Goal: Task Accomplishment & Management: Manage account settings

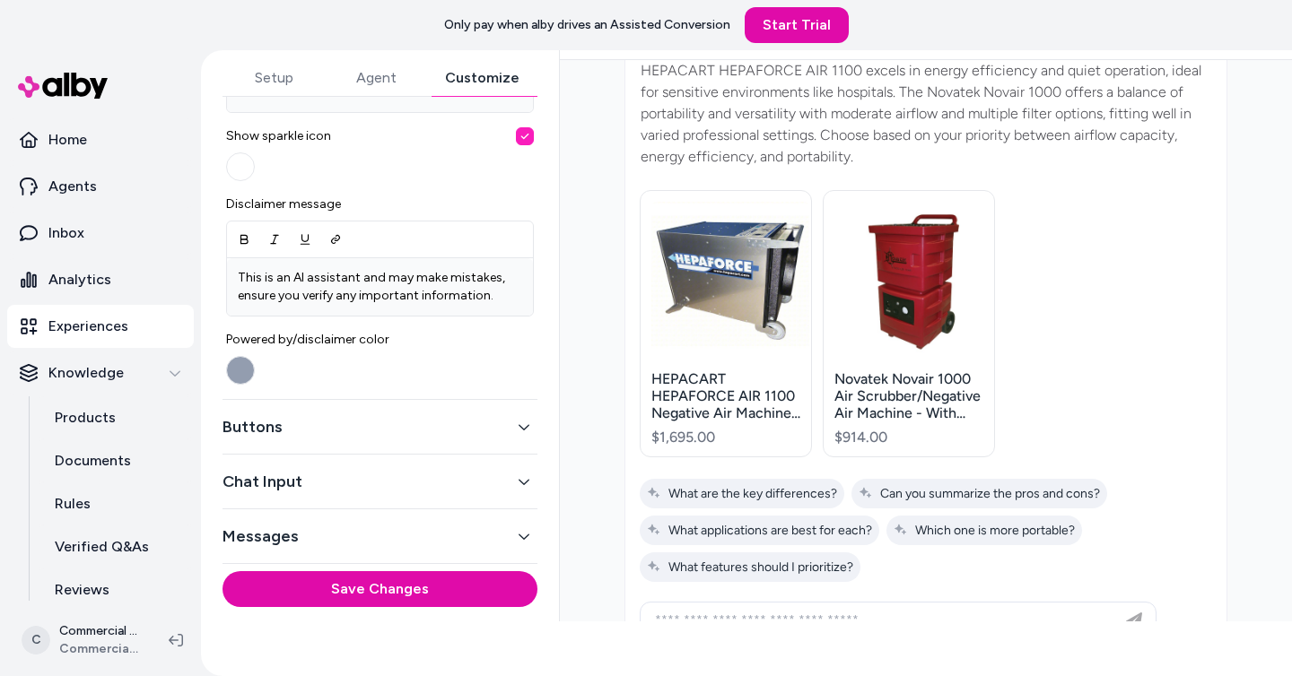
scroll to position [731, 0]
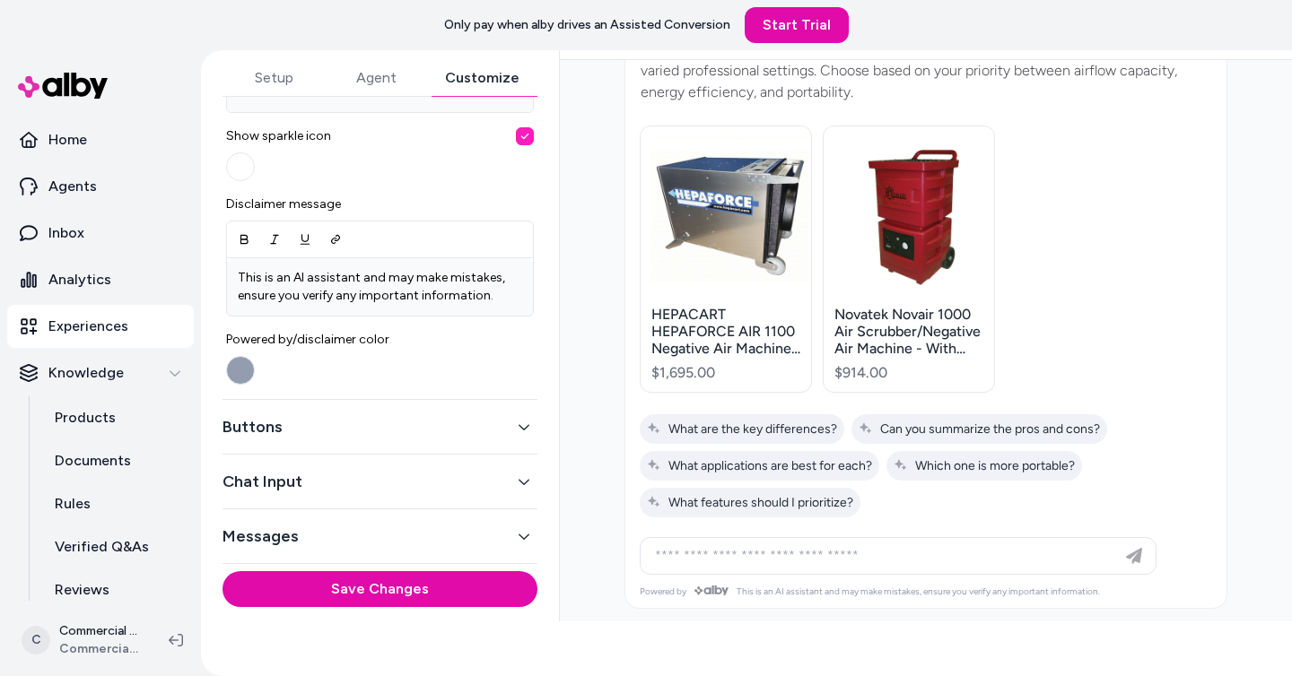
click at [412, 422] on button "Buttons" at bounding box center [379, 426] width 315 height 25
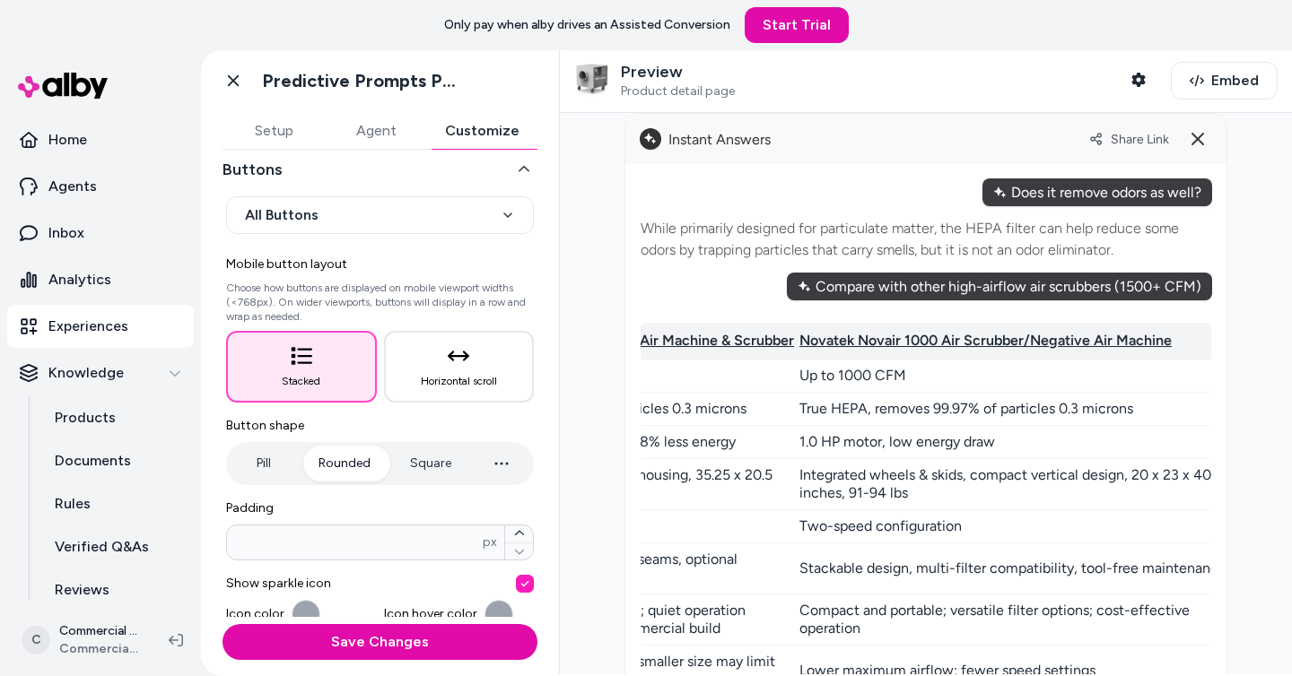
scroll to position [29, 0]
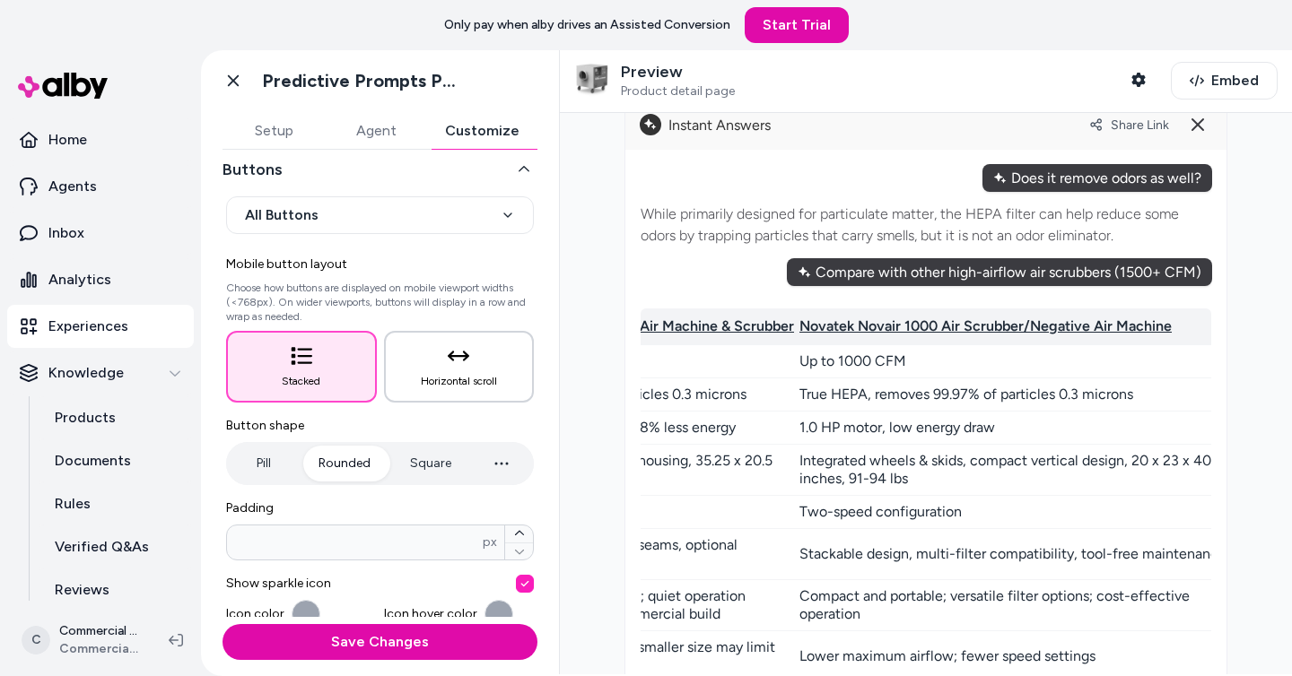
click at [447, 368] on button "Horizontal scroll" at bounding box center [459, 367] width 151 height 72
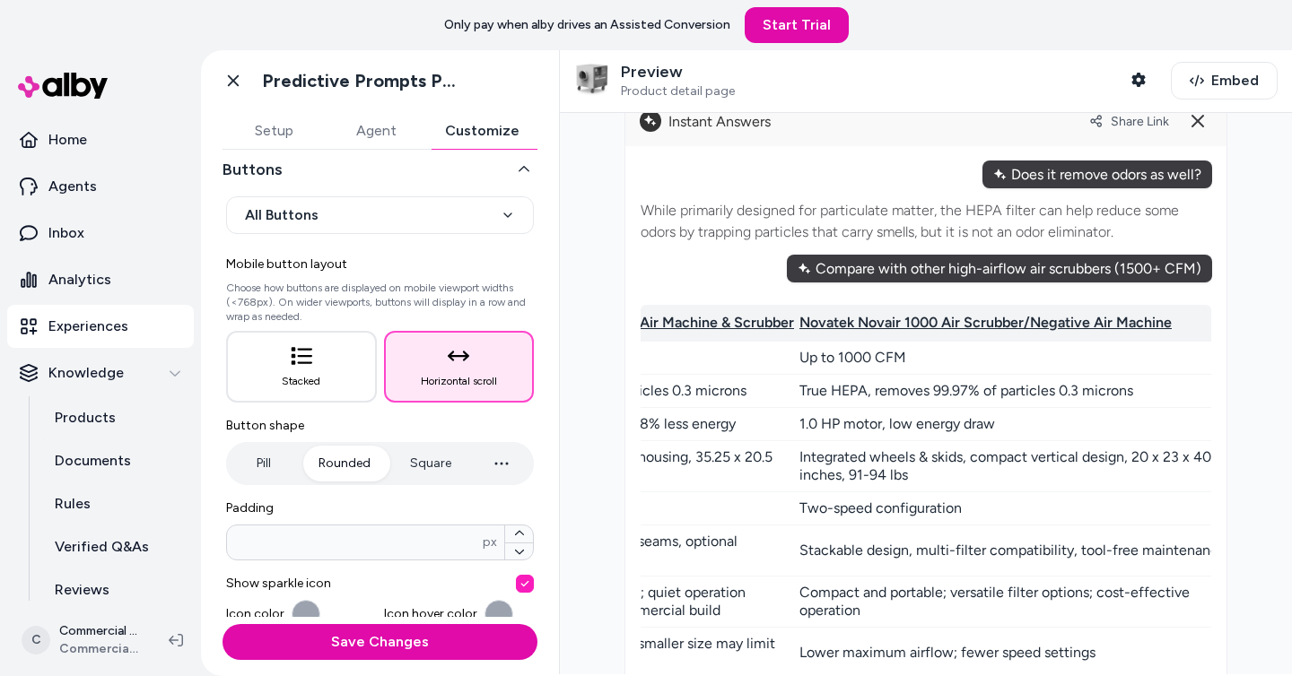
scroll to position [43, 0]
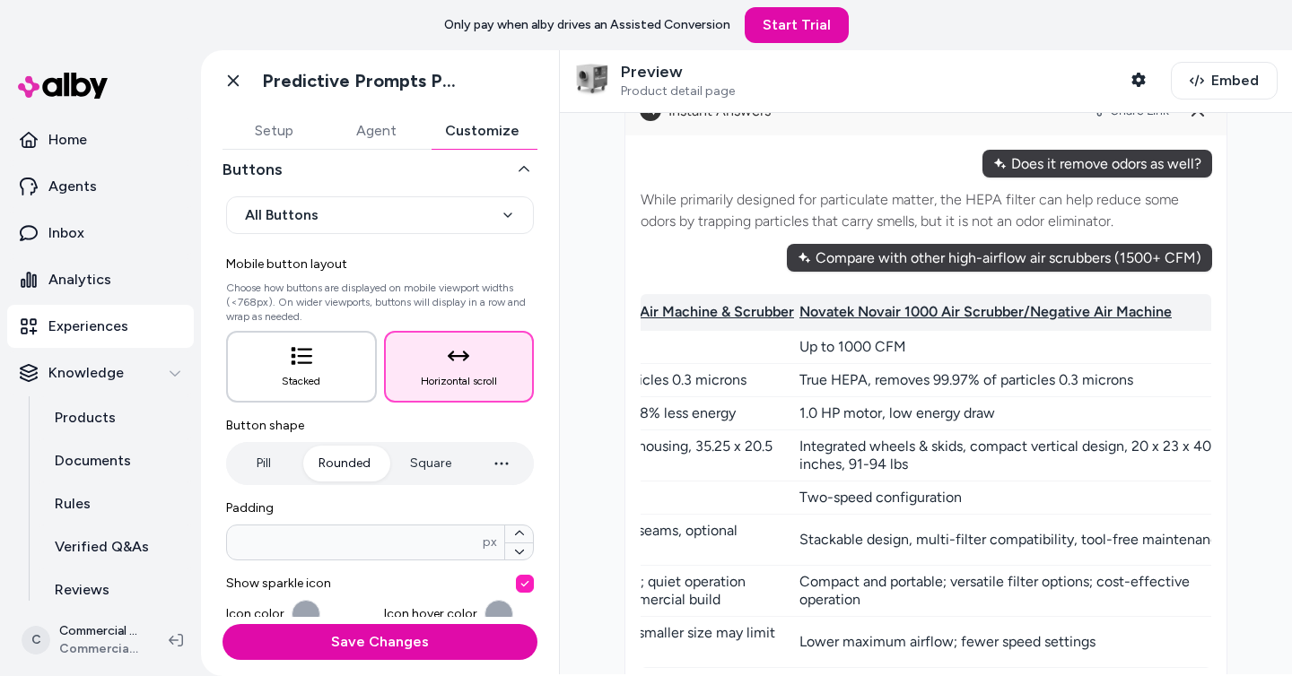
click at [305, 375] on span "Stacked" at bounding box center [301, 381] width 39 height 14
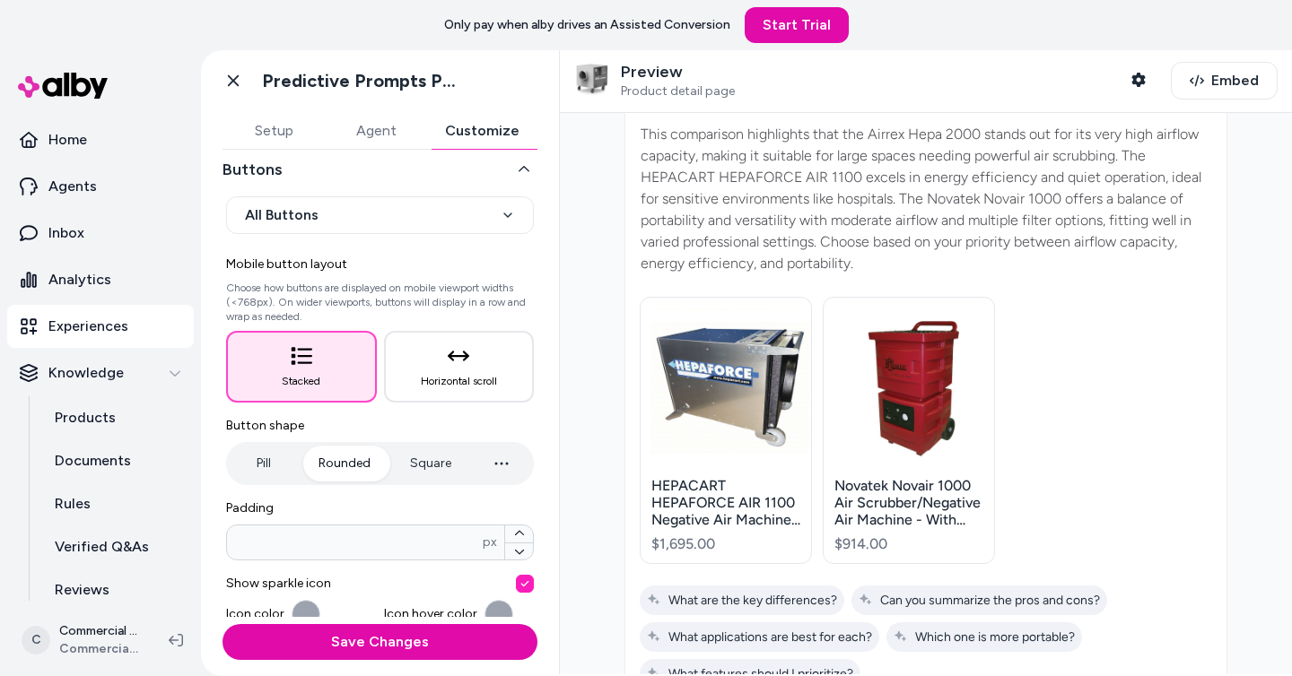
scroll to position [627, 0]
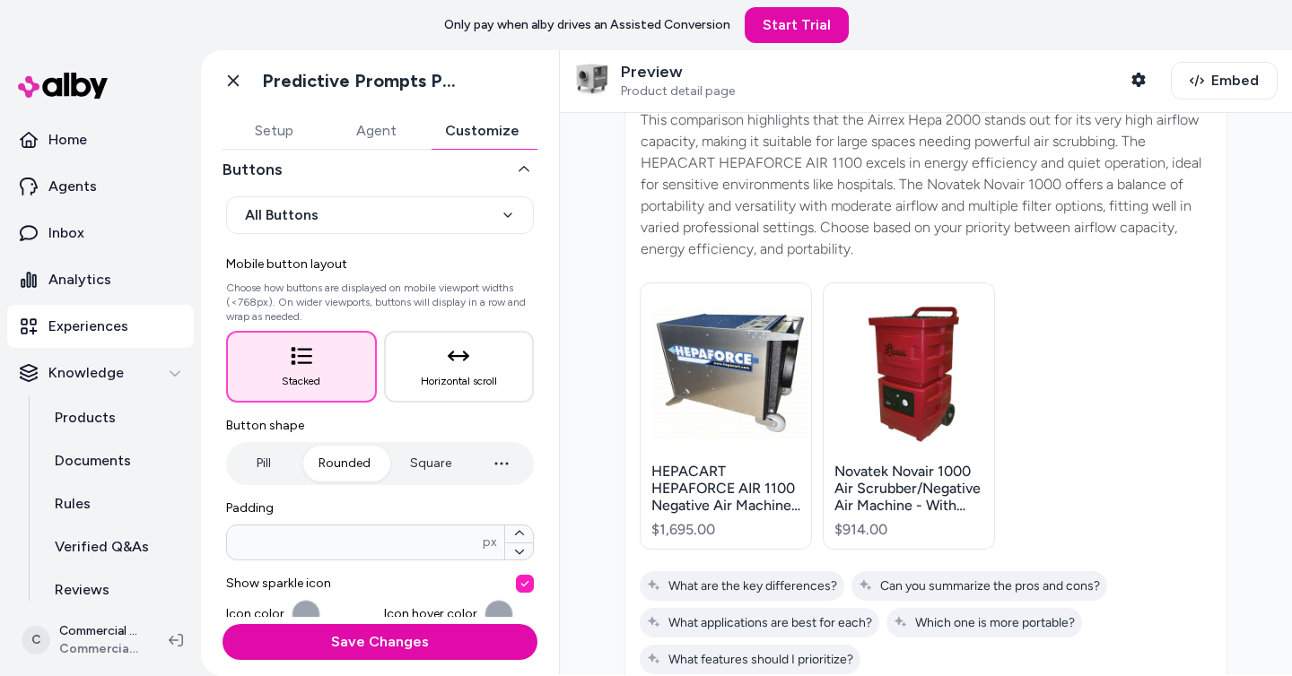
click at [436, 469] on button "Square" at bounding box center [430, 464] width 77 height 36
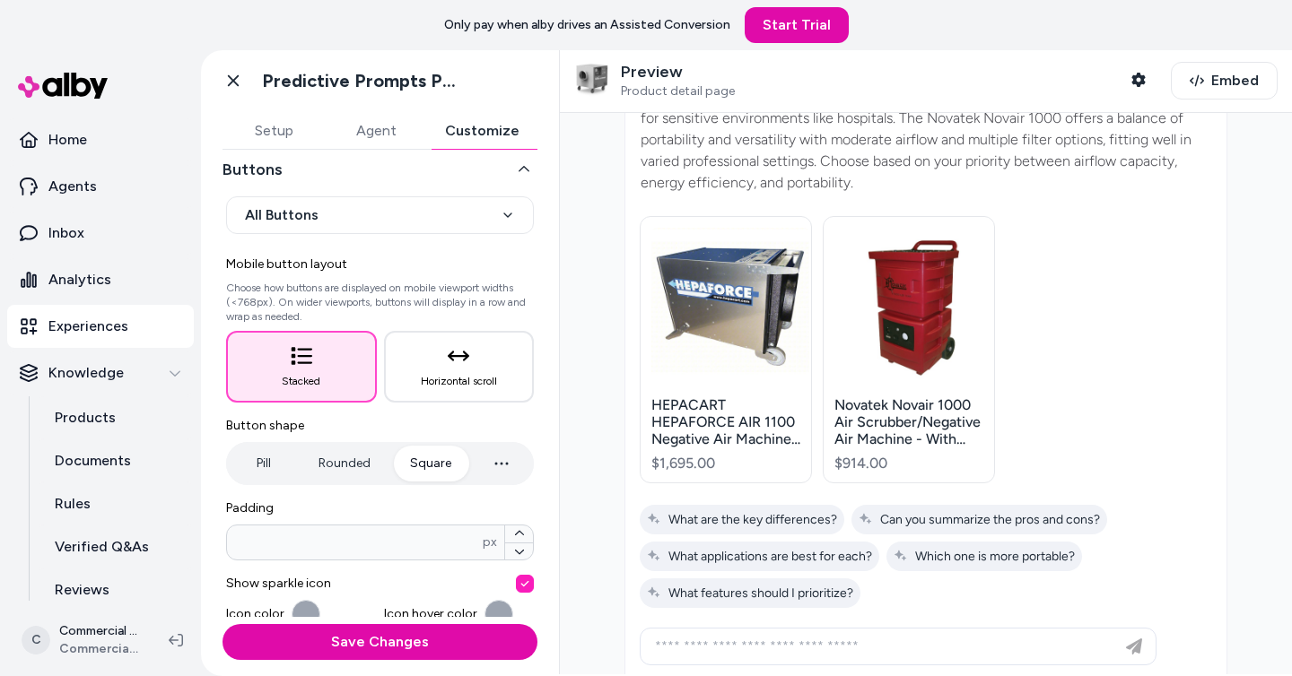
scroll to position [731, 0]
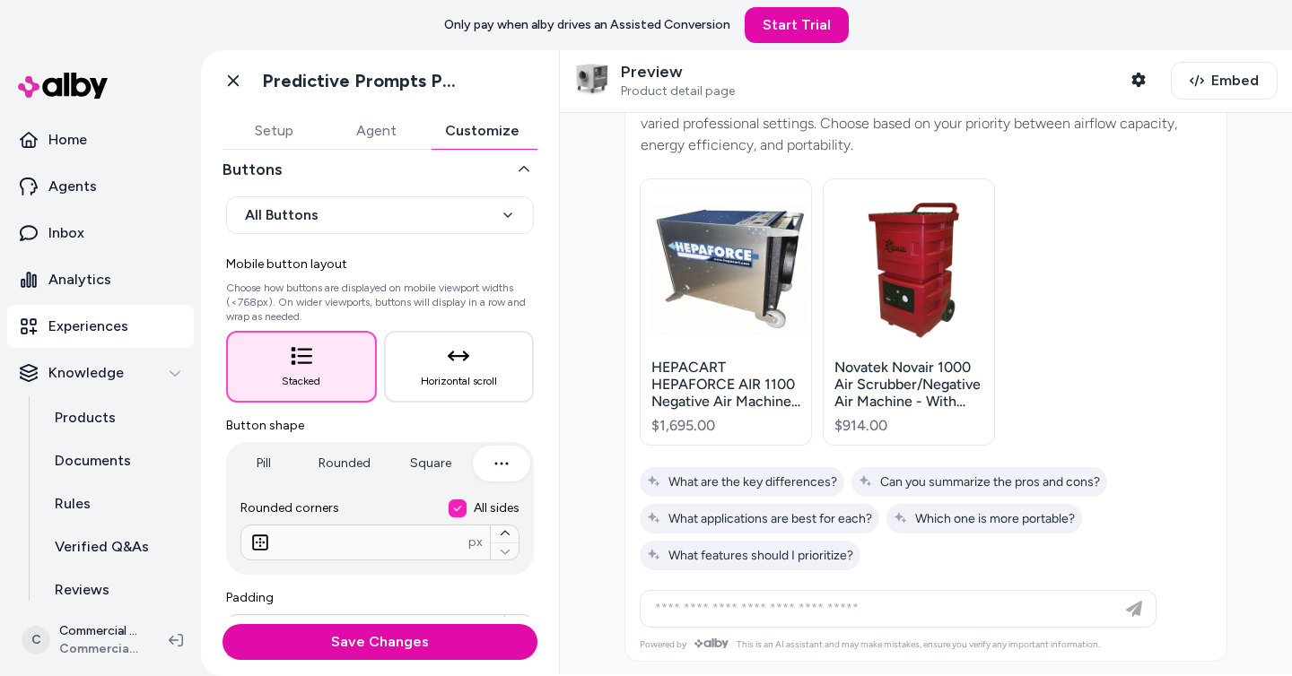
click at [491, 457] on icon "button" at bounding box center [502, 464] width 22 height 22
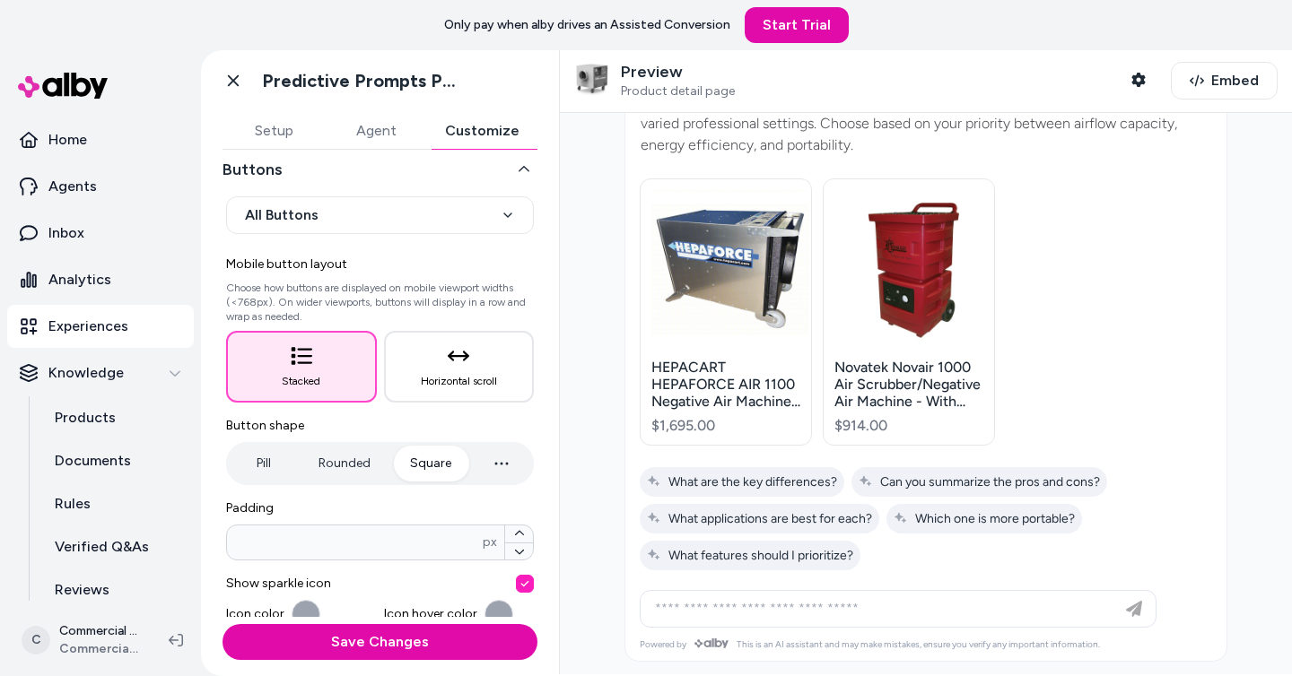
click at [432, 465] on button "Square" at bounding box center [430, 464] width 77 height 36
click at [494, 457] on icon "button" at bounding box center [502, 464] width 22 height 22
click at [342, 462] on button "Rounded" at bounding box center [344, 464] width 88 height 36
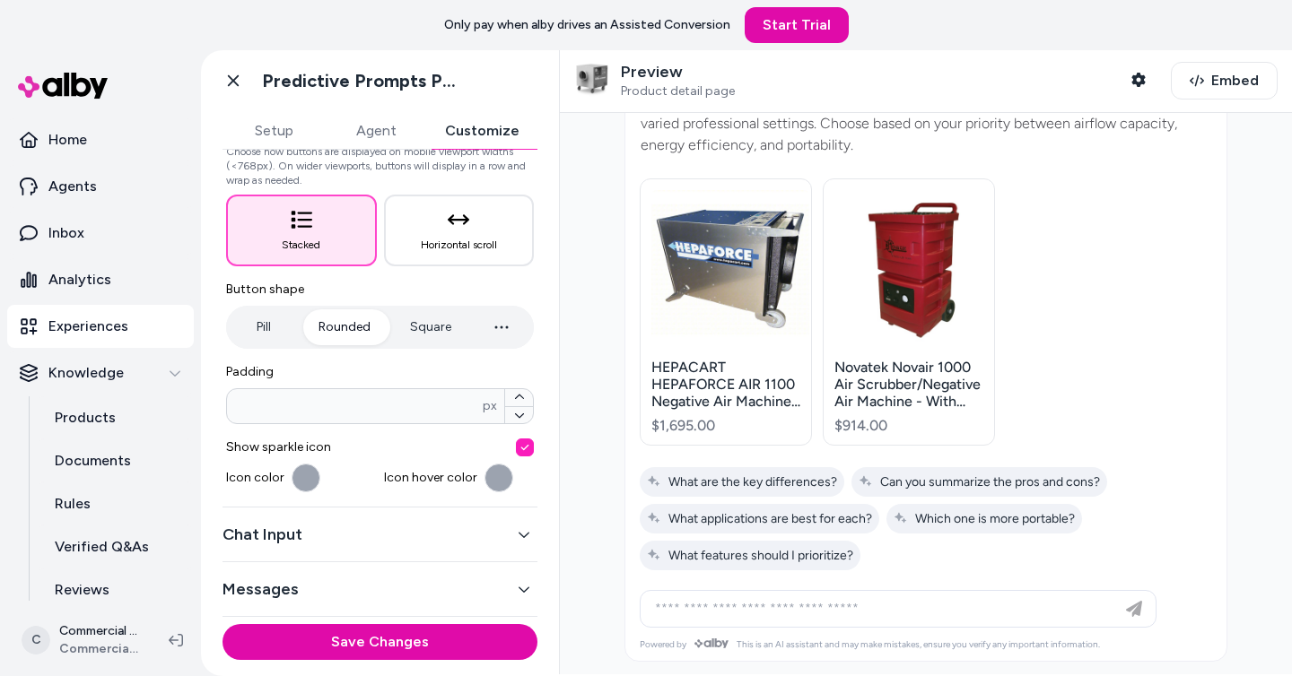
click at [411, 530] on button "Chat Input" at bounding box center [379, 534] width 315 height 25
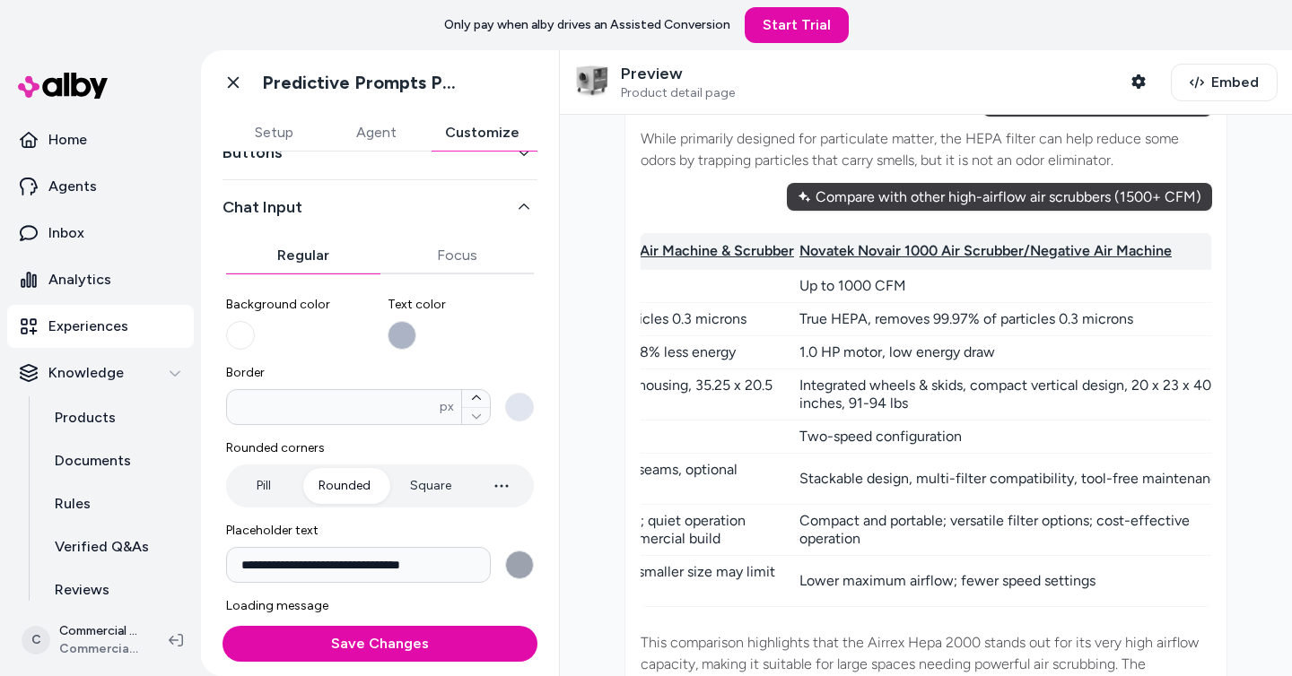
scroll to position [74, 0]
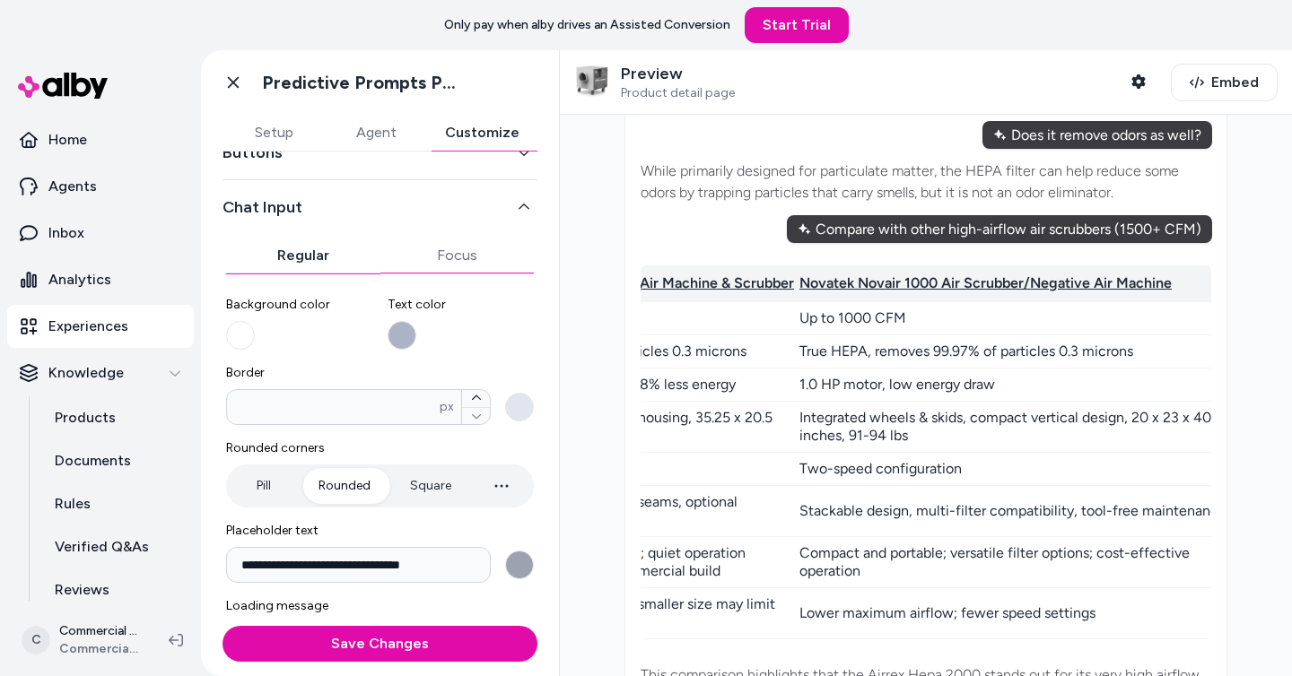
click at [472, 249] on div "**********" at bounding box center [379, 419] width 315 height 697
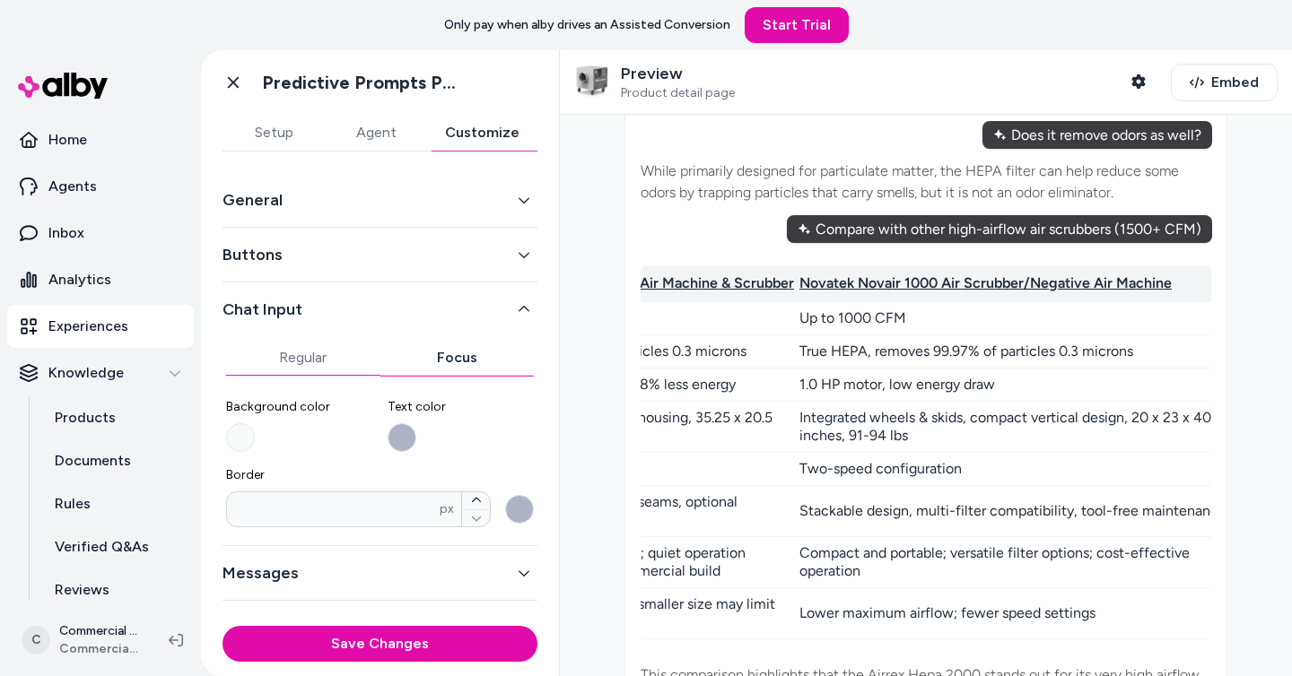
click at [296, 341] on button "Regular" at bounding box center [303, 358] width 154 height 36
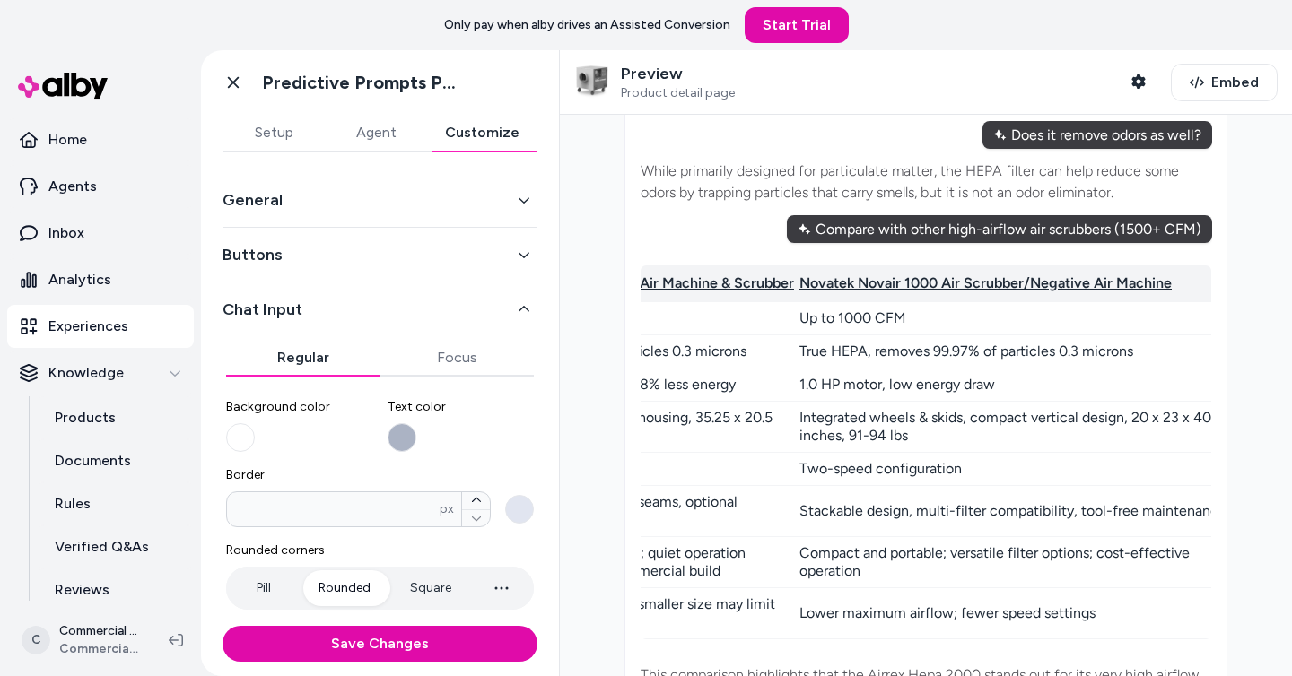
scroll to position [101, 0]
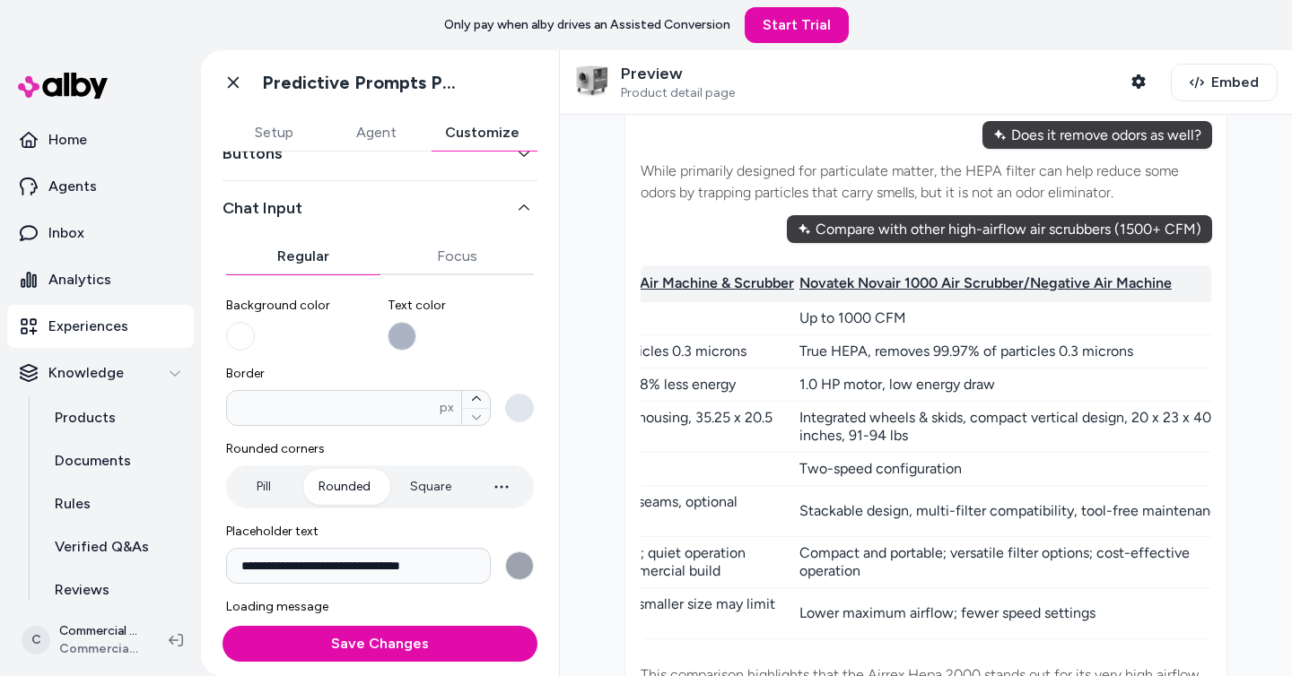
click at [509, 491] on icon "button" at bounding box center [502, 487] width 22 height 22
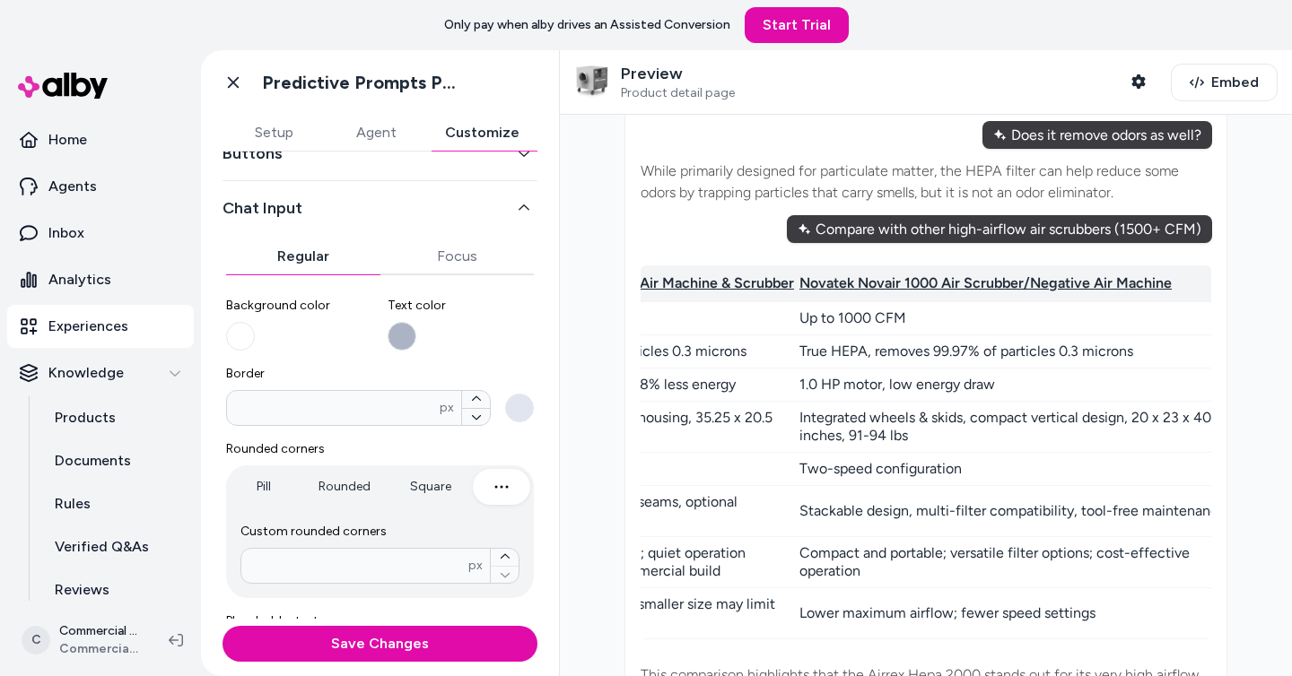
click at [344, 484] on button "Rounded" at bounding box center [344, 487] width 88 height 36
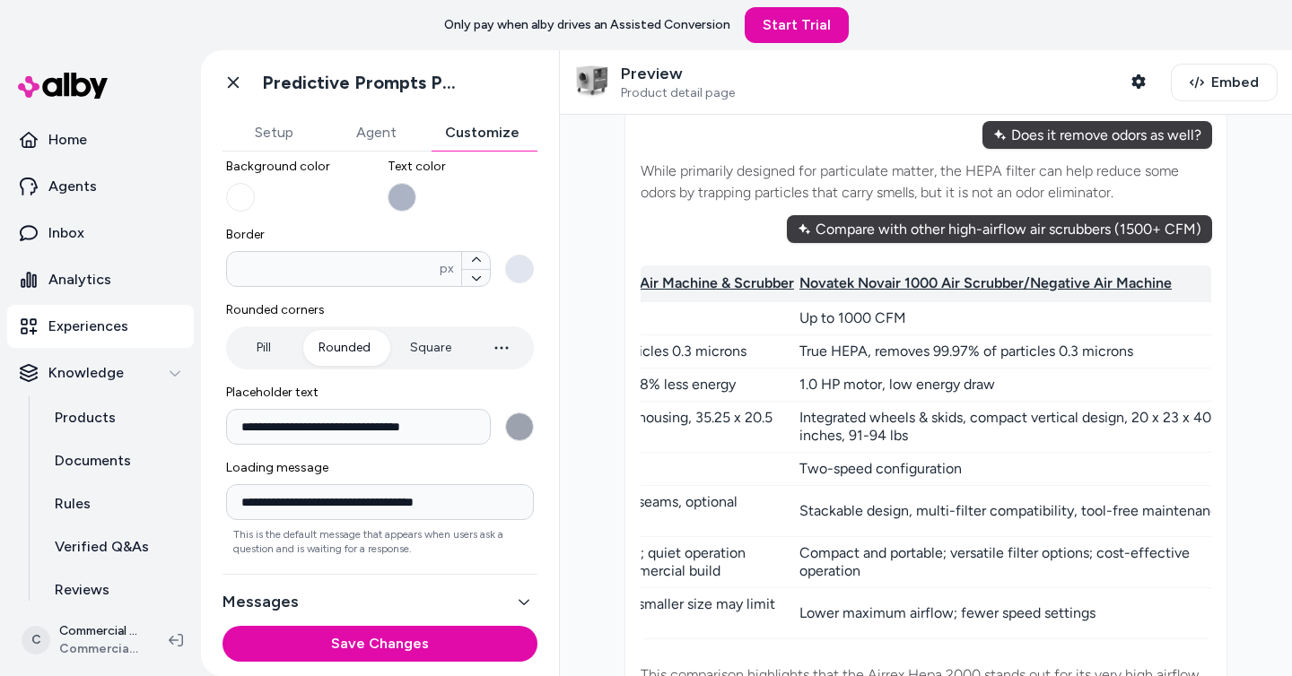
scroll to position [251, 0]
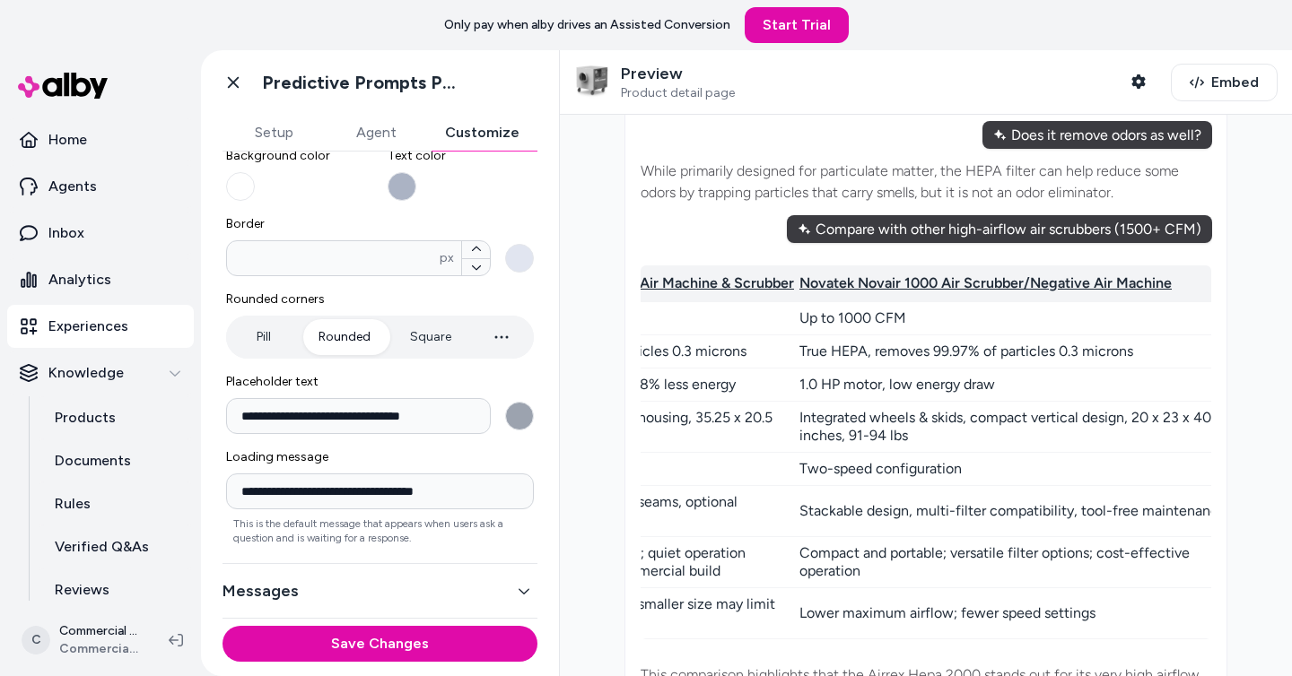
click at [448, 572] on div "Messages" at bounding box center [379, 591] width 315 height 55
click at [484, 587] on button "Messages" at bounding box center [379, 590] width 315 height 25
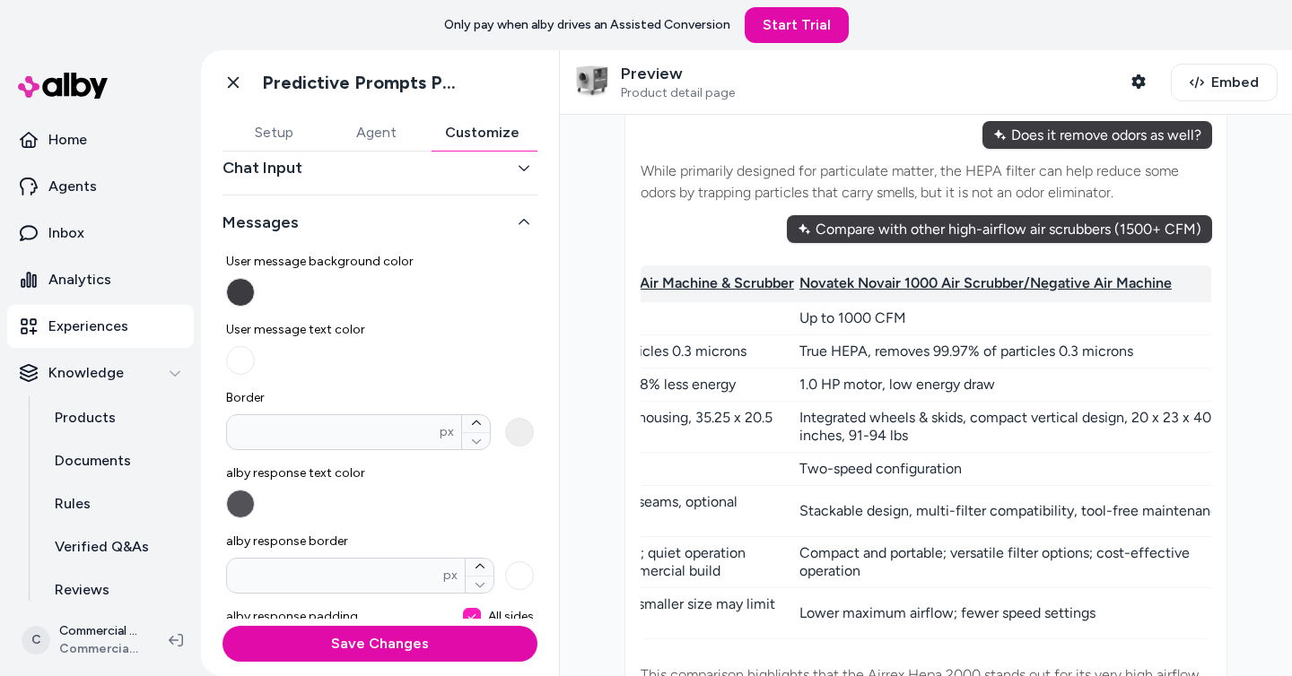
scroll to position [0, 0]
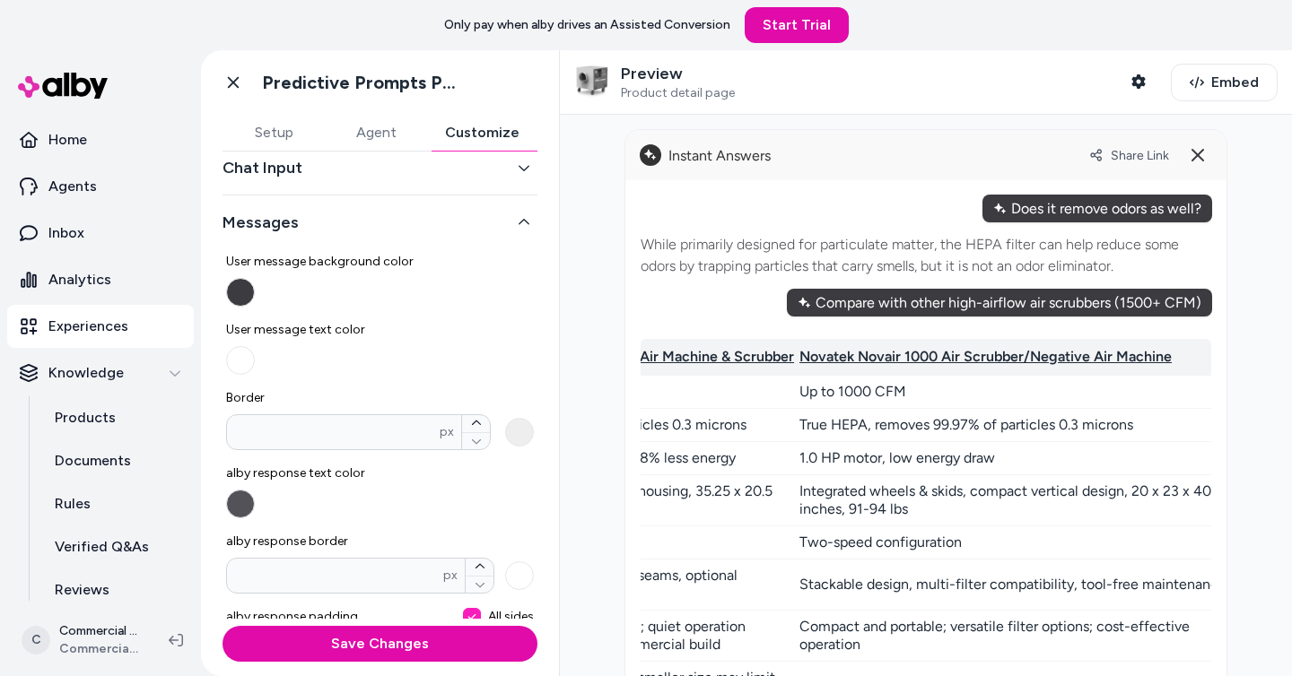
click at [239, 311] on div "User message background color User message text color Border * px alby response…" at bounding box center [380, 454] width 308 height 431
click at [239, 297] on button "User message background color" at bounding box center [240, 292] width 29 height 29
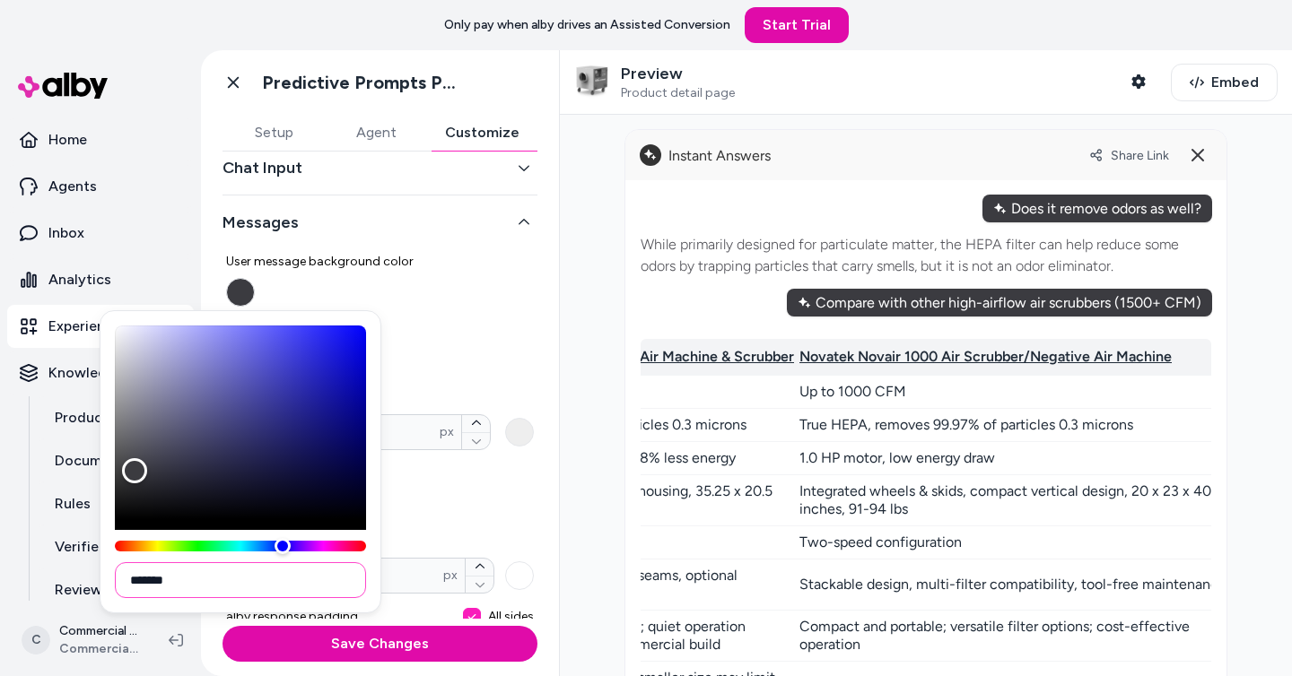
click at [176, 586] on input "*******" at bounding box center [240, 580] width 251 height 36
paste input
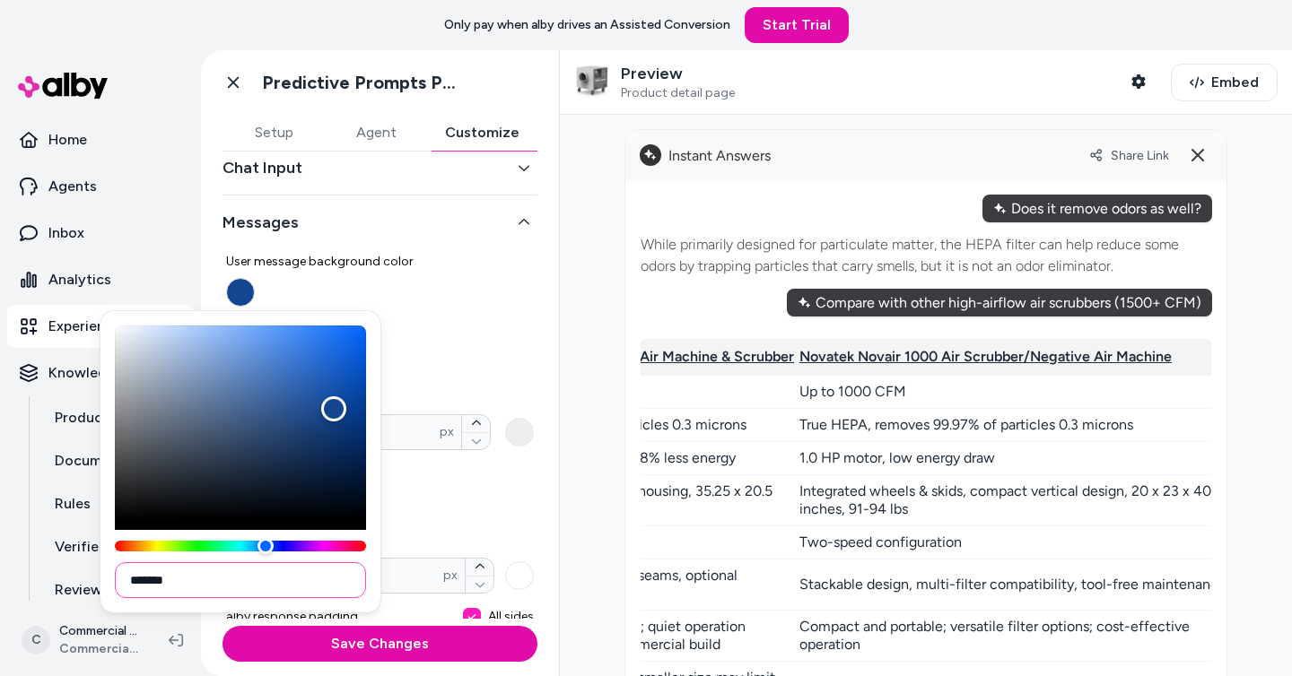
type input "*******"
click at [515, 491] on label "alby response text color" at bounding box center [380, 492] width 308 height 54
click at [255, 491] on button "alby response text color" at bounding box center [240, 504] width 29 height 29
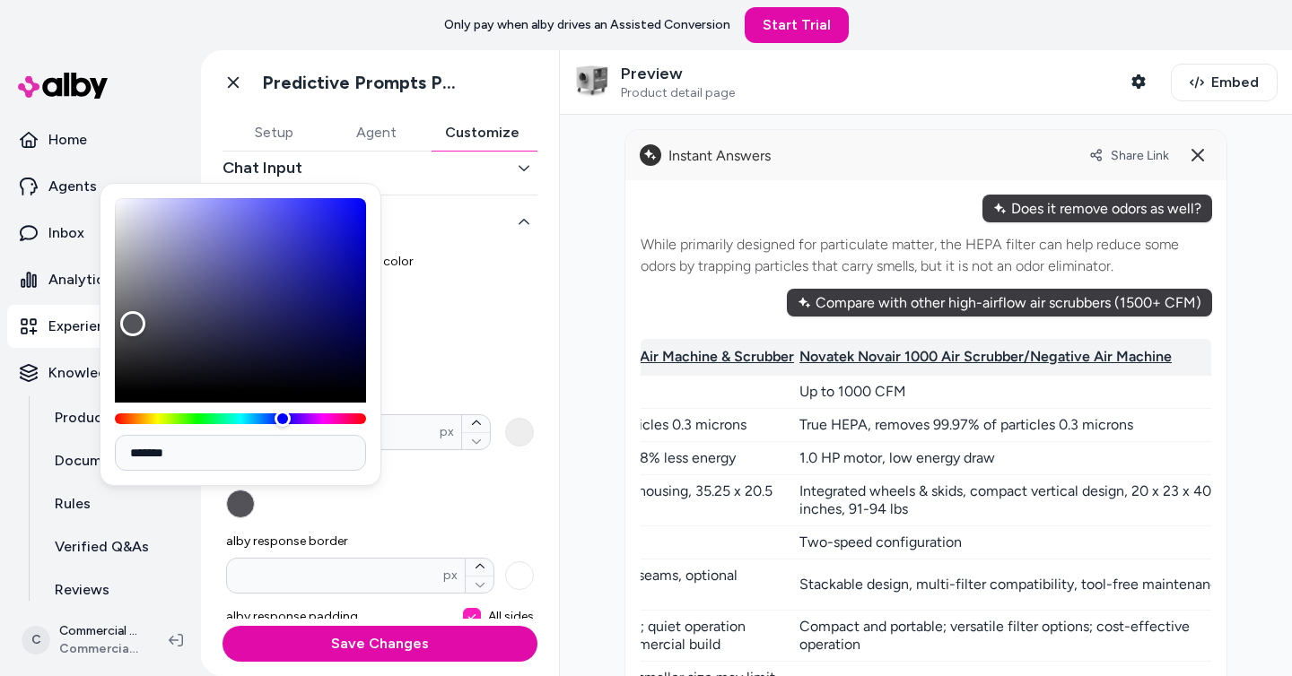
click at [493, 486] on label "alby response text color" at bounding box center [380, 492] width 308 height 54
click at [255, 490] on button "alby response text color" at bounding box center [240, 504] width 29 height 29
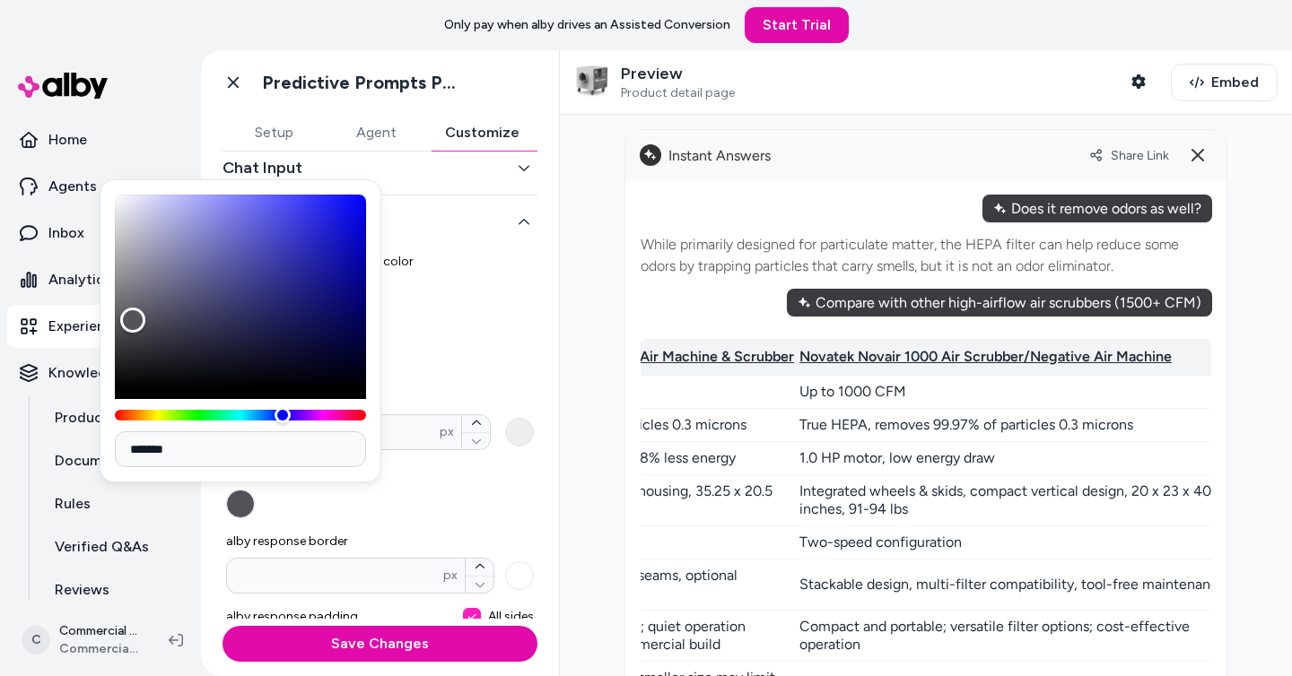
scroll to position [211, 0]
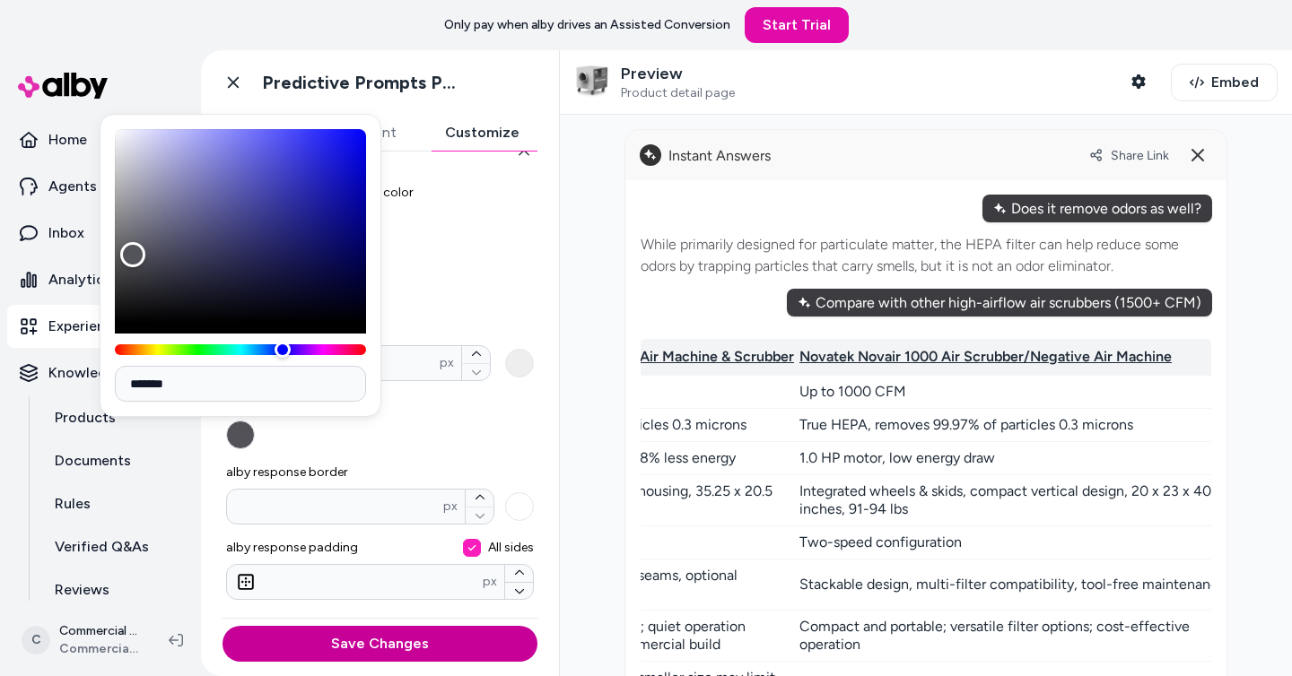
click at [432, 632] on button "Save Changes" at bounding box center [379, 644] width 315 height 36
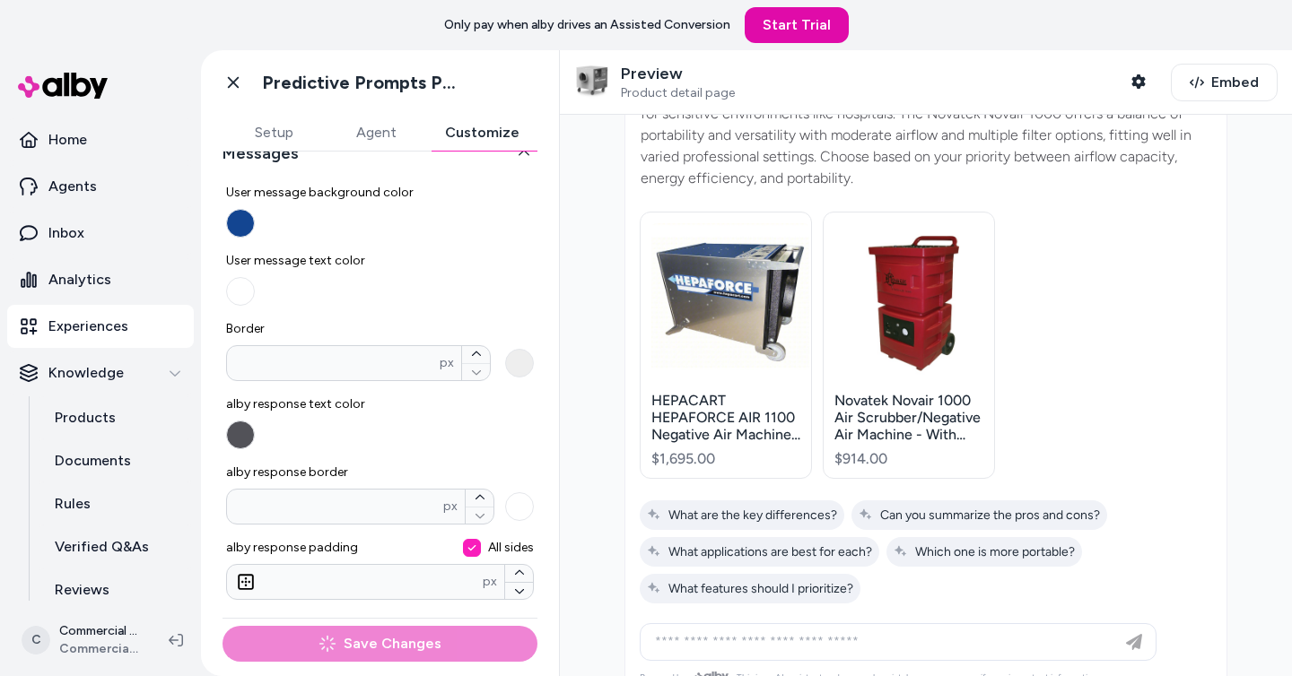
scroll to position [0, 0]
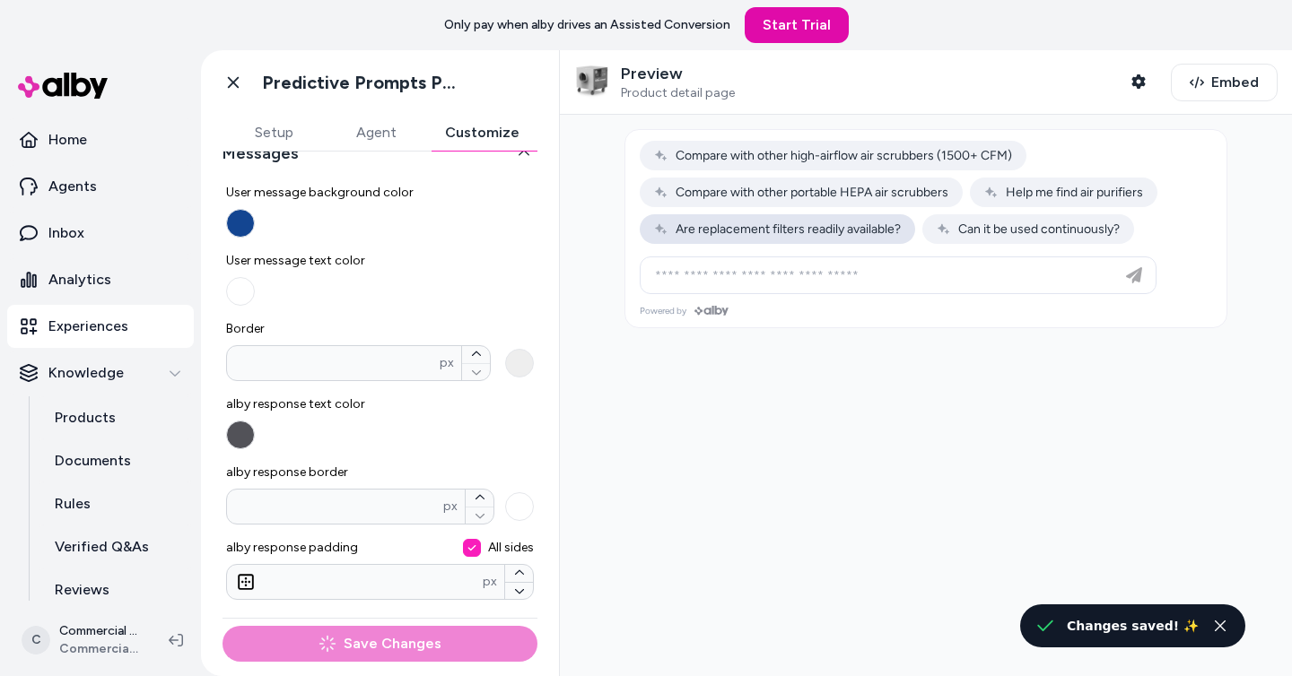
click at [802, 226] on span "Are replacement filters readily available?" at bounding box center [777, 229] width 247 height 15
type input "**********"
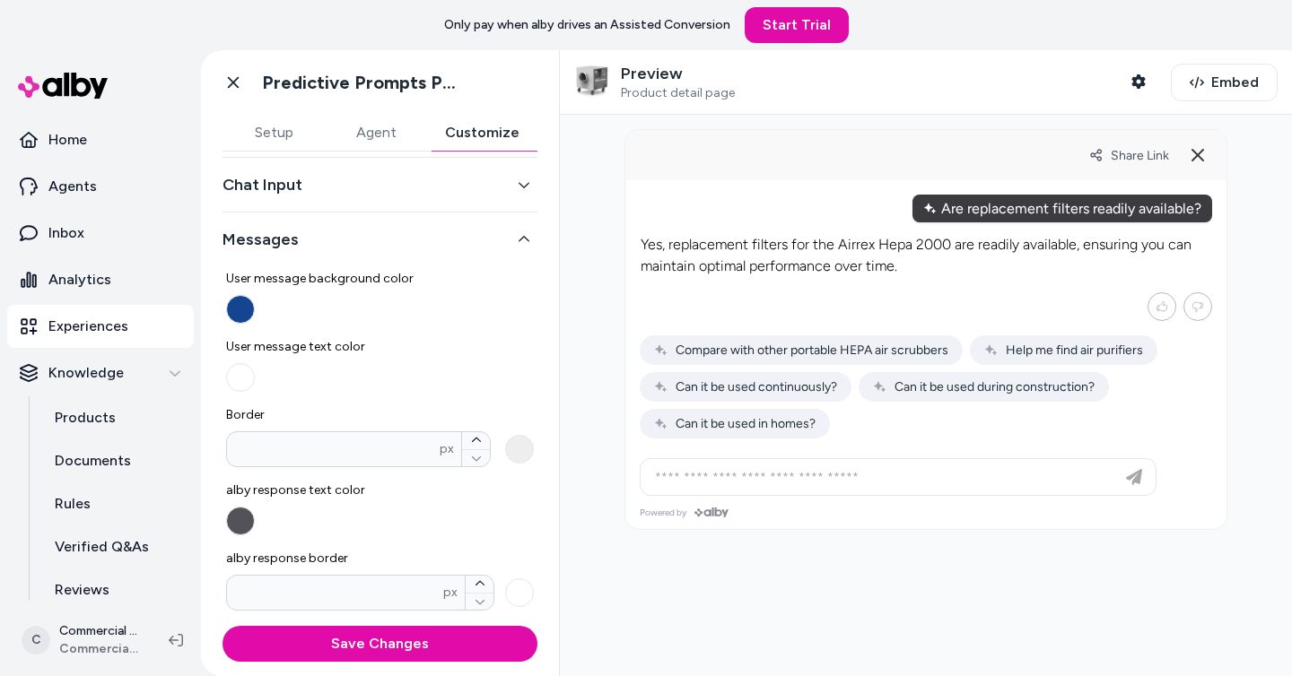
scroll to position [118, 0]
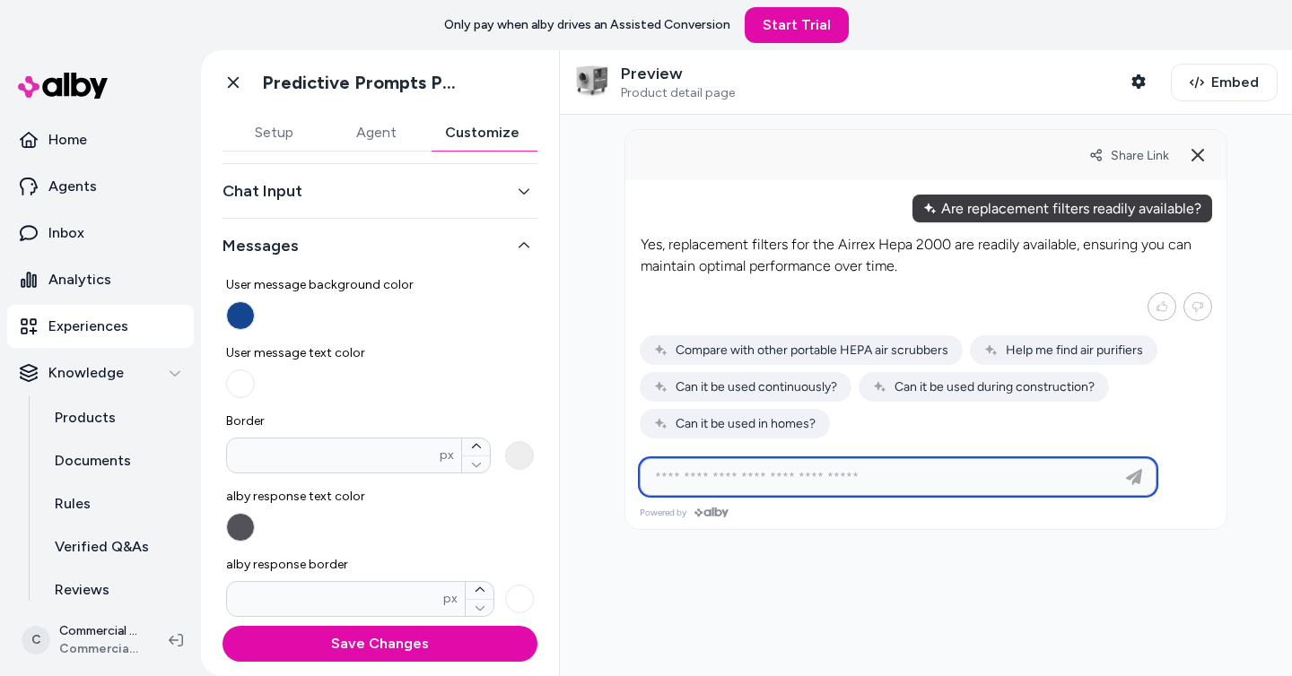
click at [840, 474] on input at bounding box center [880, 477] width 472 height 22
type input "****"
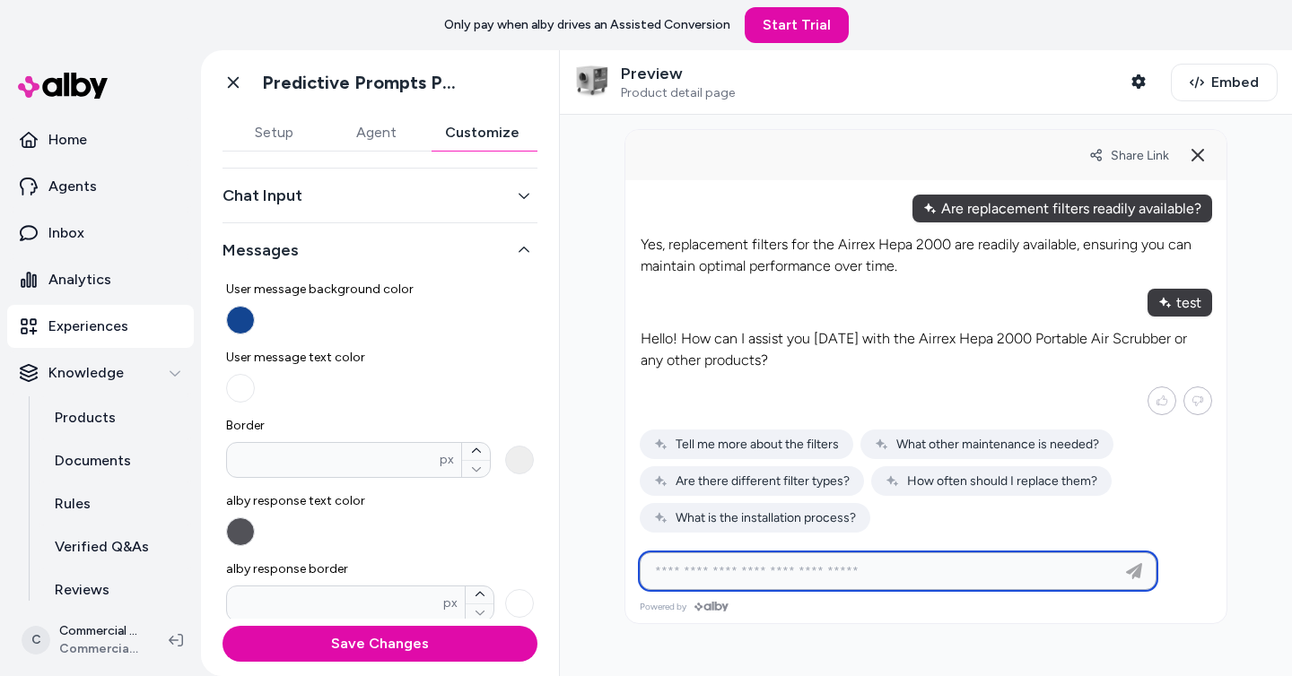
scroll to position [0, 0]
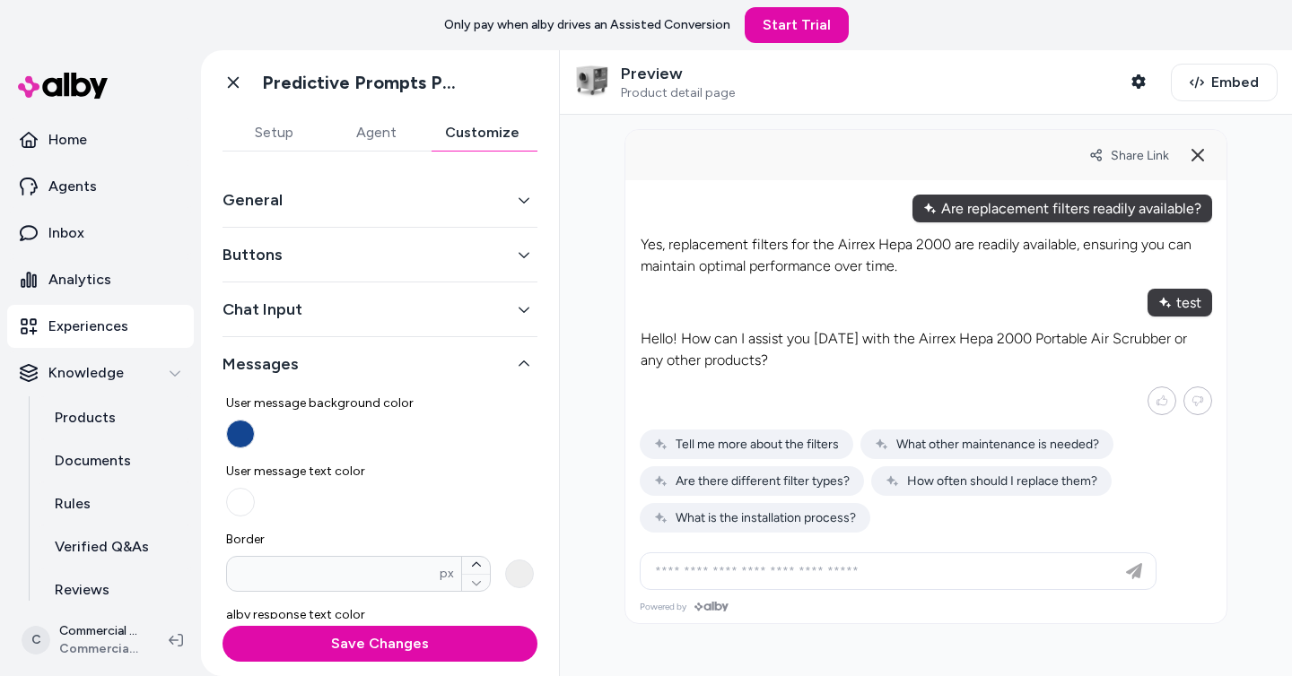
click at [349, 243] on button "Buttons" at bounding box center [379, 254] width 315 height 25
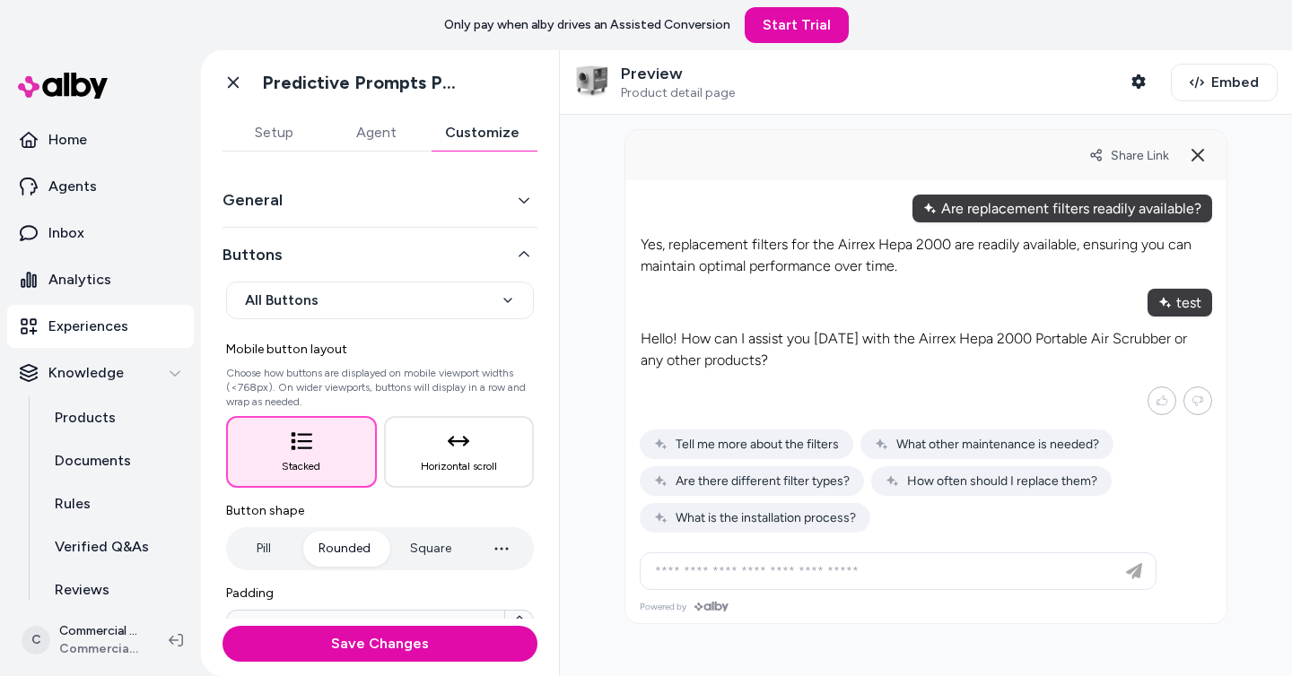
click at [350, 189] on button "General" at bounding box center [379, 199] width 315 height 25
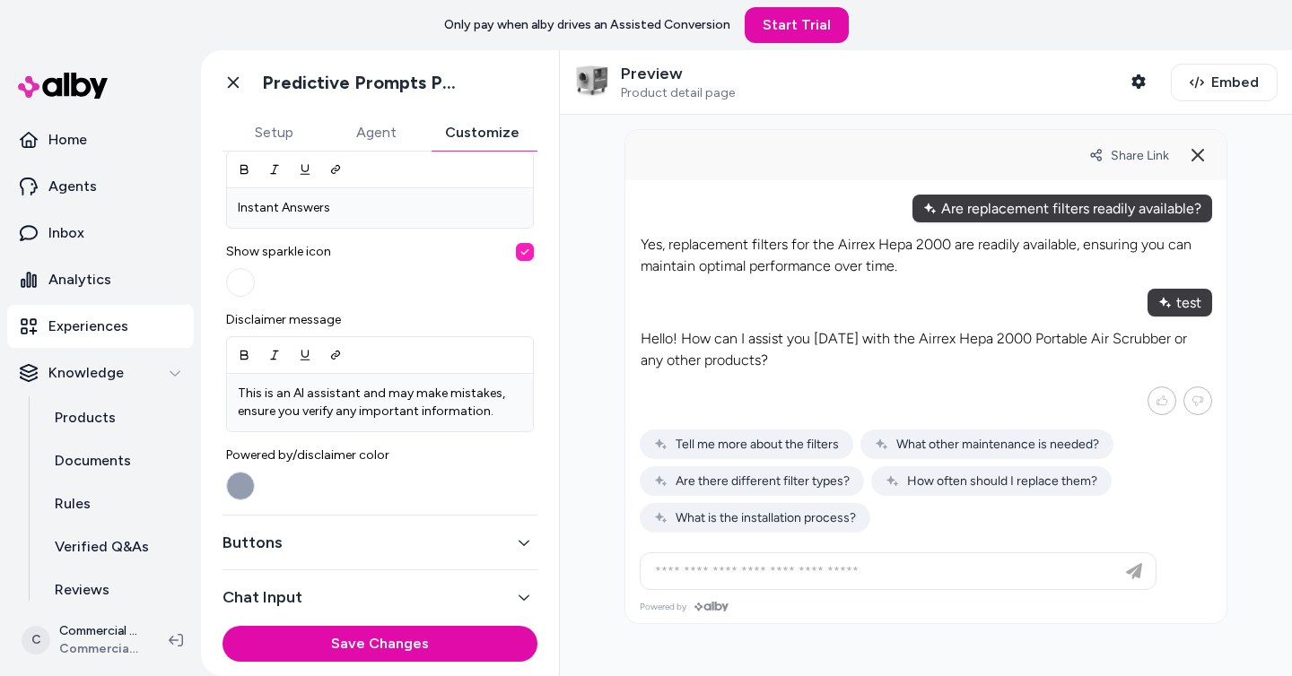
scroll to position [683, 0]
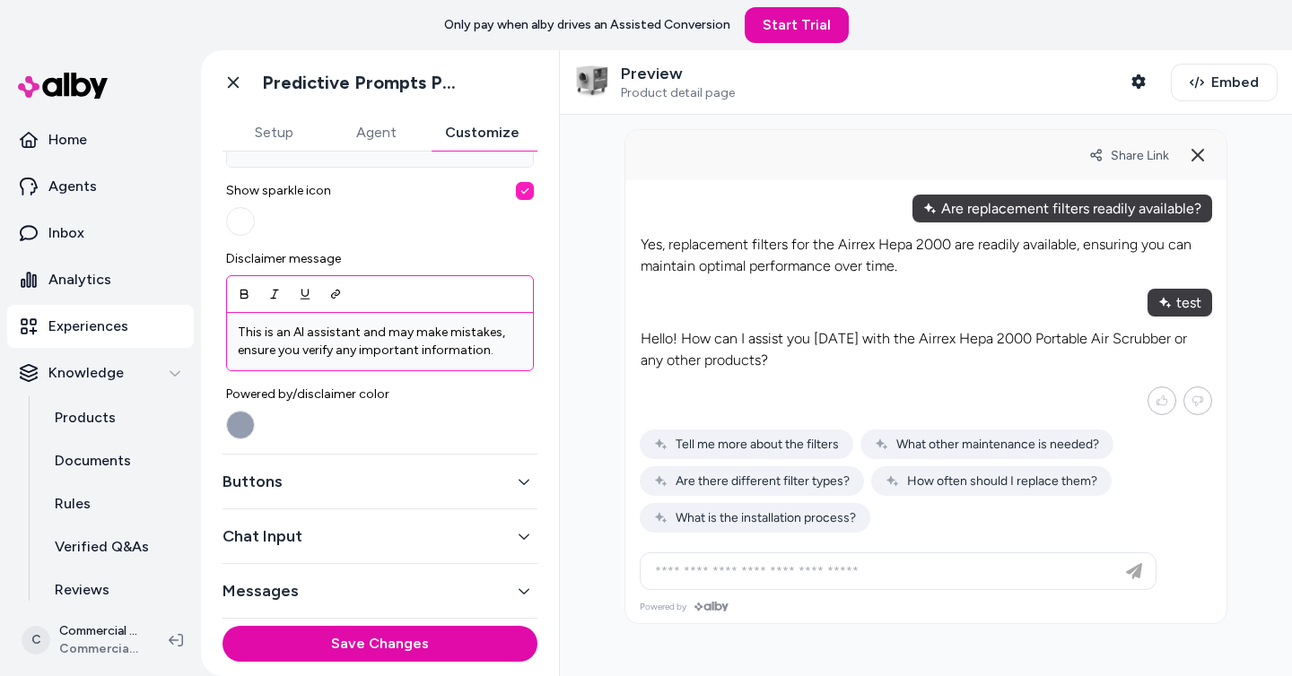
click at [326, 335] on p "This is an AI assistant and may make mistakes, ensure you verify any important …" at bounding box center [380, 342] width 284 height 36
click at [230, 92] on link "Go back" at bounding box center [233, 83] width 36 height 36
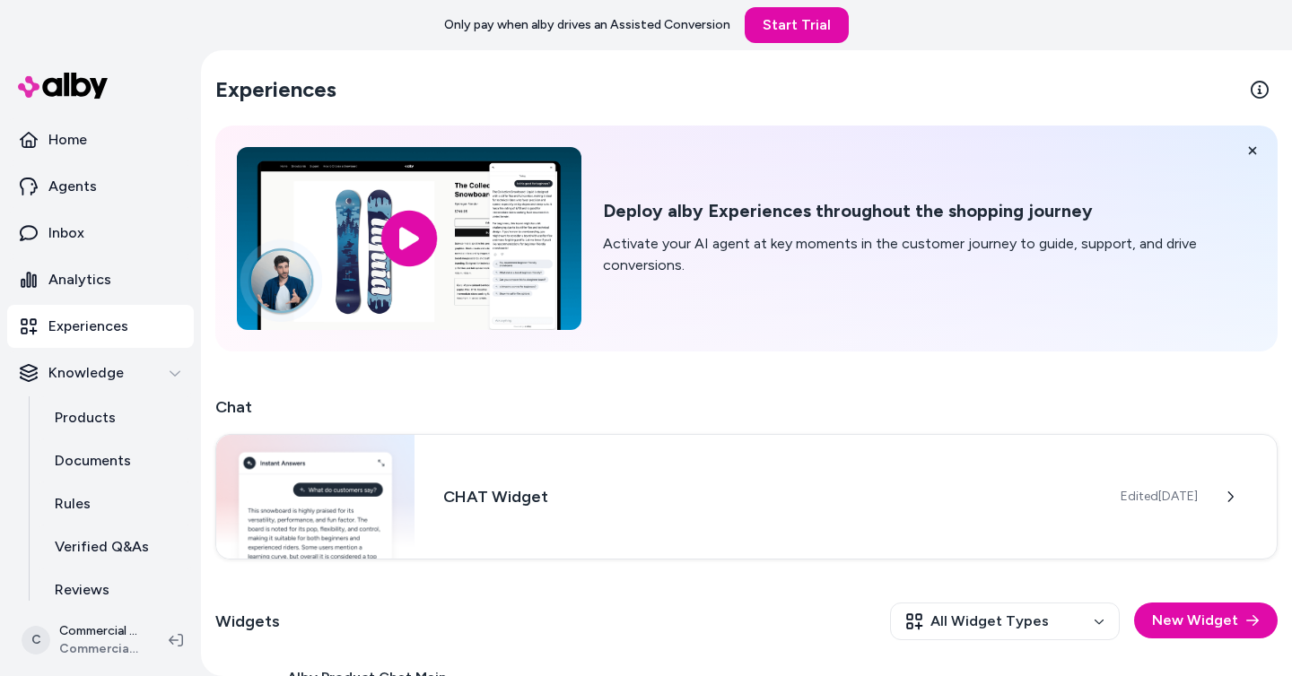
scroll to position [210, 0]
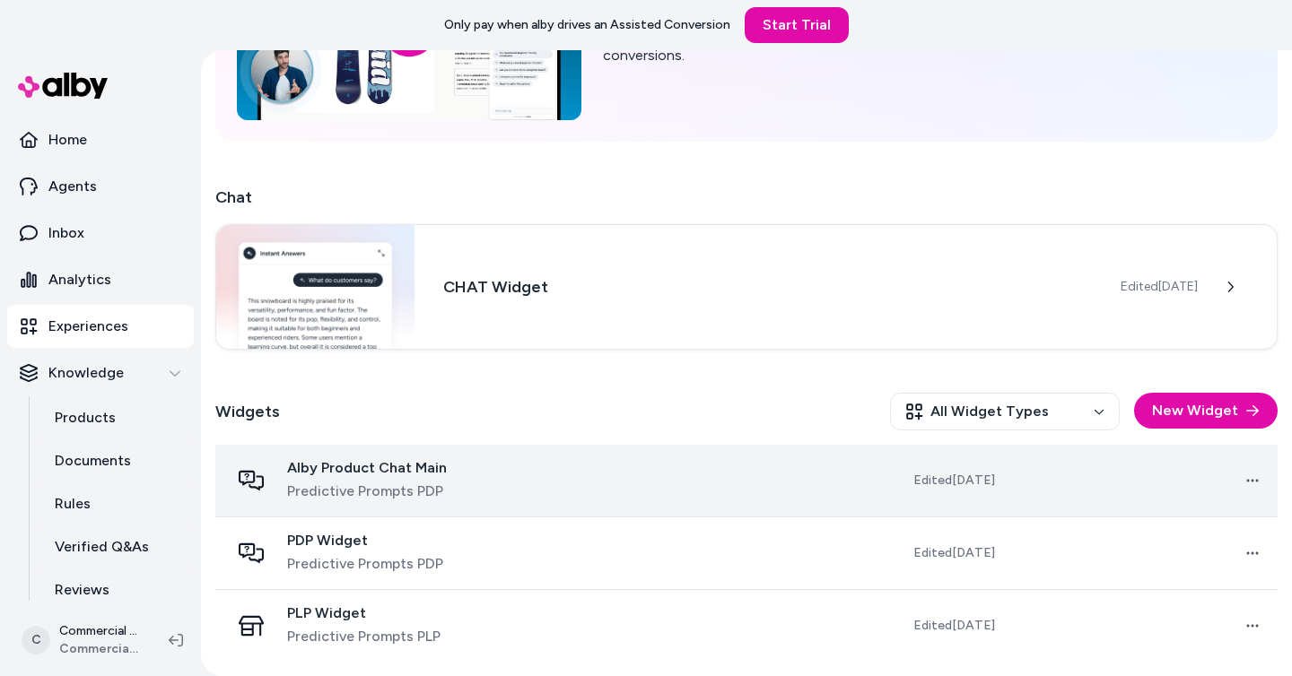
click at [649, 506] on td at bounding box center [655, 481] width 268 height 73
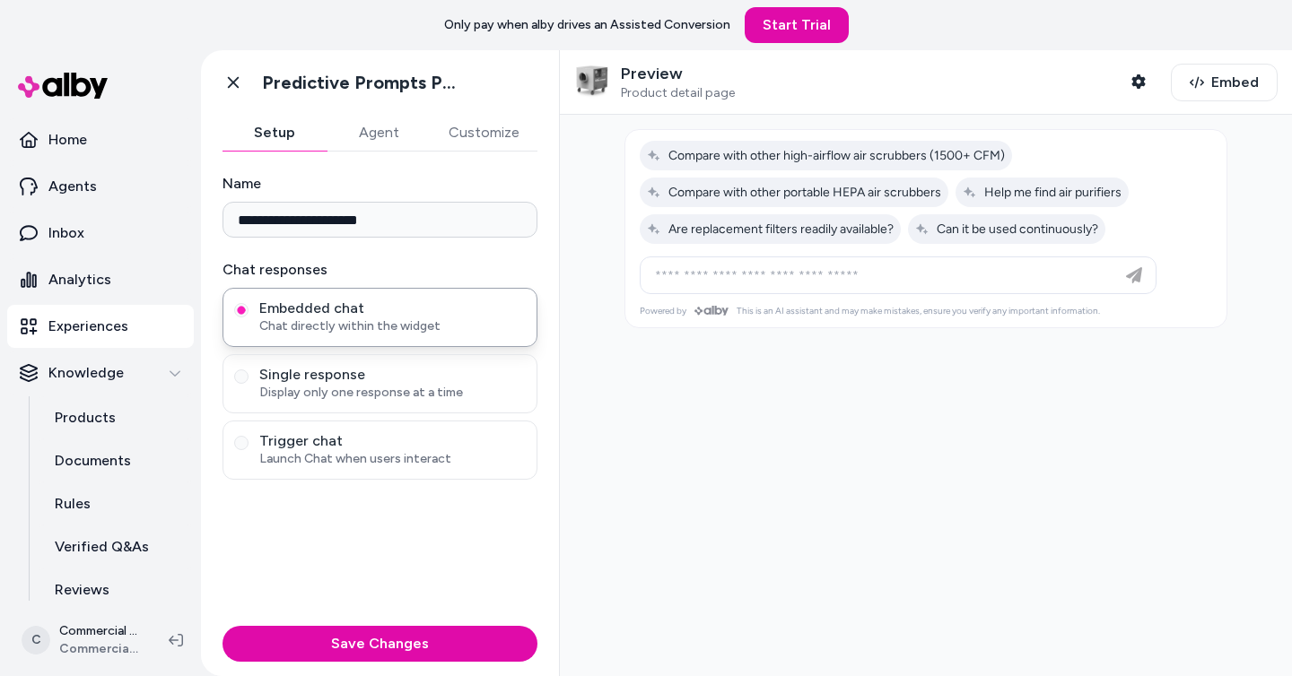
click at [377, 136] on button "Agent" at bounding box center [378, 133] width 104 height 36
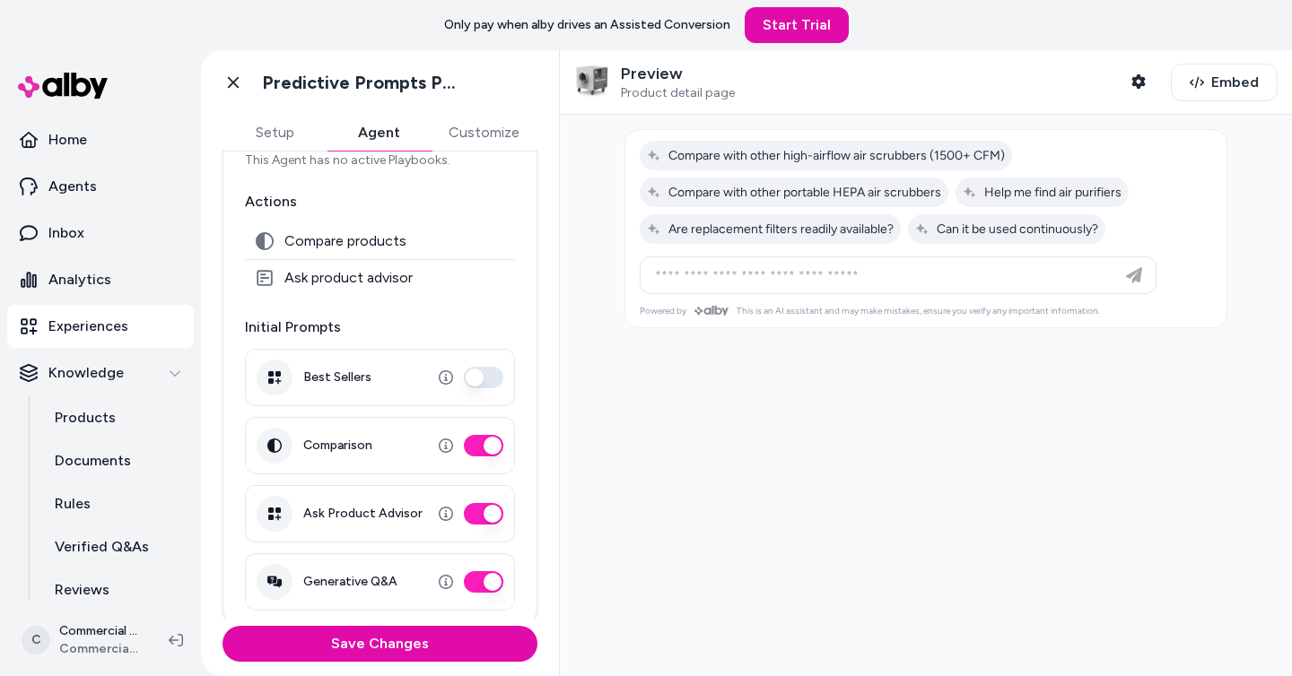
scroll to position [203, 0]
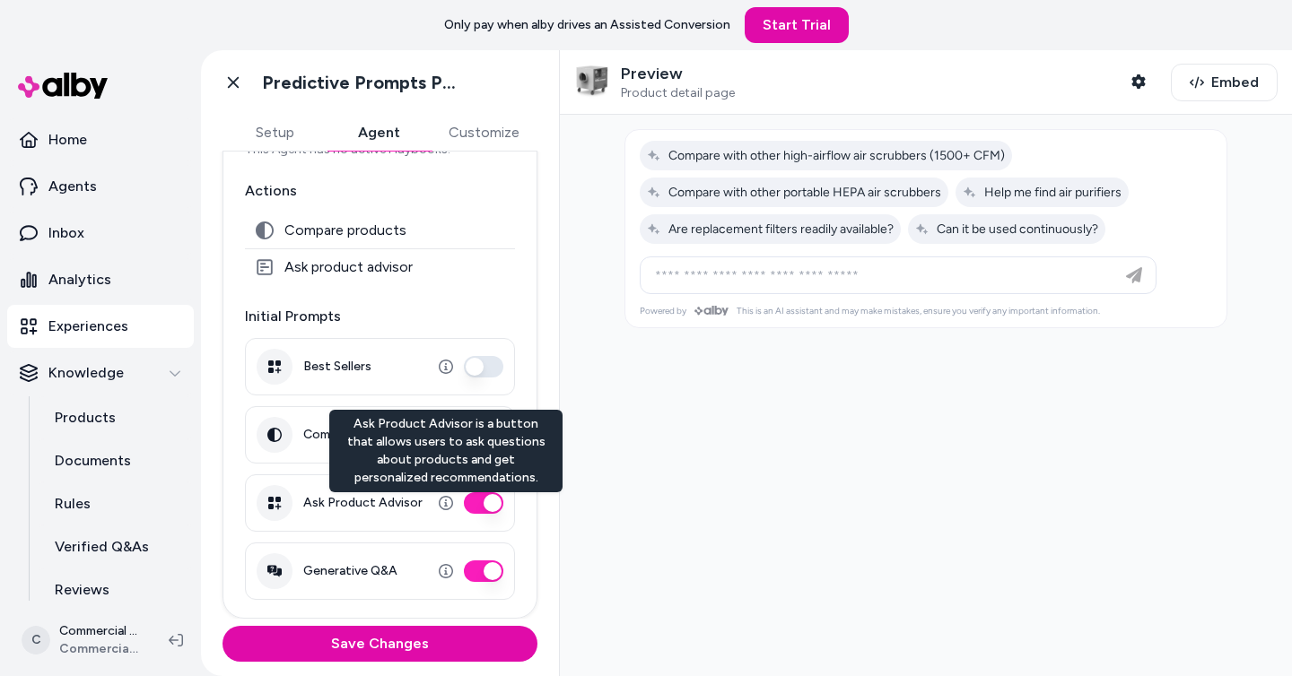
click at [481, 500] on button "Ask Product Advisor" at bounding box center [483, 503] width 39 height 22
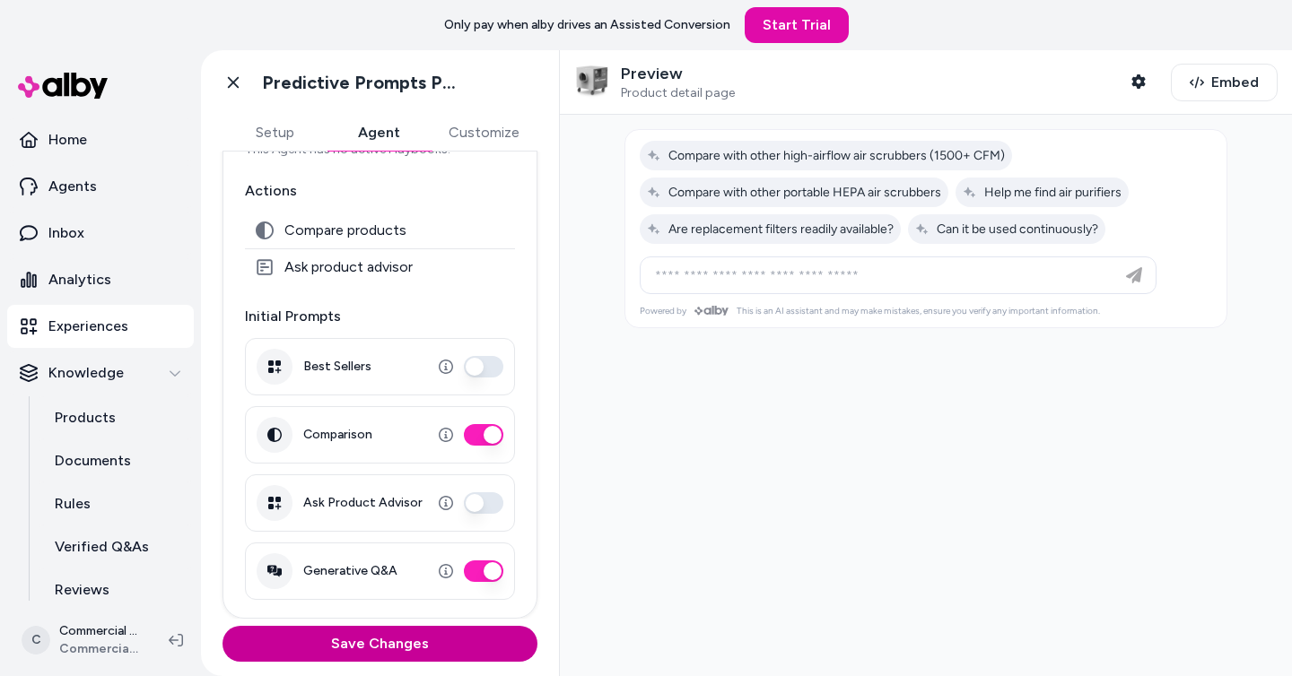
click at [427, 641] on button "Save Changes" at bounding box center [379, 644] width 315 height 36
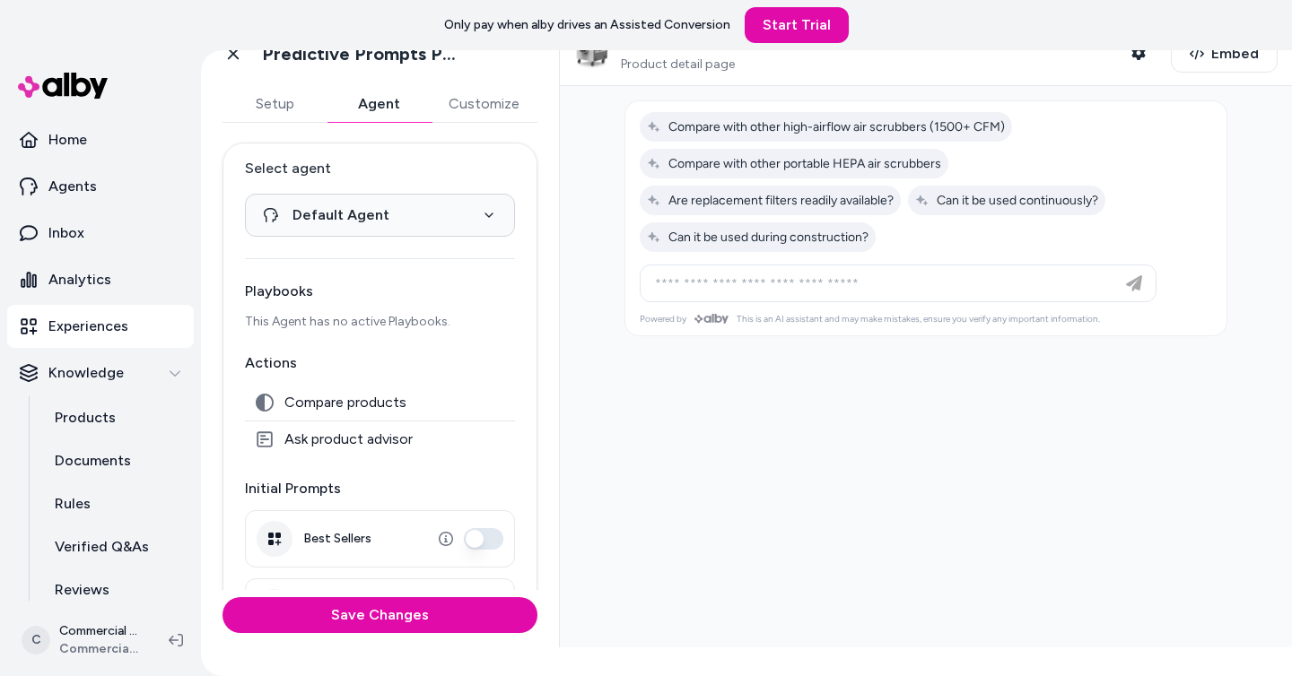
scroll to position [0, 0]
click at [109, 187] on link "Agents" at bounding box center [100, 186] width 187 height 43
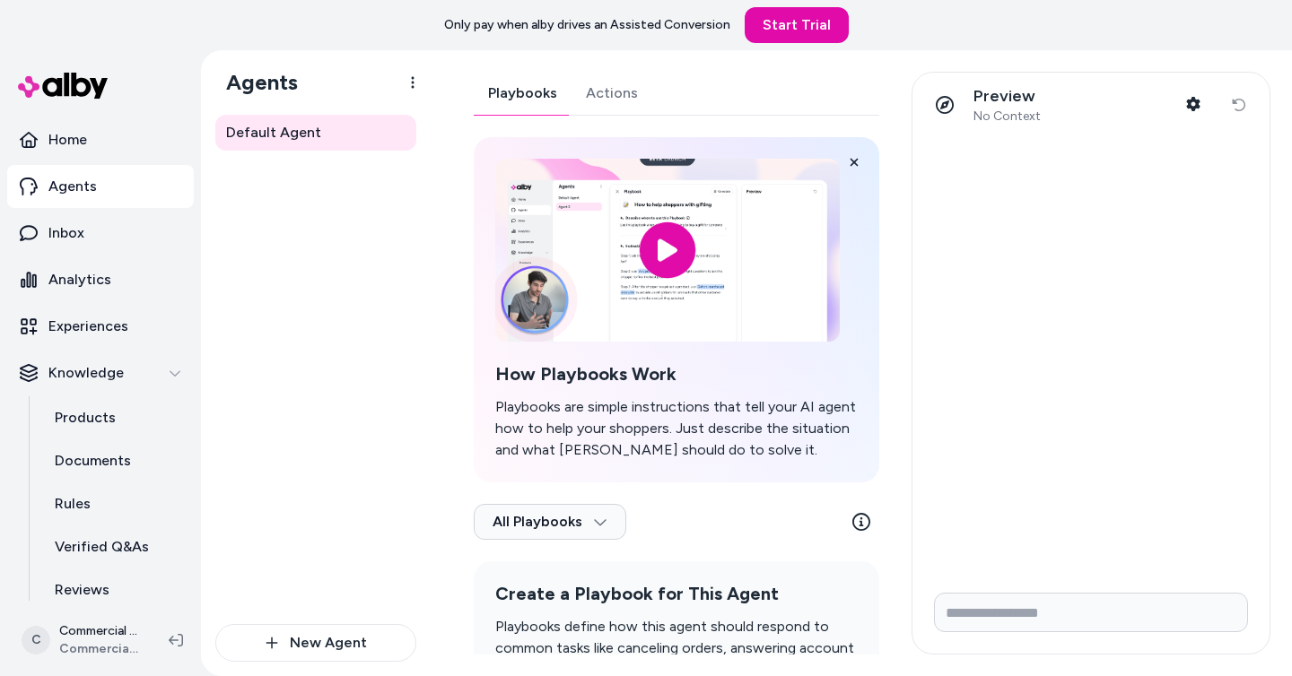
click at [609, 106] on link "Actions" at bounding box center [611, 93] width 81 height 43
click at [596, 93] on link "Actions" at bounding box center [610, 93] width 81 height 43
click at [622, 88] on link "Actions" at bounding box center [610, 93] width 81 height 43
click at [497, 89] on link "Playbooks" at bounding box center [522, 93] width 97 height 43
click at [604, 100] on link "Actions" at bounding box center [610, 93] width 81 height 43
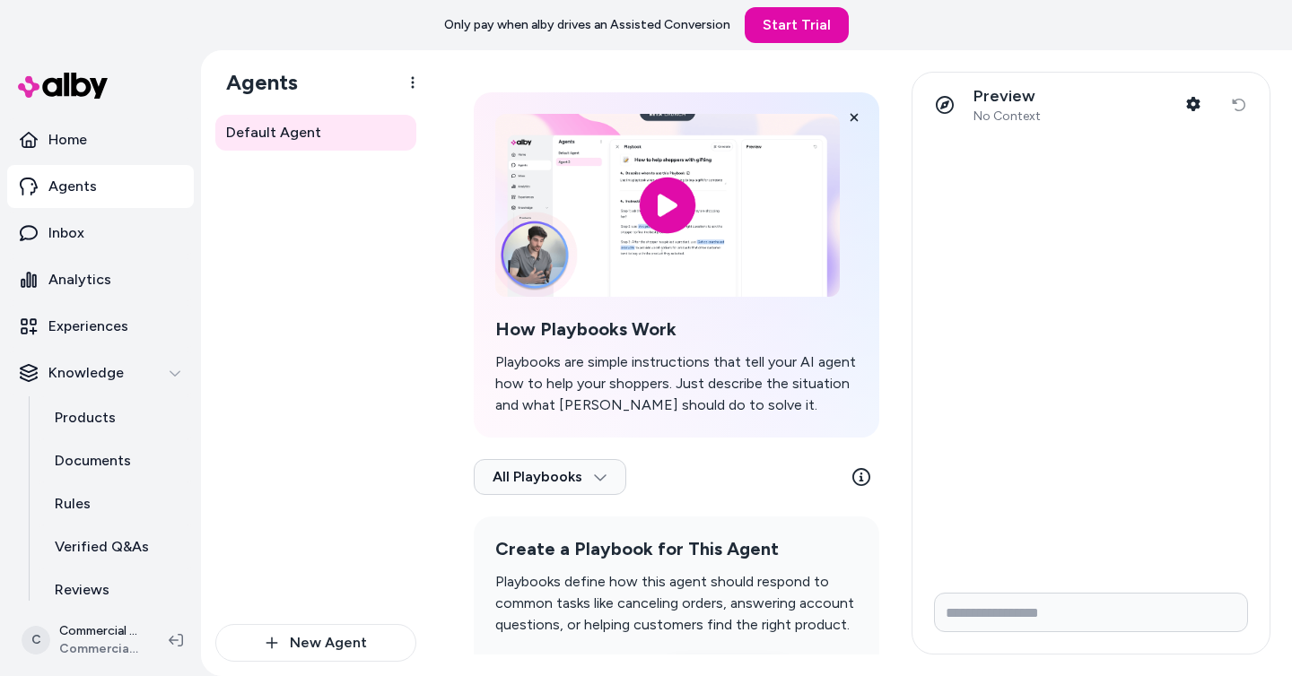
scroll to position [42, 0]
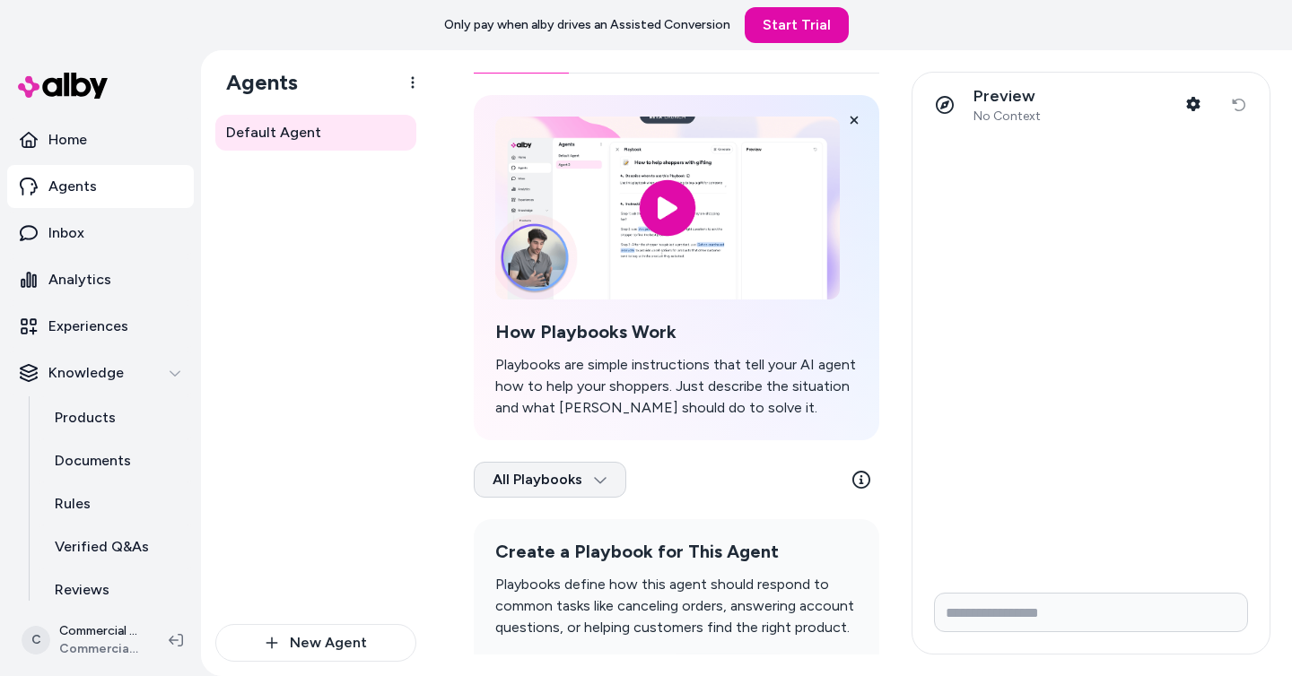
click at [593, 475] on icon "button" at bounding box center [600, 480] width 14 height 14
click at [509, 478] on span "All Playbooks" at bounding box center [549, 480] width 115 height 18
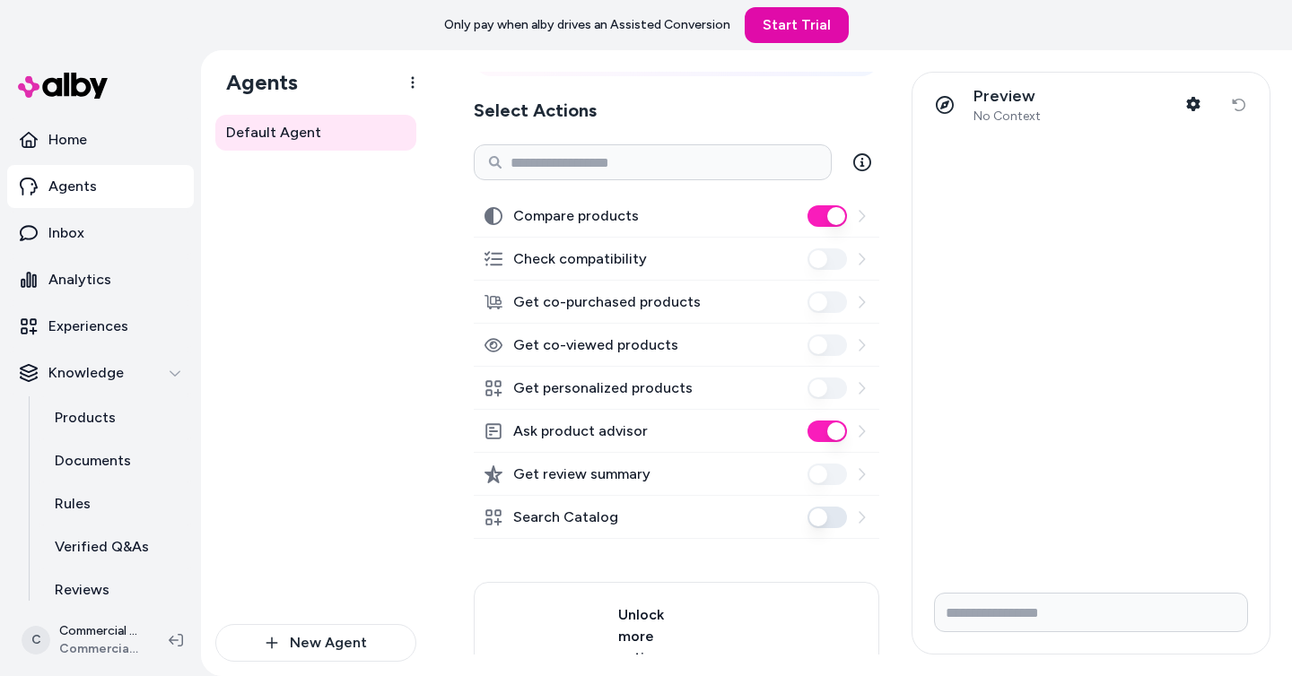
scroll to position [261, 0]
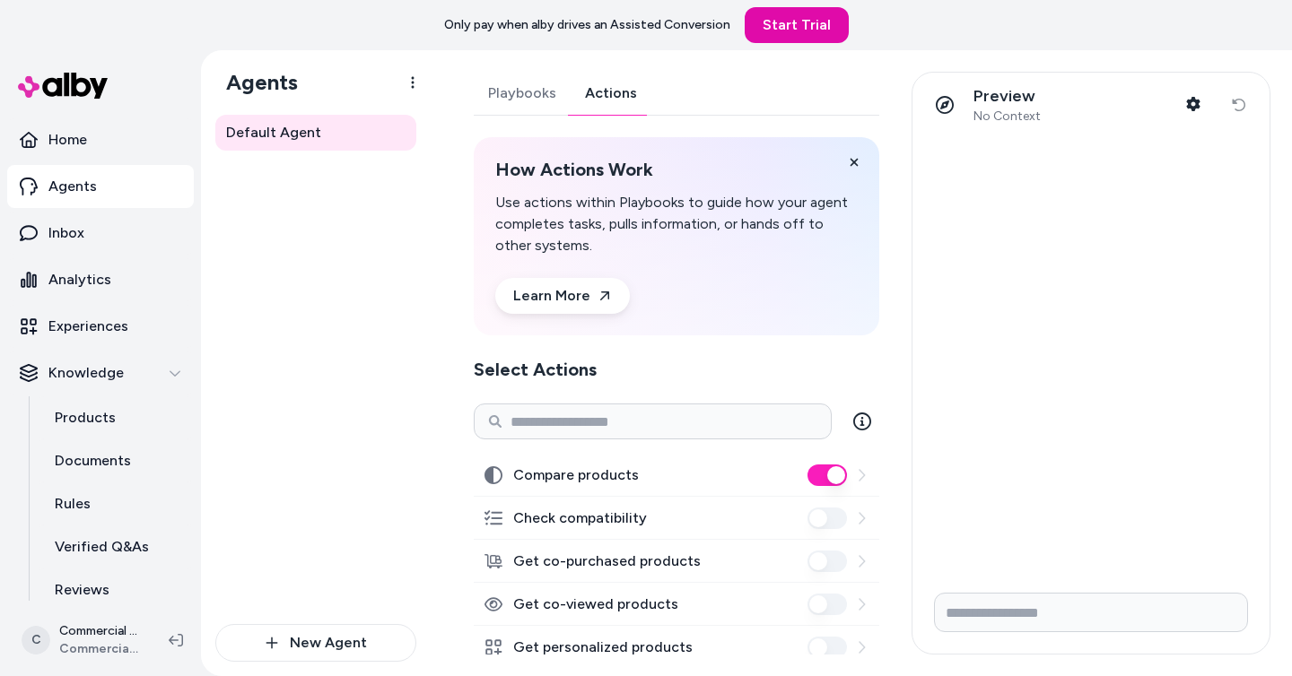
scroll to position [429, 0]
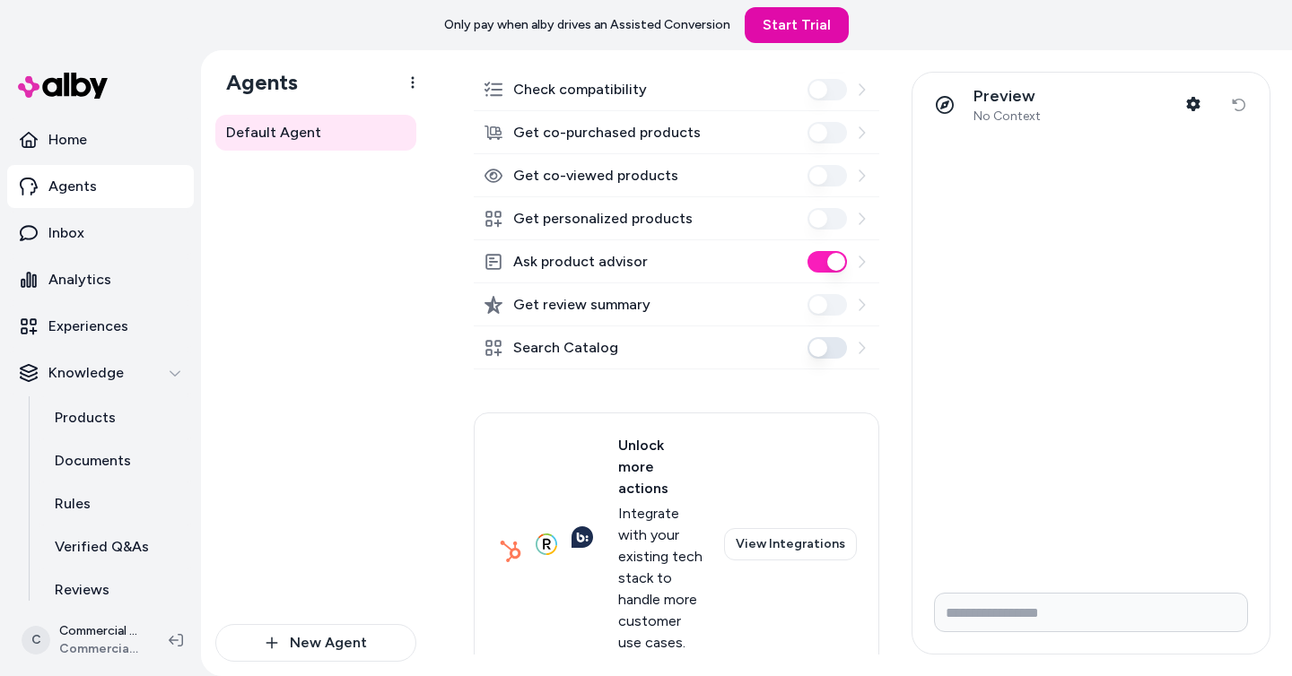
click at [862, 350] on icon at bounding box center [861, 348] width 6 height 12
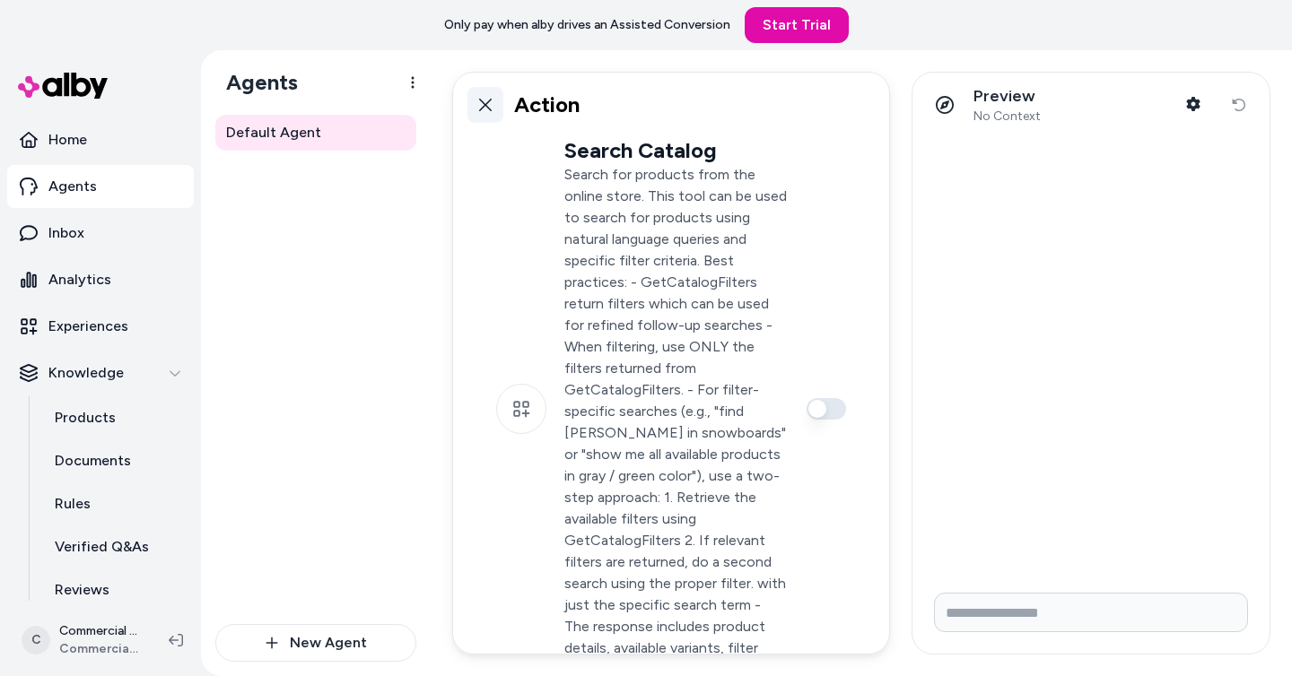
click at [486, 106] on icon at bounding box center [485, 105] width 13 height 13
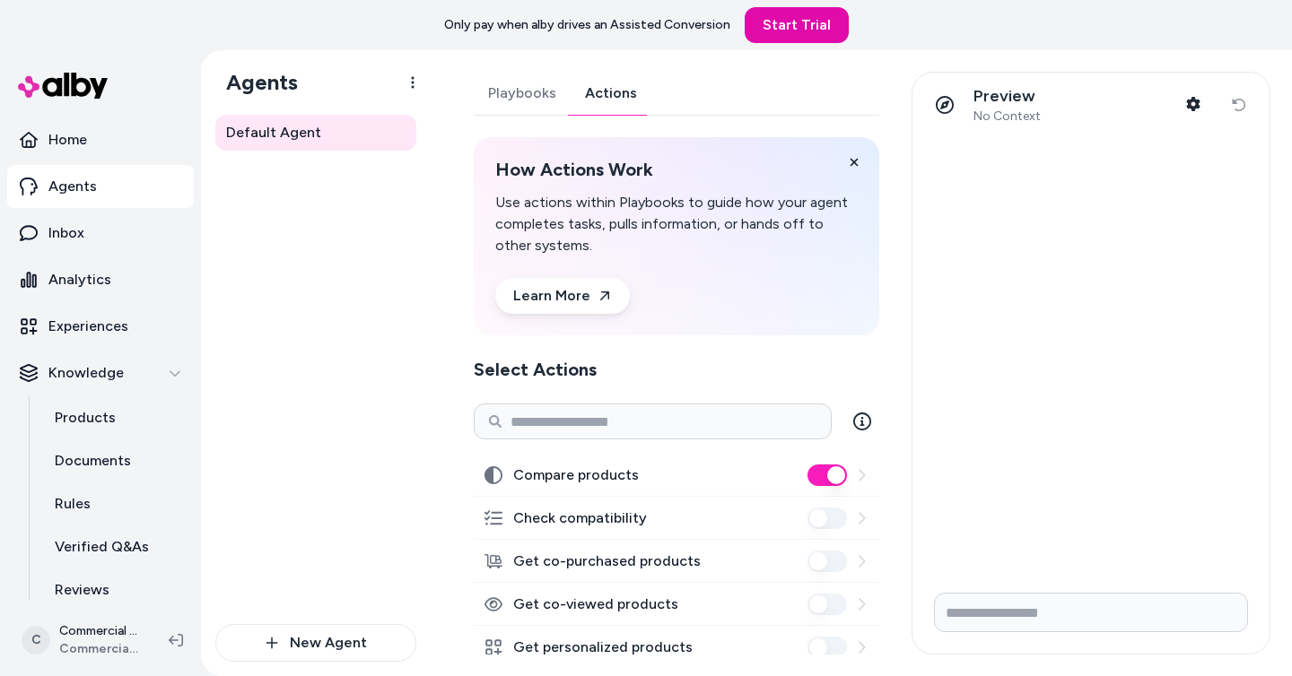
click at [516, 83] on link "Playbooks" at bounding box center [522, 93] width 97 height 43
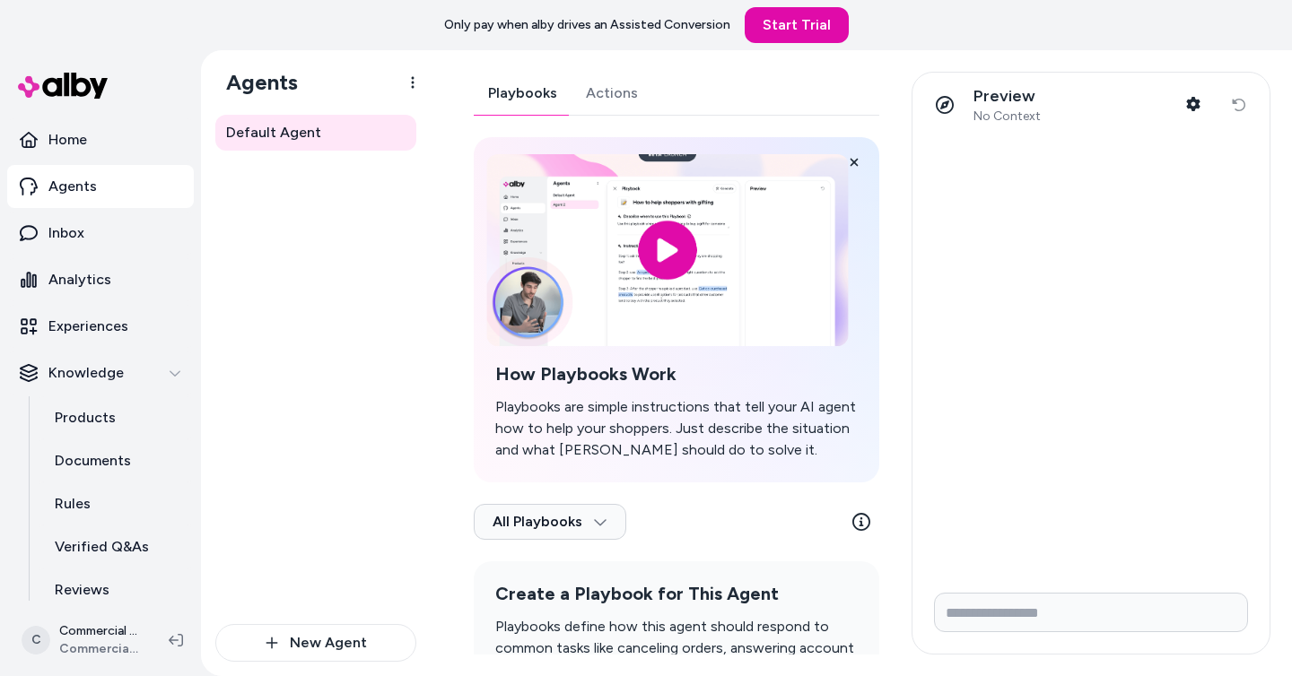
click at [665, 261] on input "image" at bounding box center [666, 250] width 361 height 192
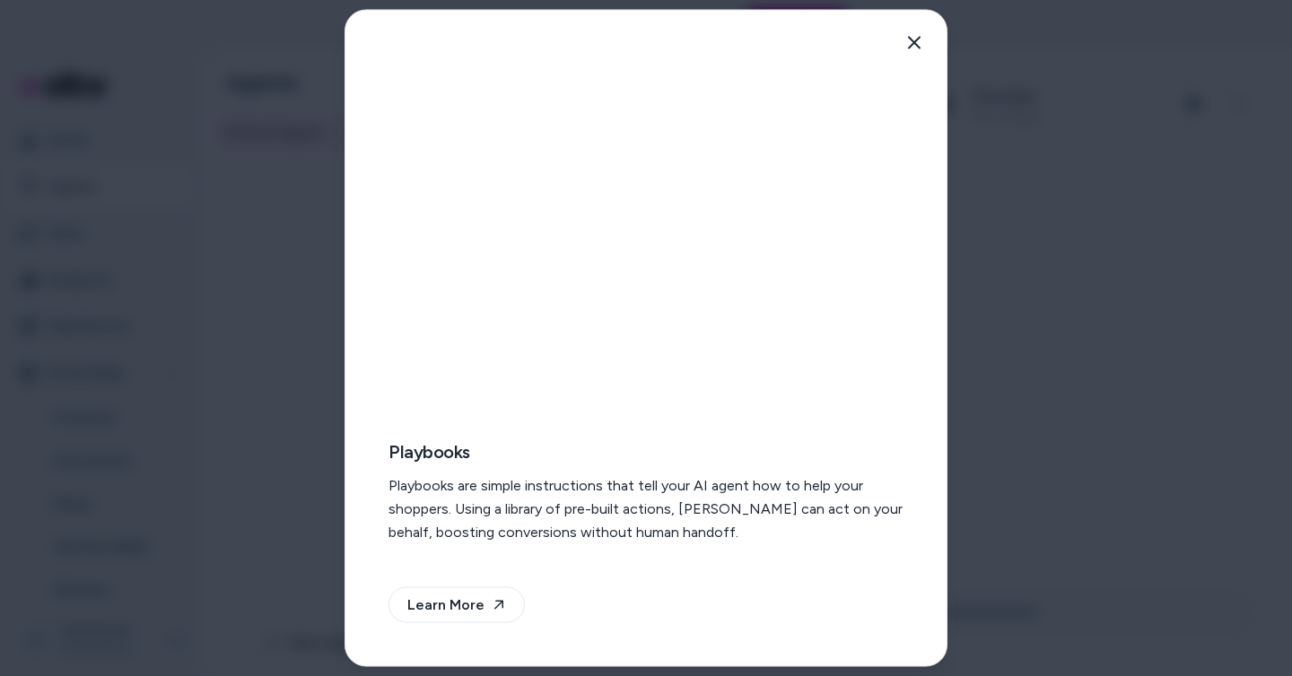
click at [55, 130] on div at bounding box center [646, 338] width 1292 height 676
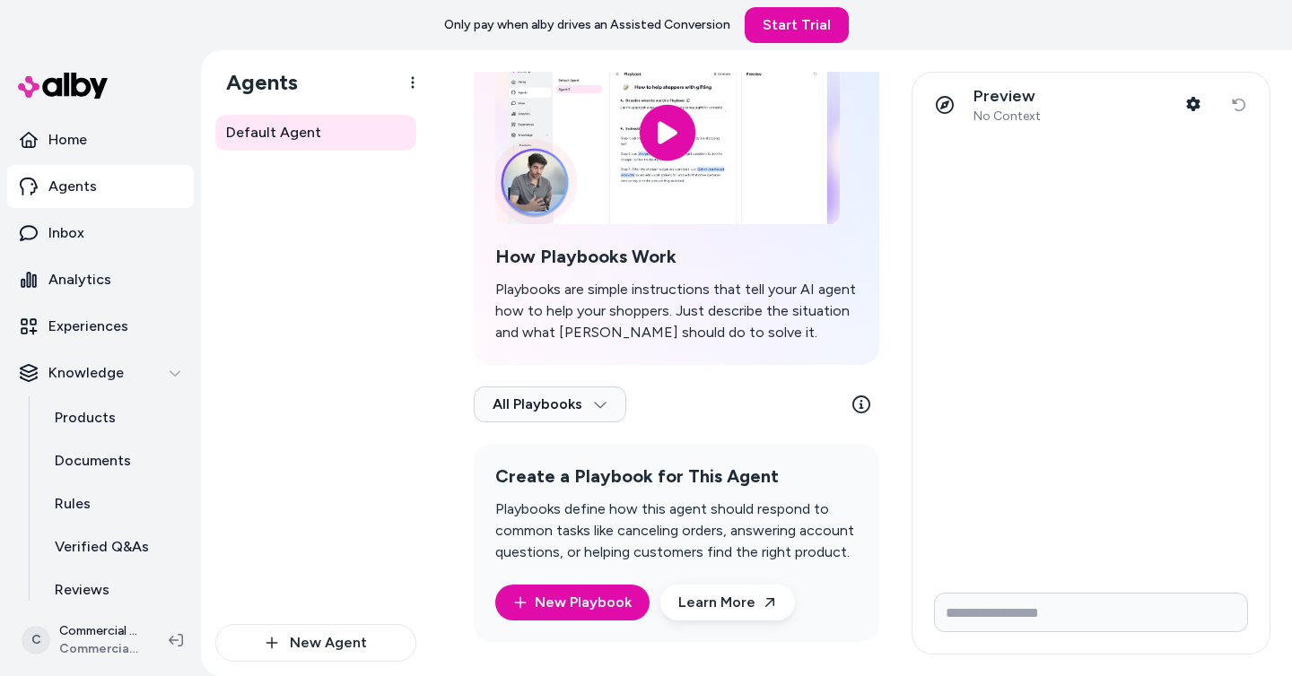
scroll to position [126, 0]
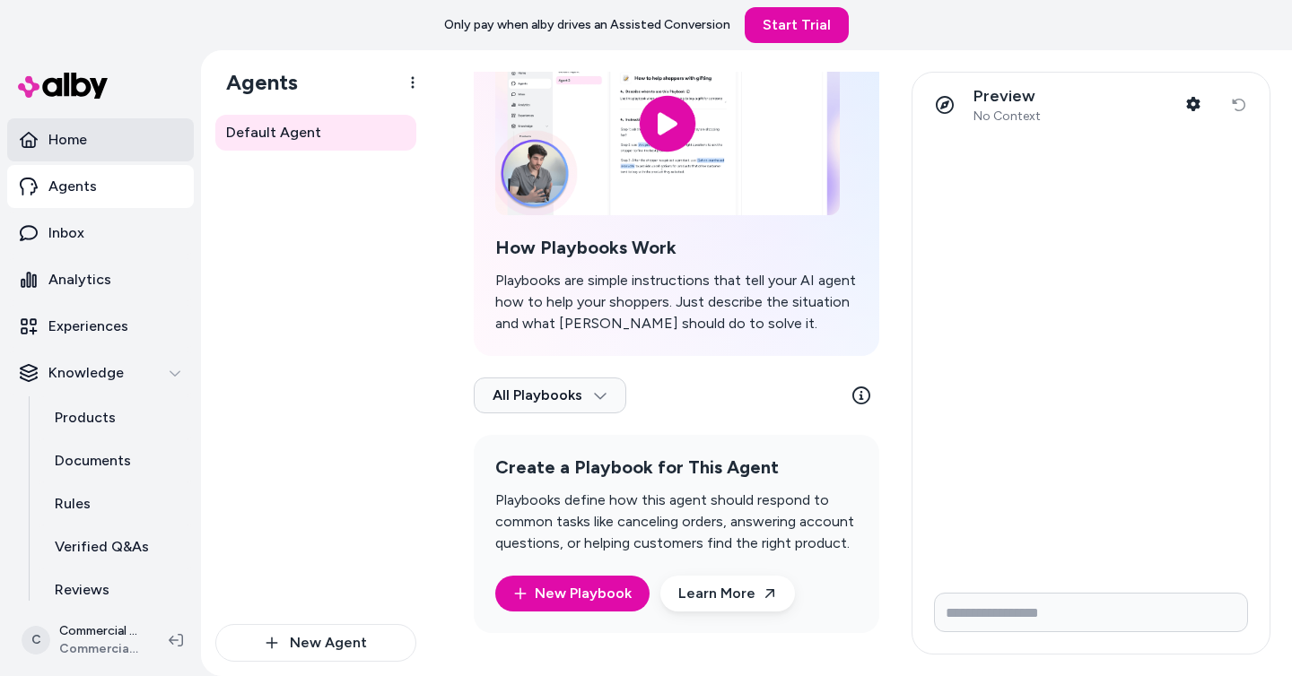
click at [100, 150] on link "Home" at bounding box center [100, 139] width 187 height 43
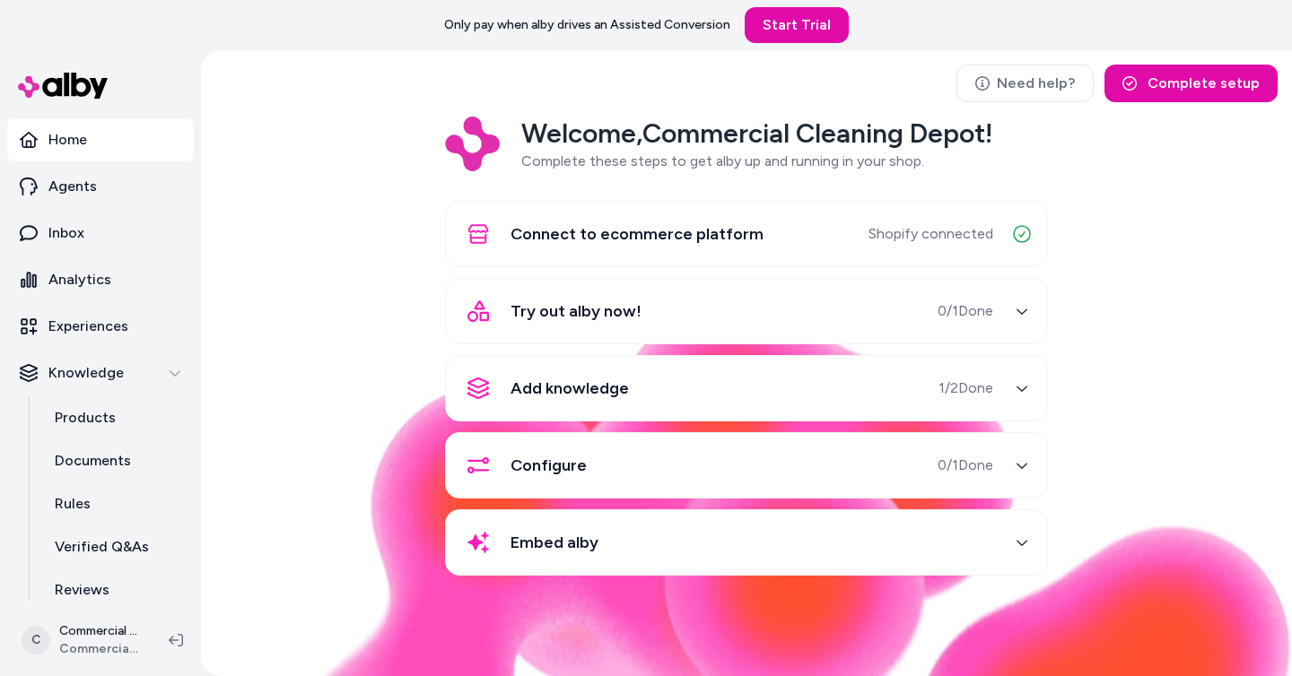
click at [924, 315] on div "Try out alby now! 0 / 1 Done" at bounding box center [725, 311] width 536 height 43
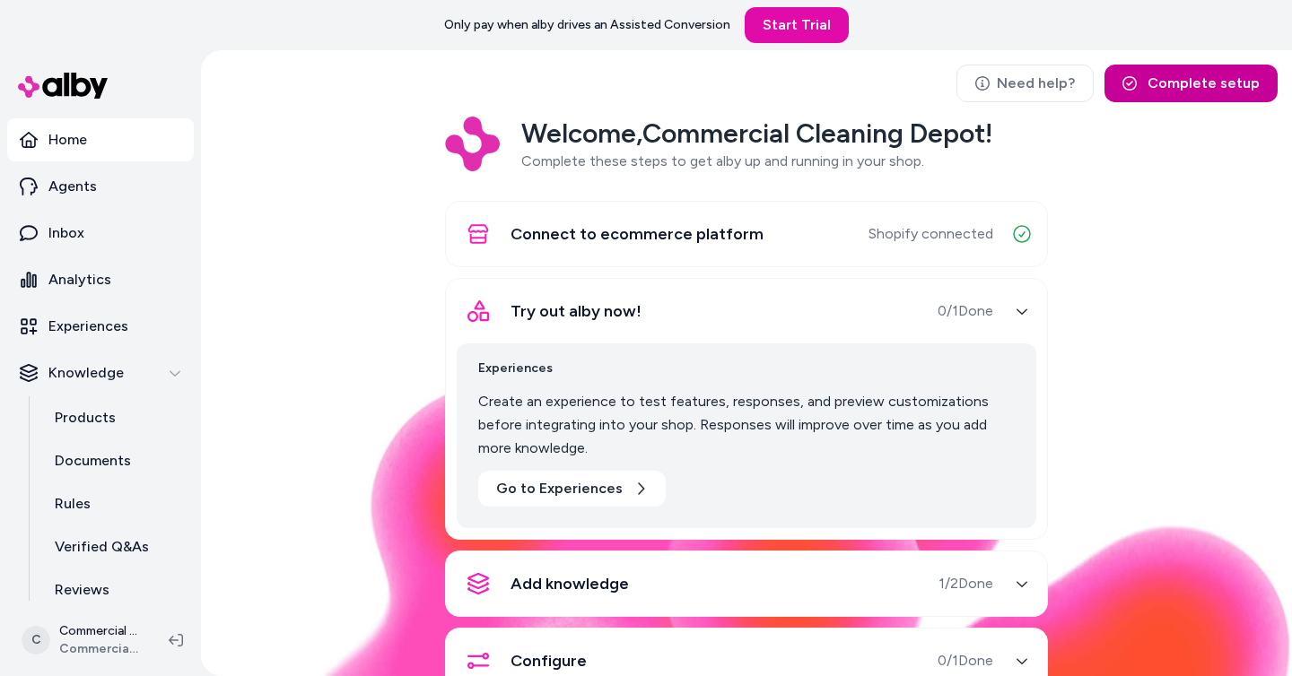
click at [1175, 92] on button "Complete setup" at bounding box center [1190, 84] width 173 height 38
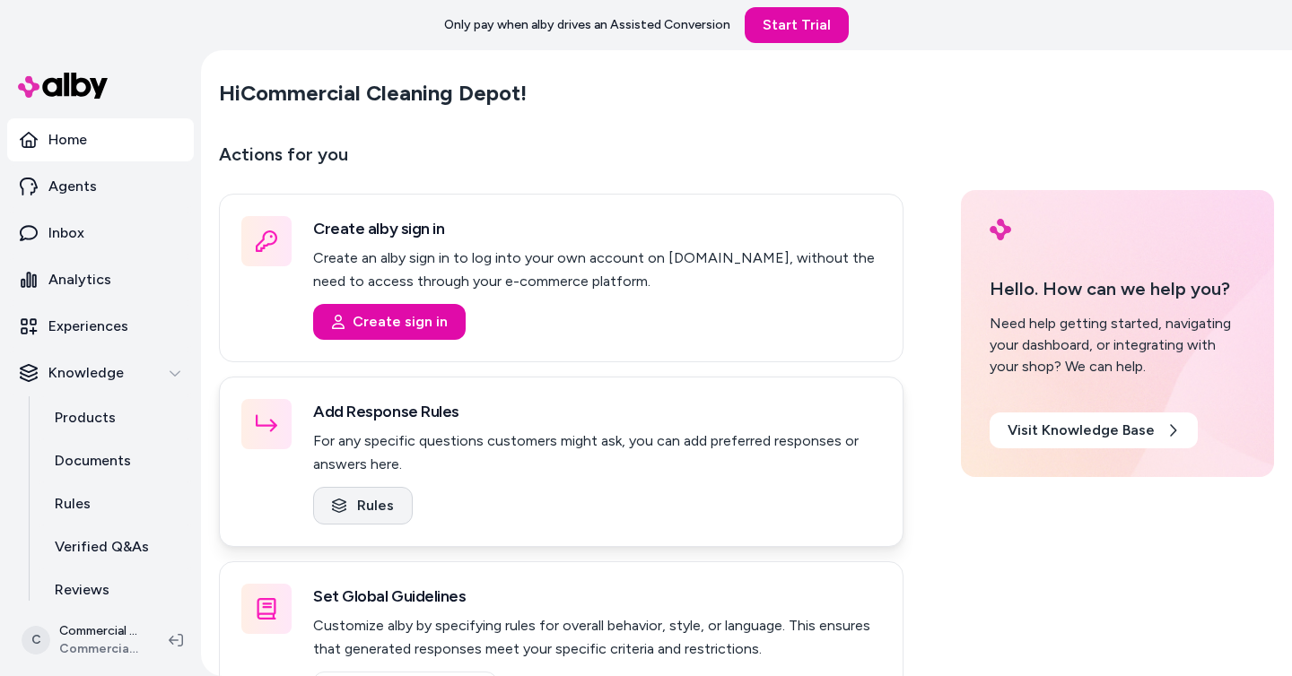
click at [374, 502] on link "Rules" at bounding box center [363, 506] width 100 height 38
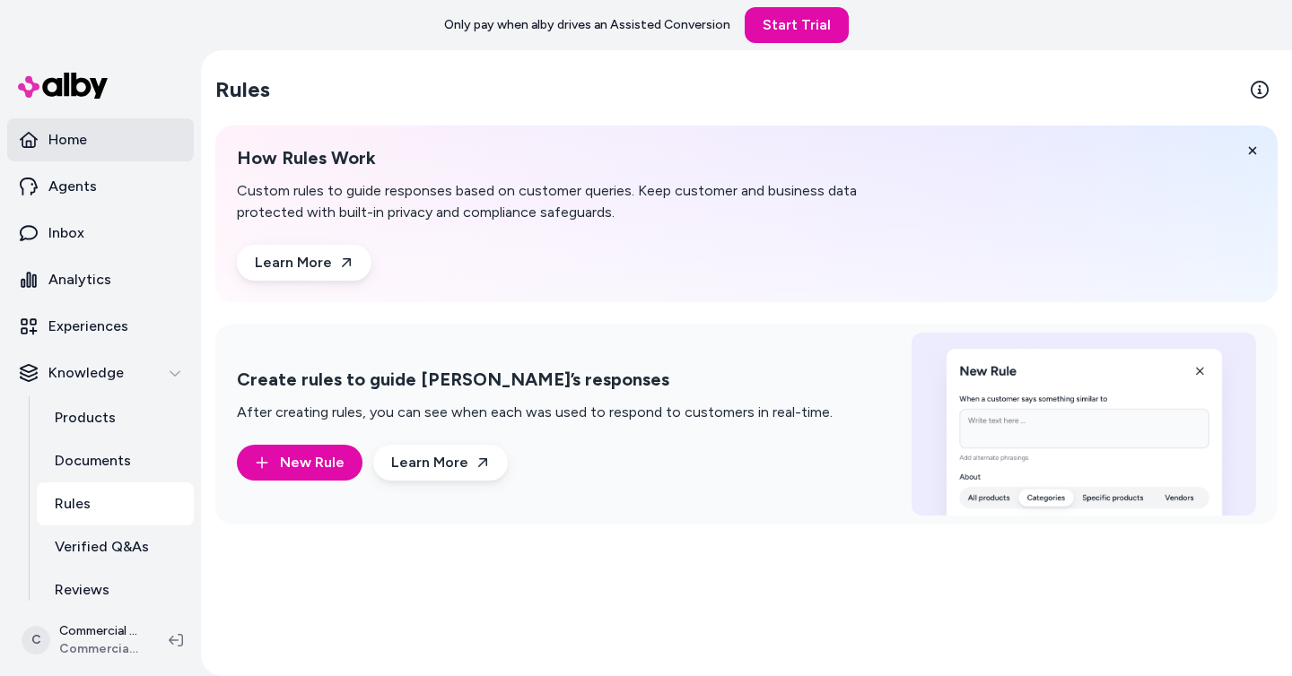
click at [117, 138] on link "Home" at bounding box center [100, 139] width 187 height 43
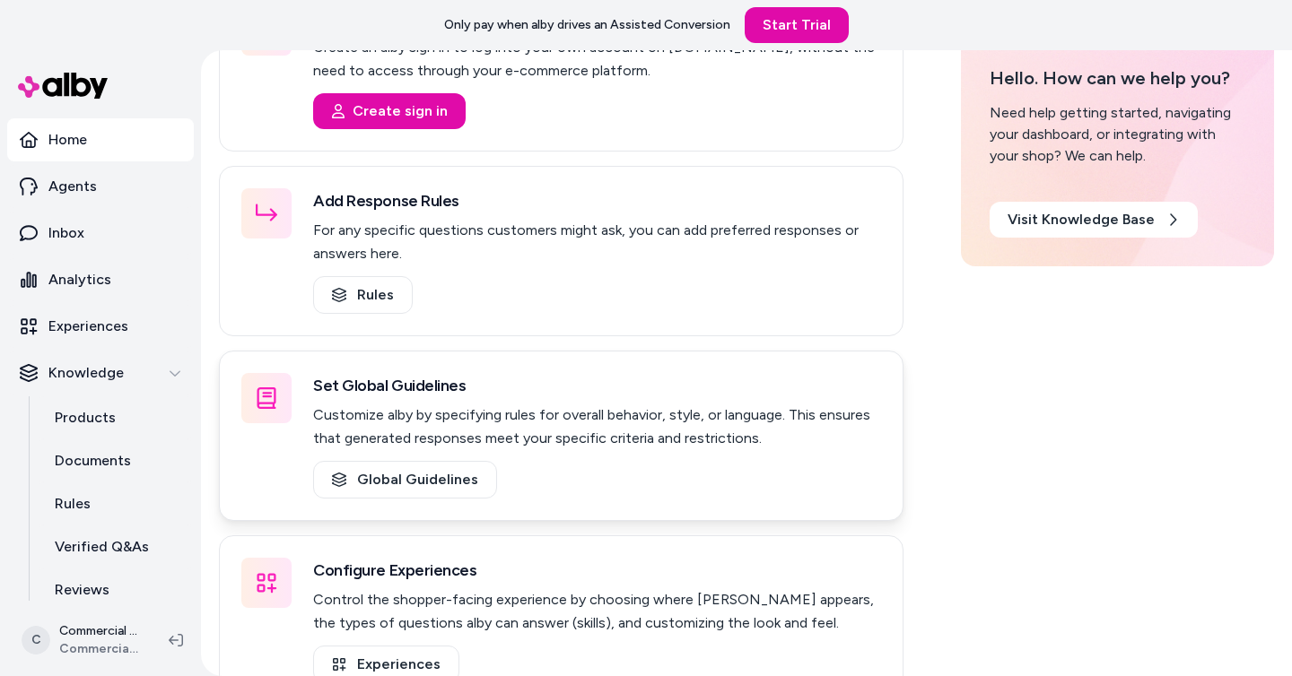
scroll to position [258, 0]
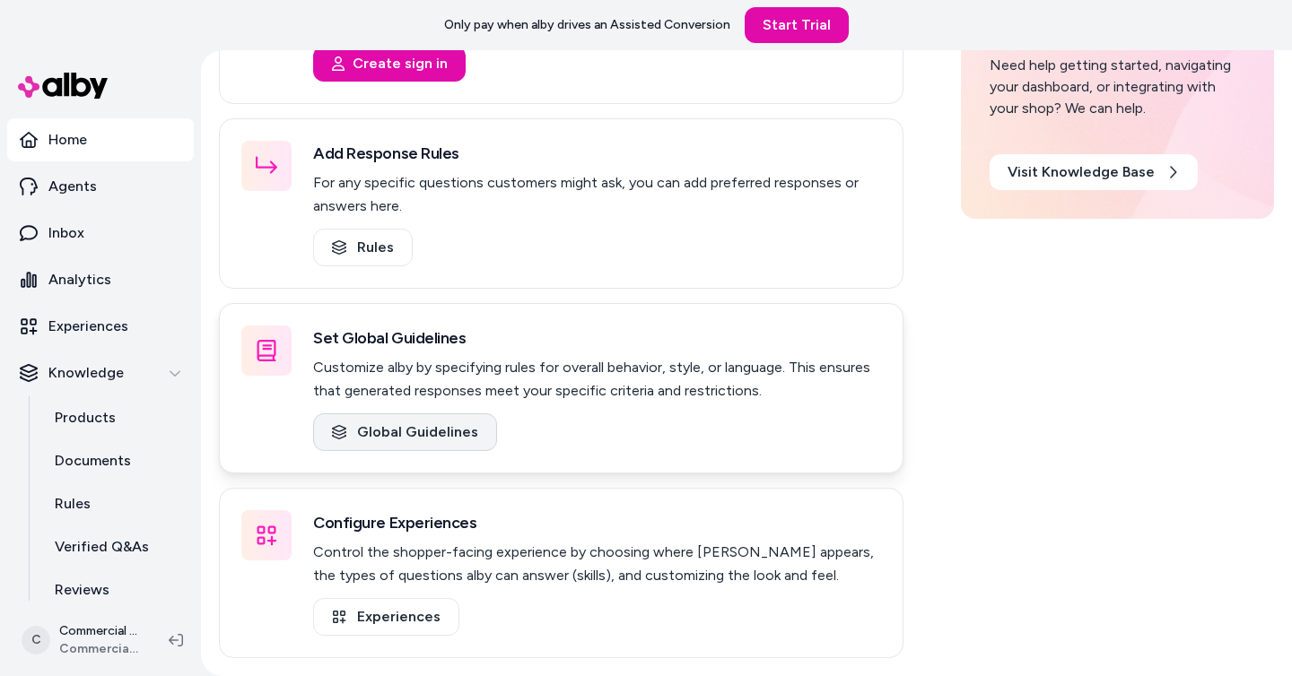
click at [408, 425] on link "Global Guidelines" at bounding box center [405, 432] width 184 height 38
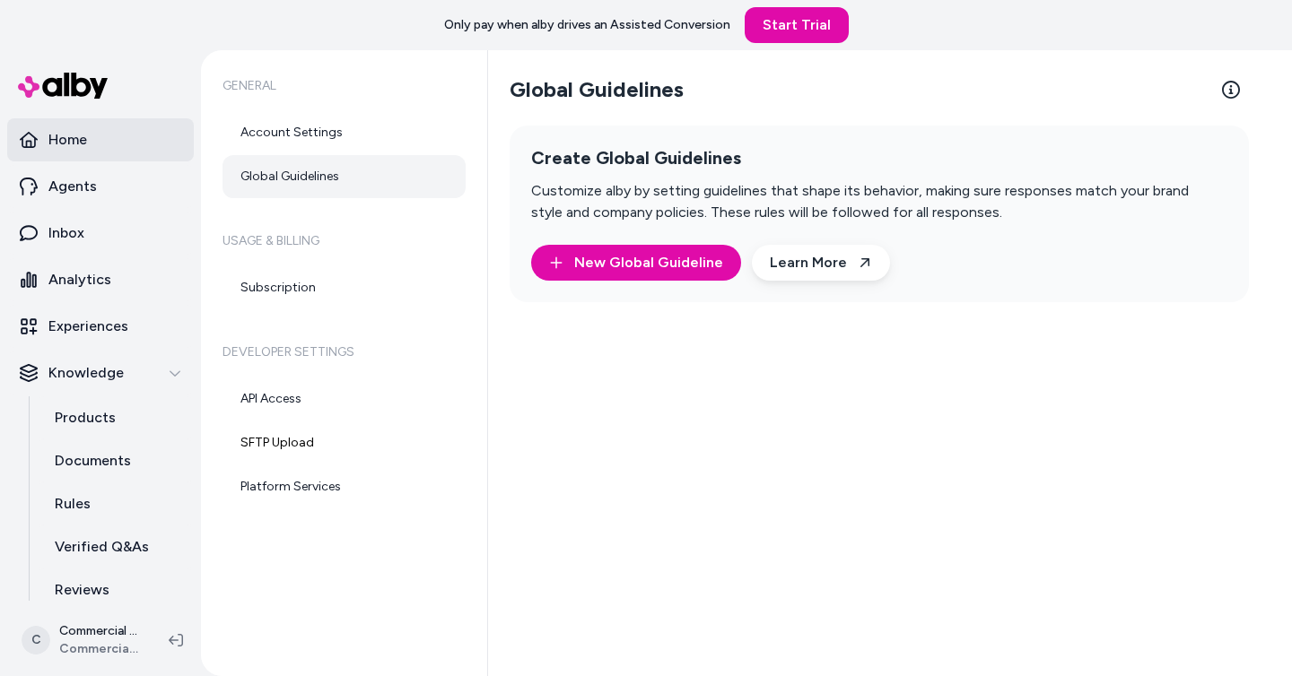
click at [83, 143] on p "Home" at bounding box center [67, 140] width 39 height 22
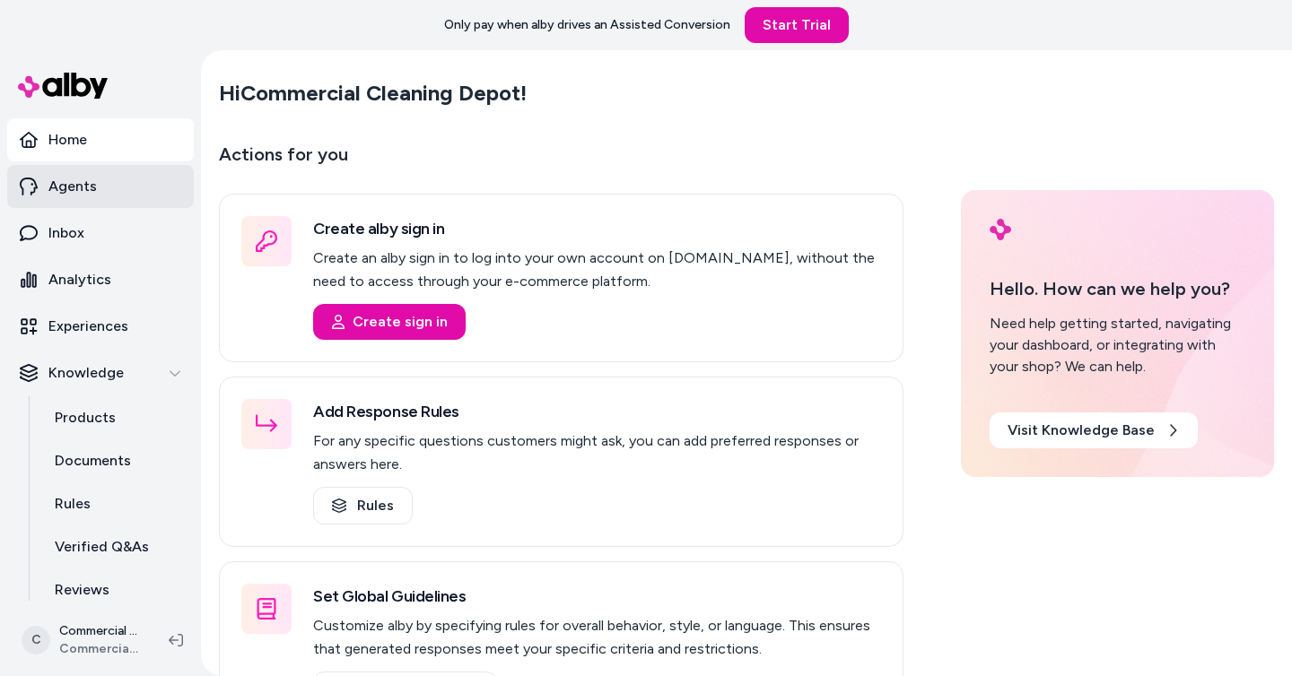
click at [106, 186] on link "Agents" at bounding box center [100, 186] width 187 height 43
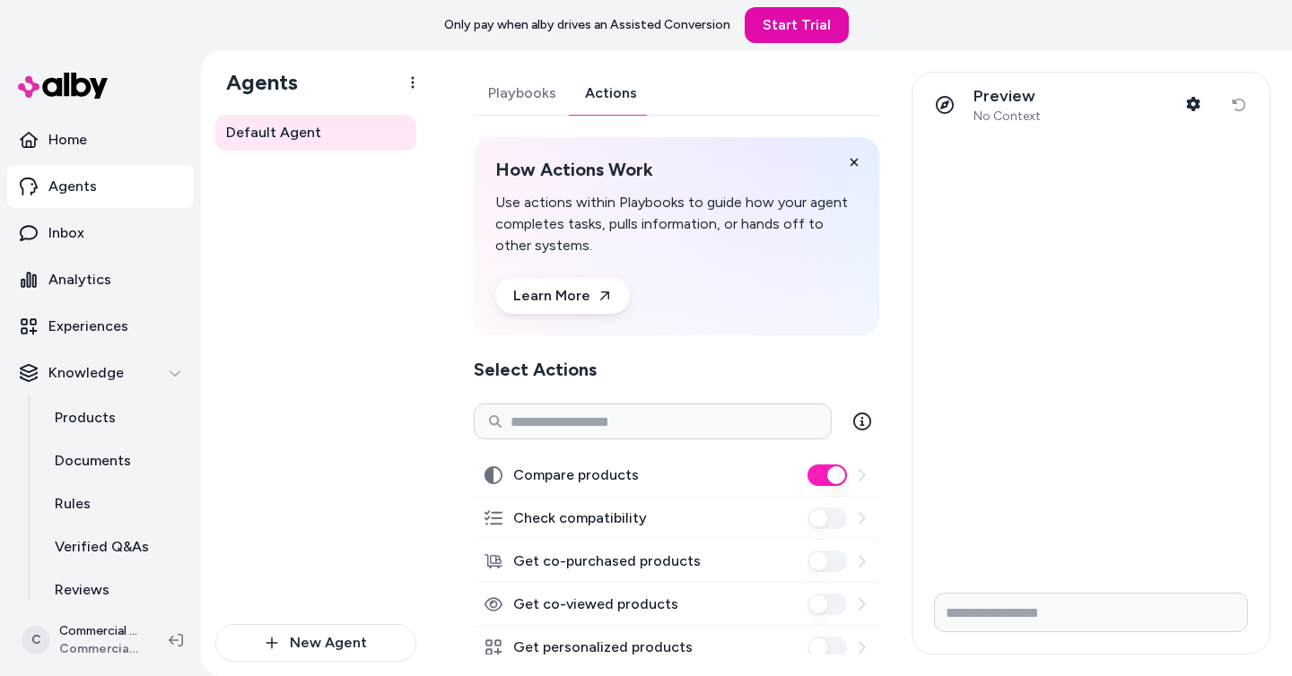
click at [600, 95] on link "Actions" at bounding box center [610, 93] width 81 height 43
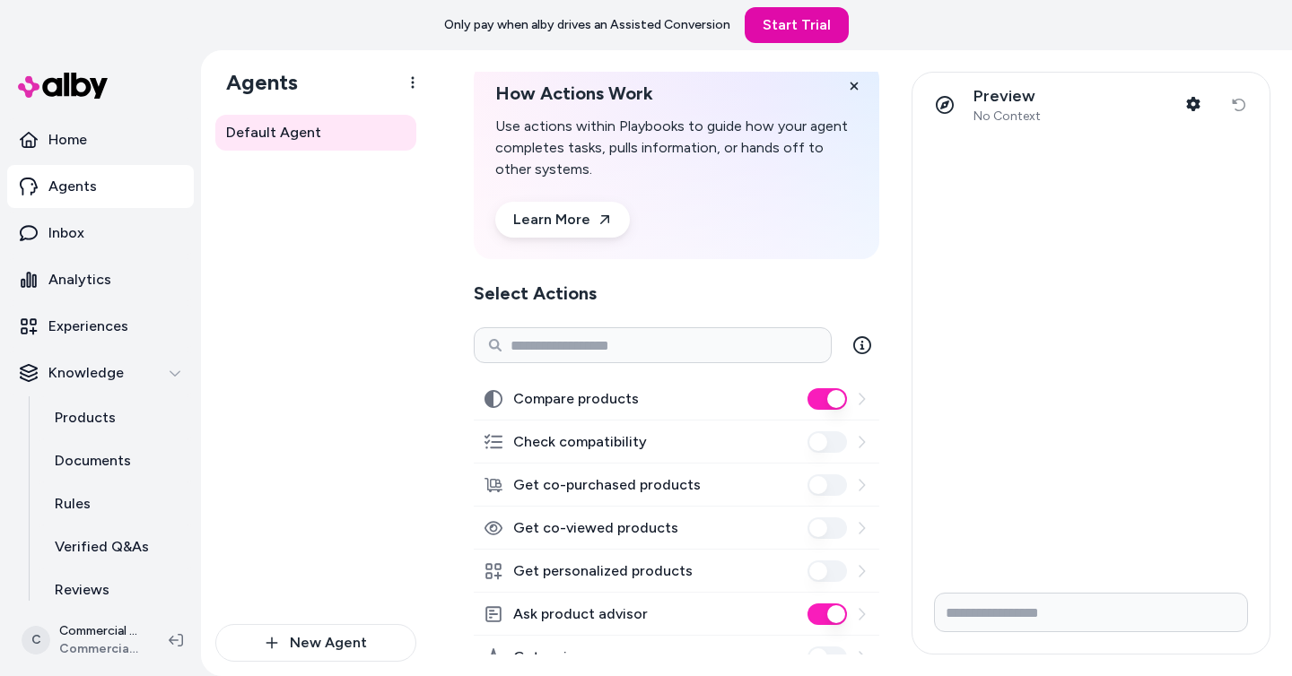
scroll to position [164, 0]
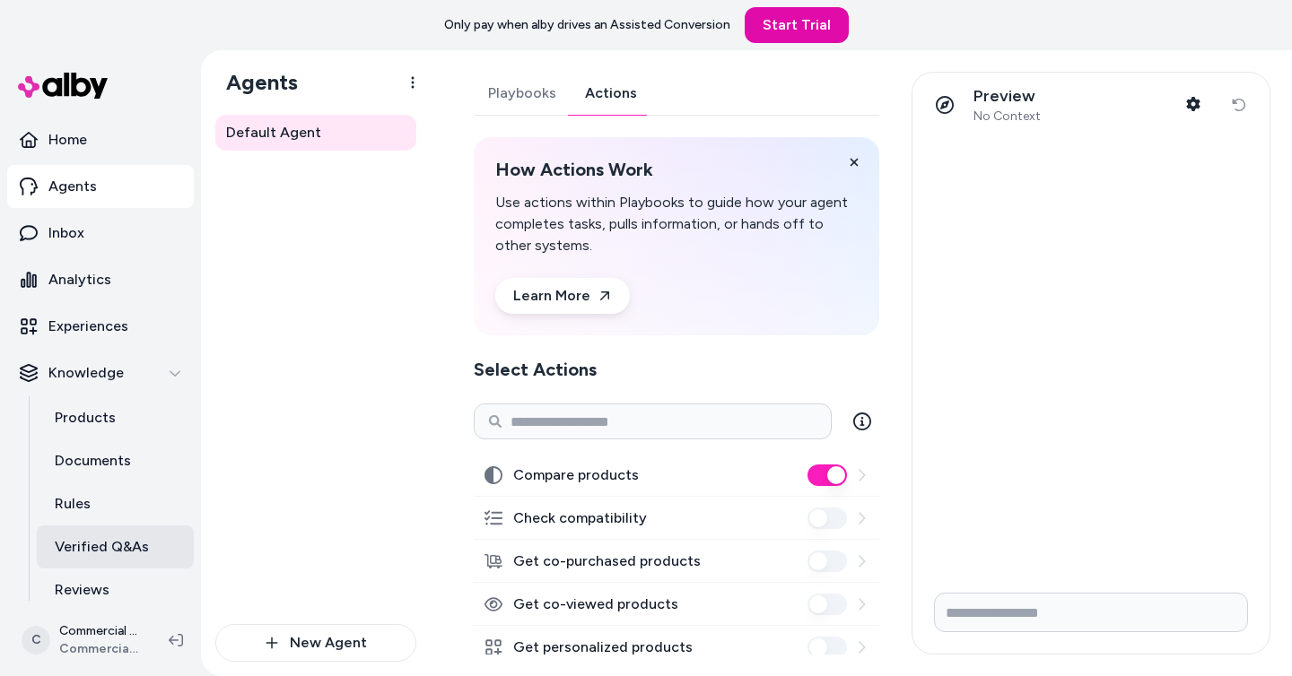
scroll to position [100, 0]
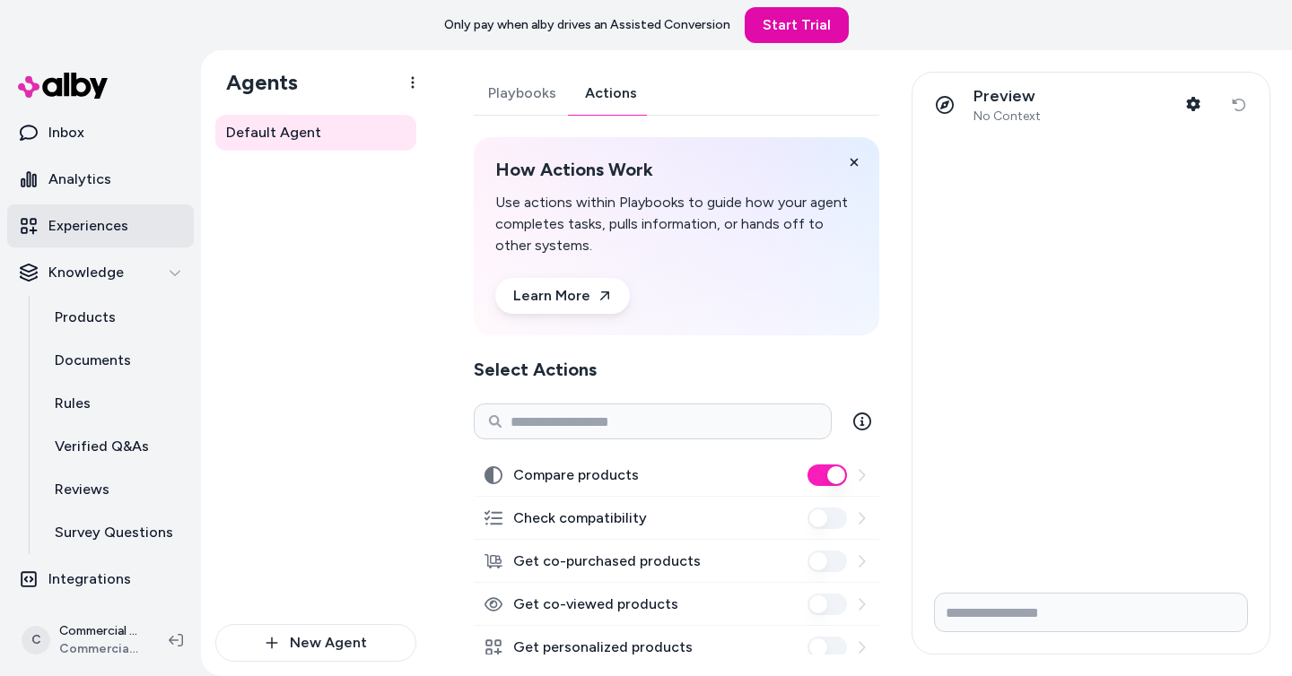
click at [113, 225] on p "Experiences" at bounding box center [88, 226] width 80 height 22
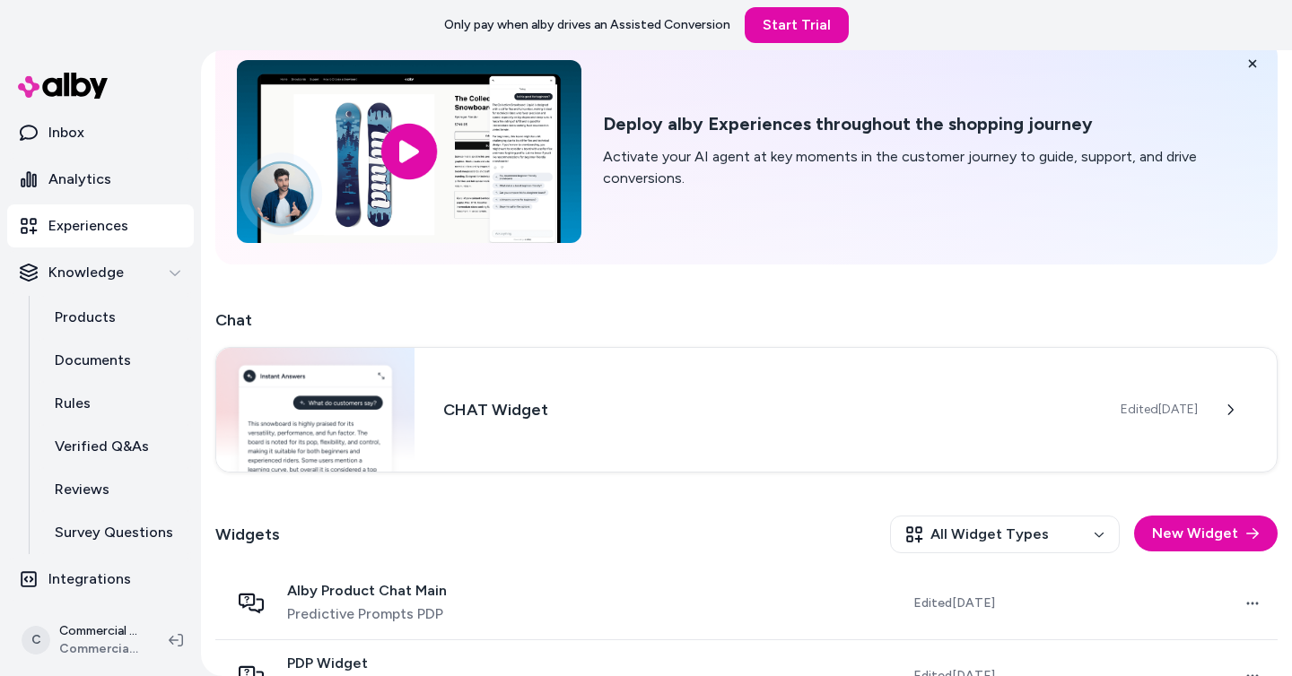
scroll to position [210, 0]
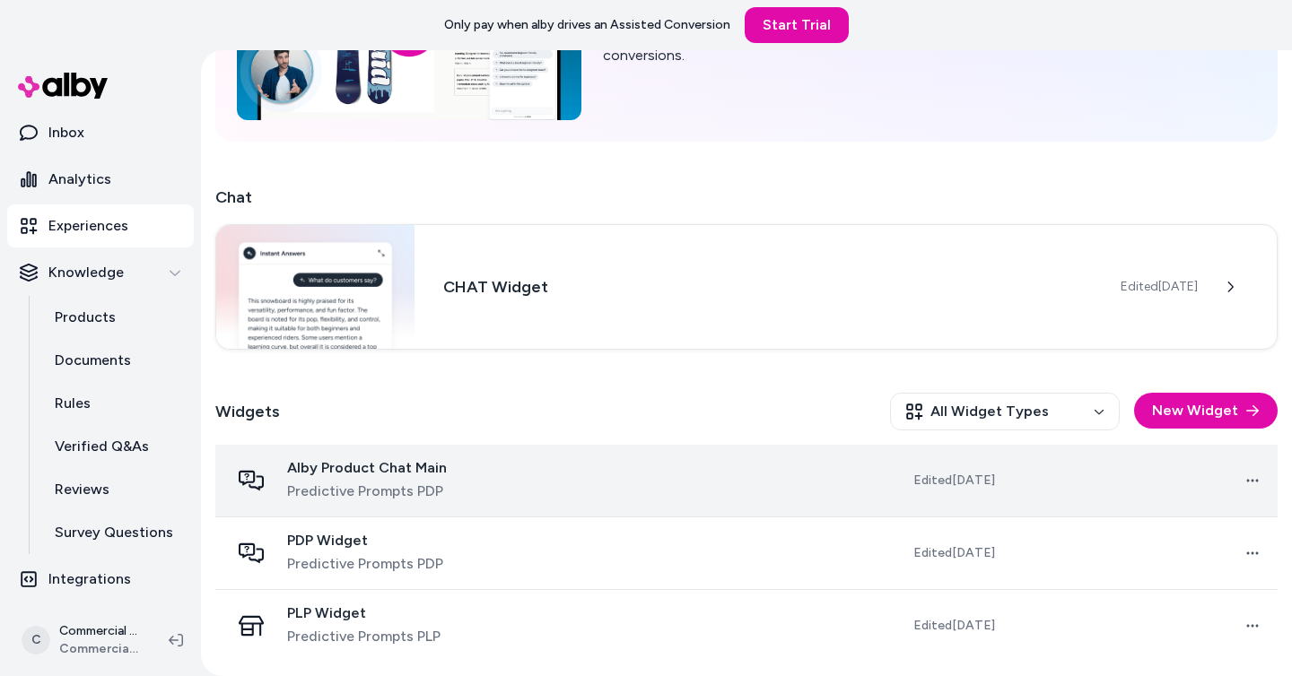
click at [633, 489] on td at bounding box center [655, 481] width 268 height 73
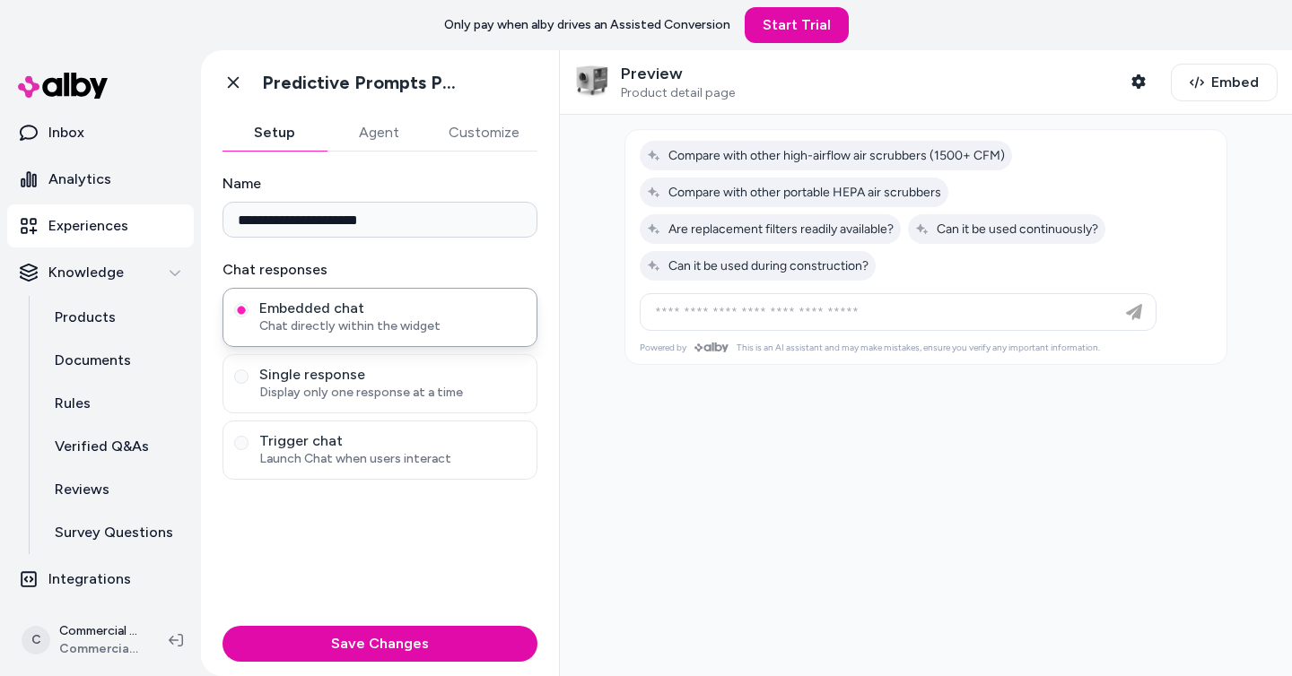
click at [376, 128] on button "Agent" at bounding box center [378, 133] width 104 height 36
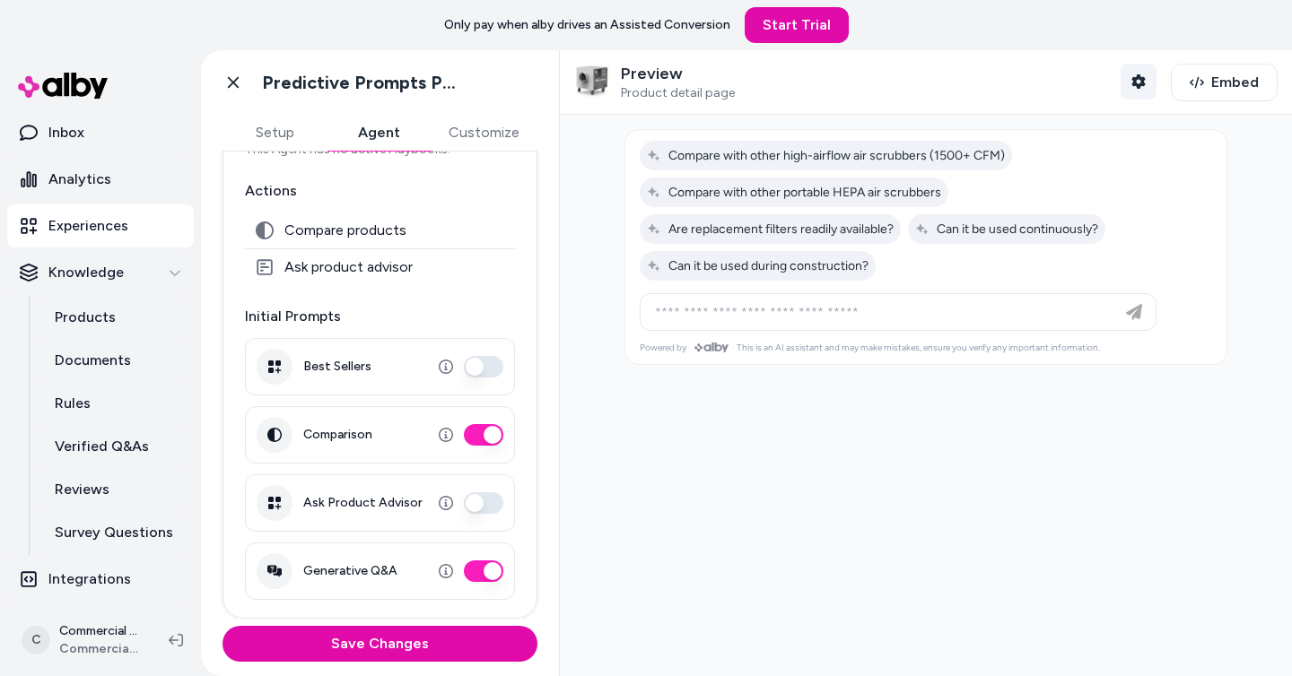
click at [1132, 81] on button "Shopper Context" at bounding box center [1138, 82] width 36 height 36
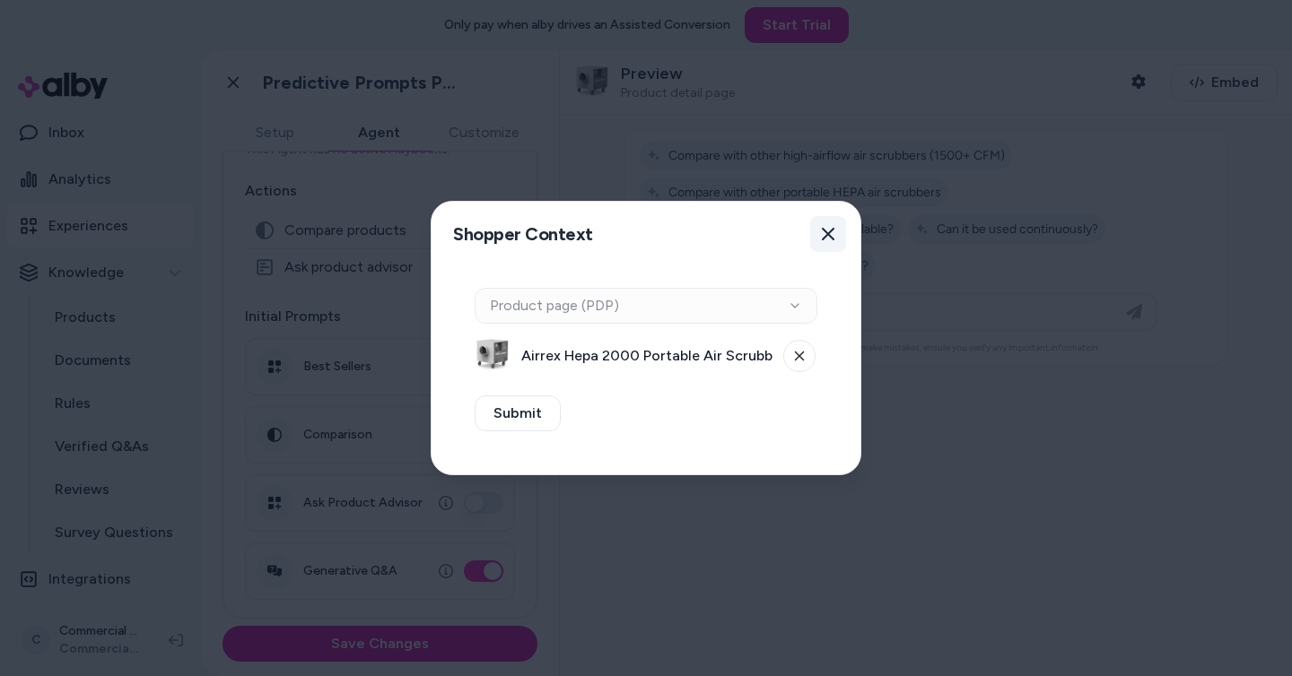
click at [824, 232] on icon "button" at bounding box center [828, 234] width 14 height 14
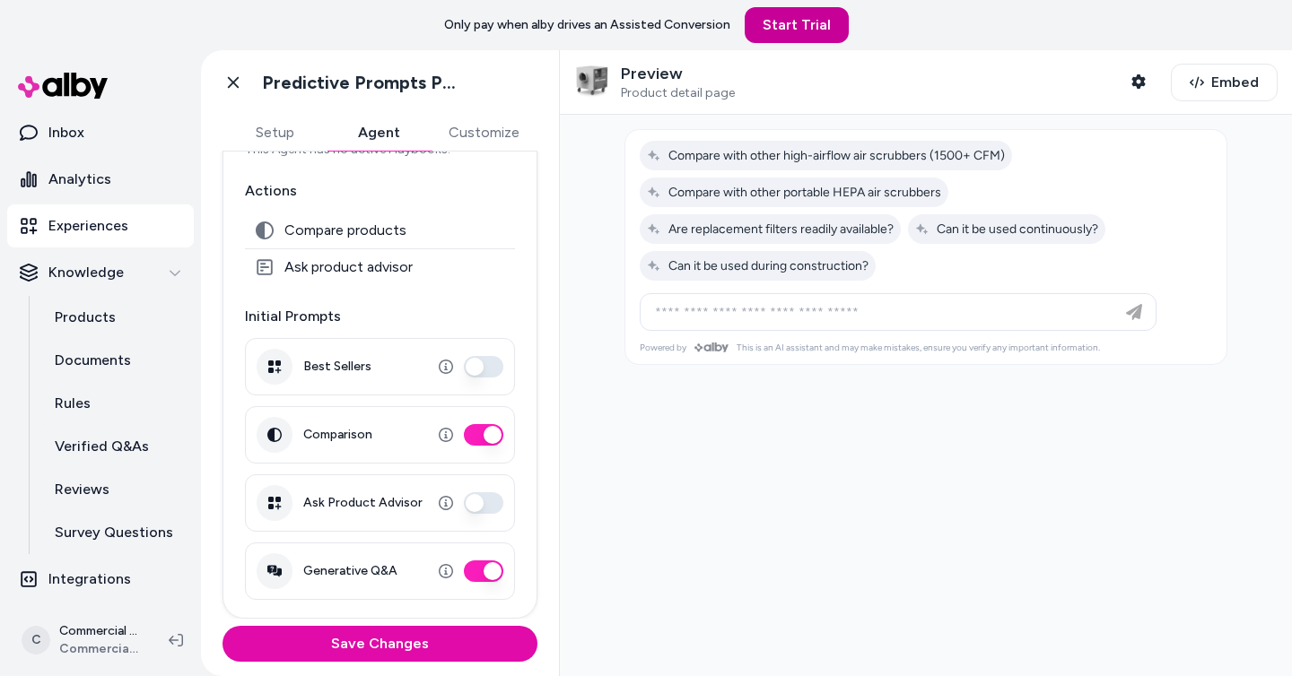
click at [815, 31] on link "Start Trial" at bounding box center [796, 25] width 104 height 36
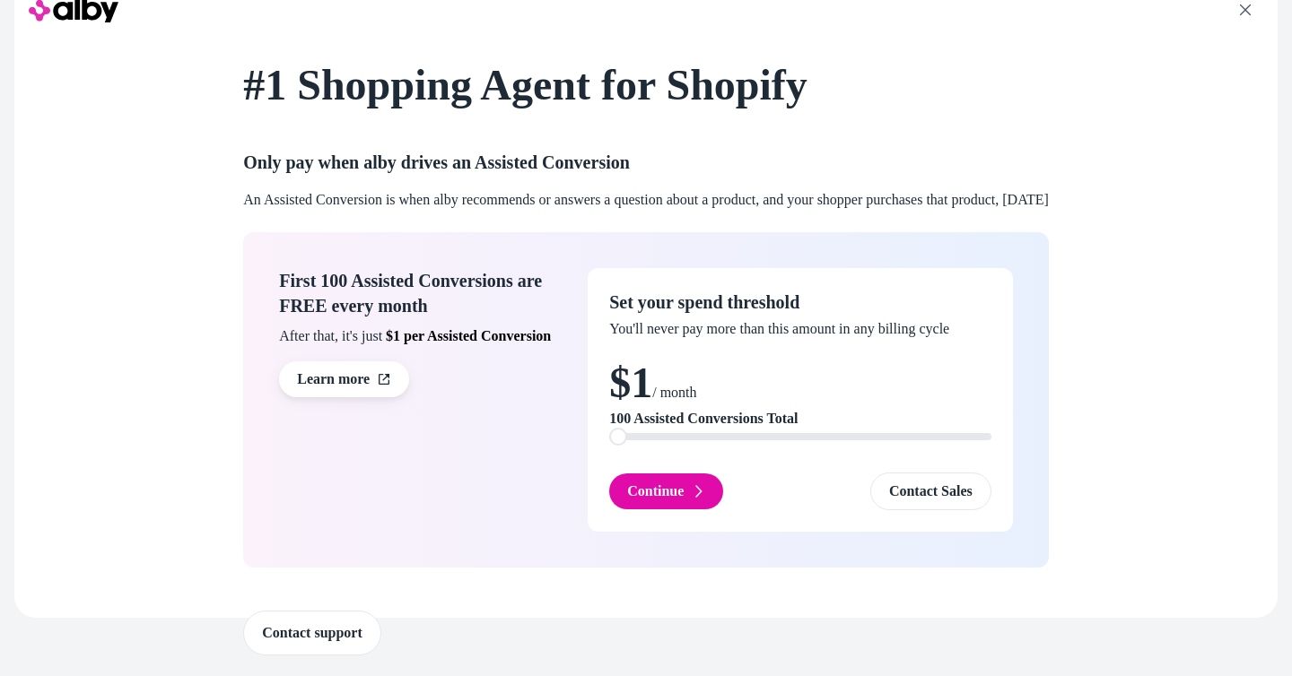
scroll to position [45, 0]
click at [661, 491] on button "Continue" at bounding box center [666, 491] width 114 height 36
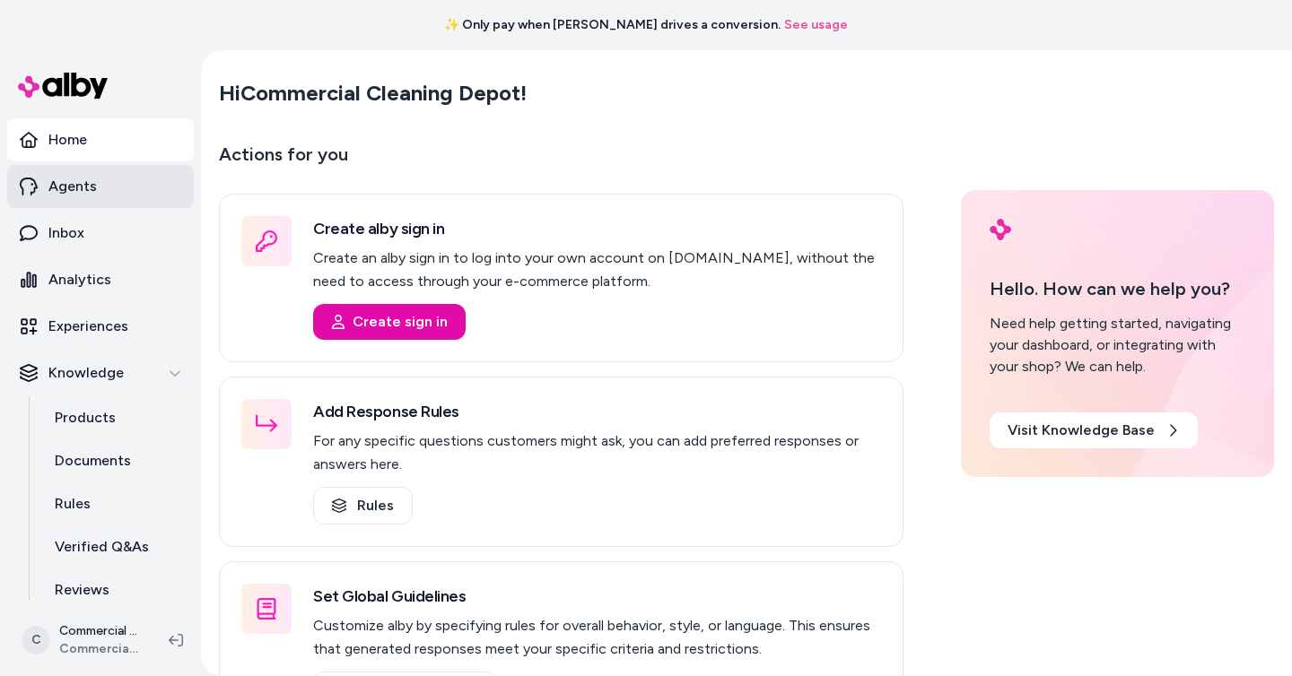
click at [145, 196] on link "Agents" at bounding box center [100, 186] width 187 height 43
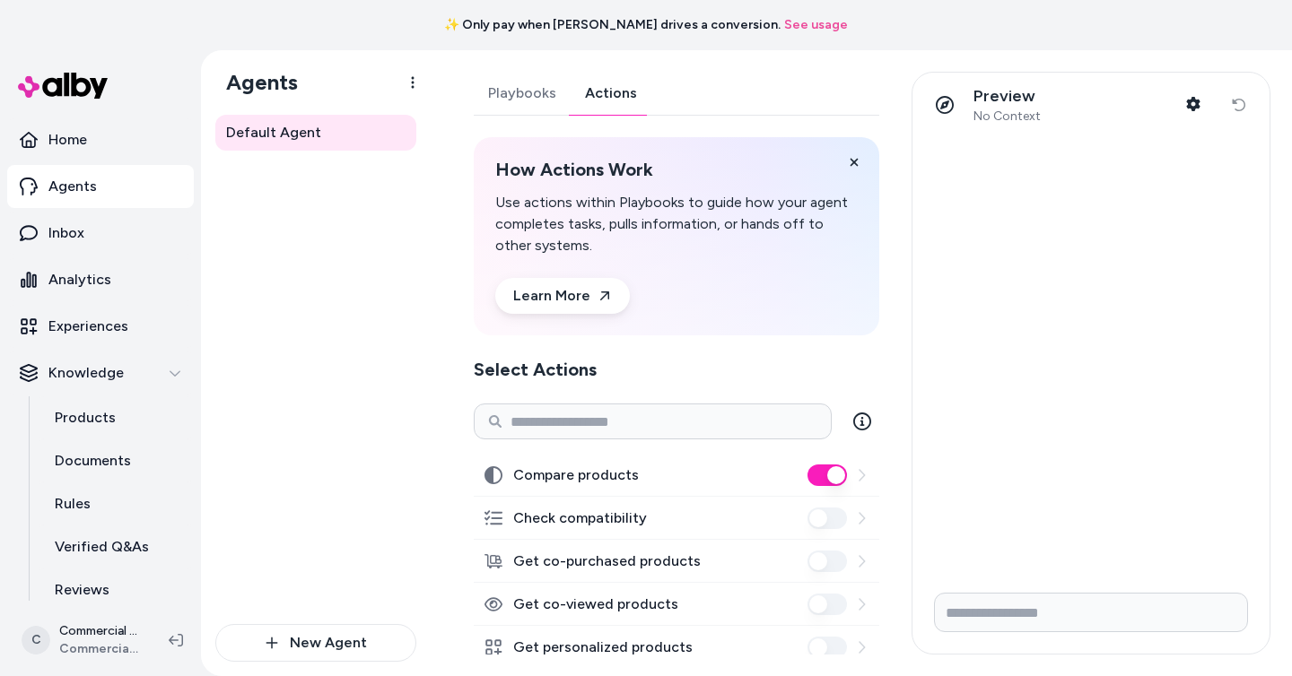
click at [625, 108] on link "Actions" at bounding box center [610, 93] width 81 height 43
click at [122, 326] on p "Experiences" at bounding box center [88, 327] width 80 height 22
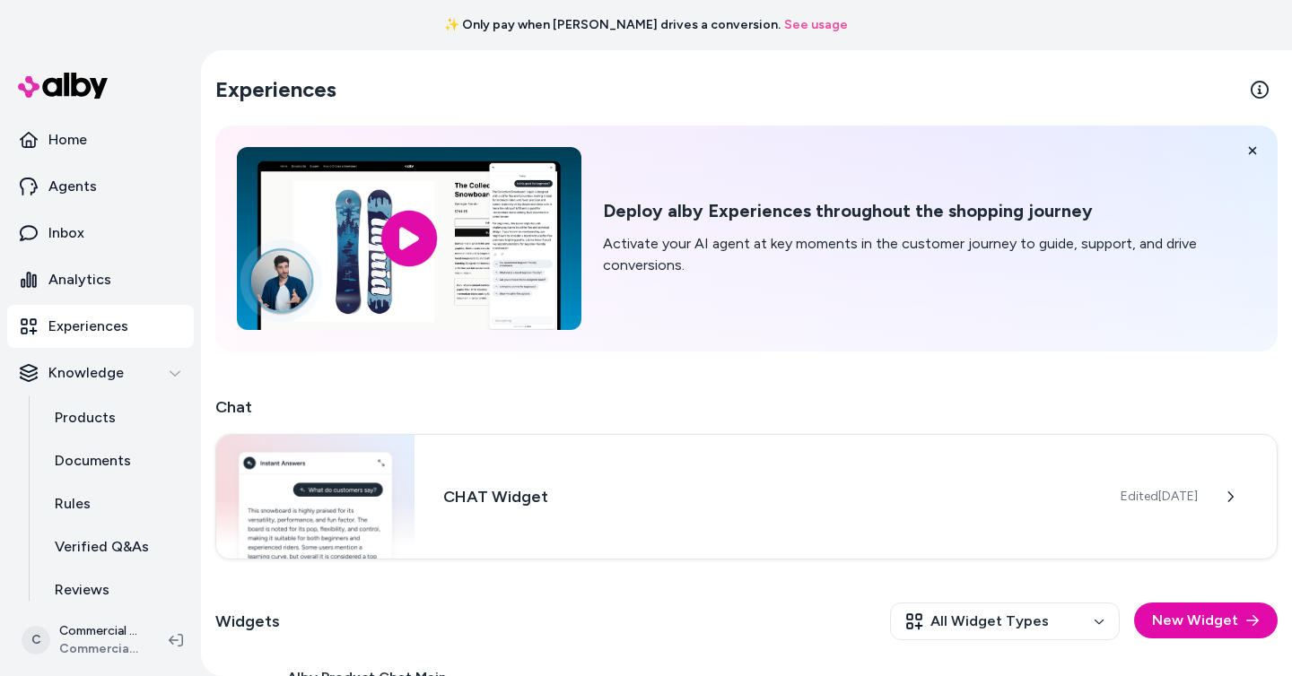
scroll to position [210, 0]
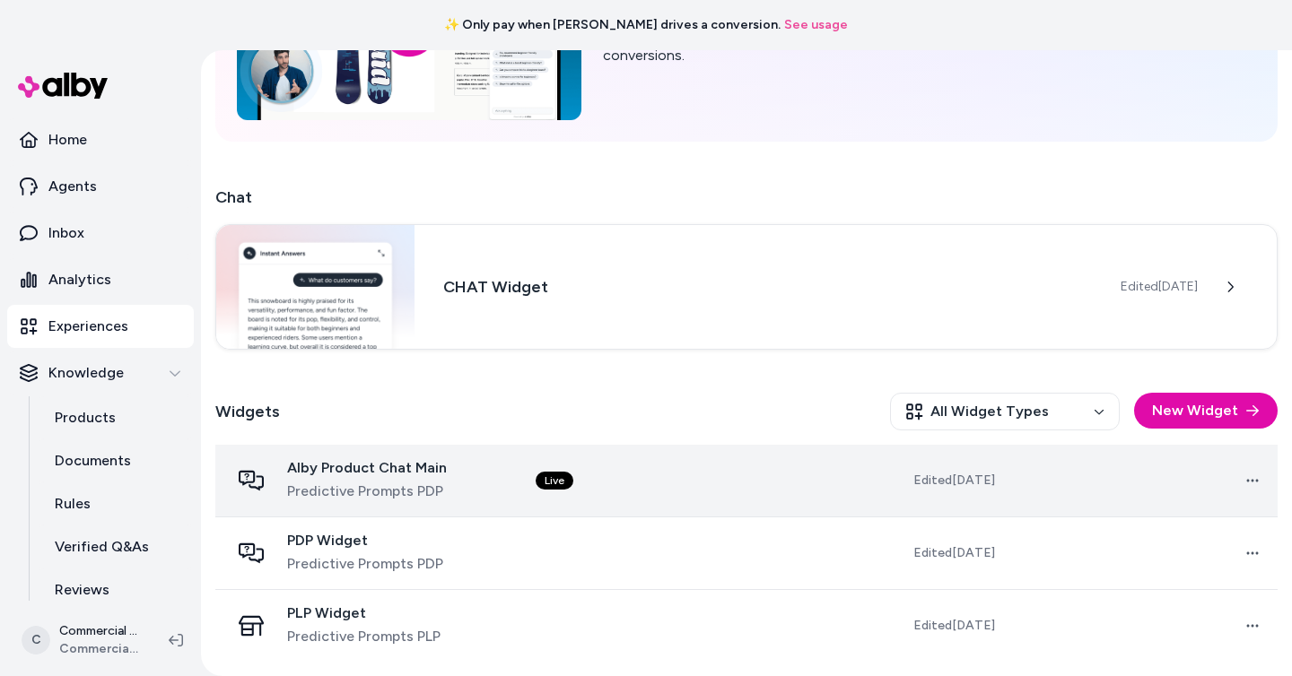
click at [688, 479] on td "Live" at bounding box center [655, 481] width 268 height 73
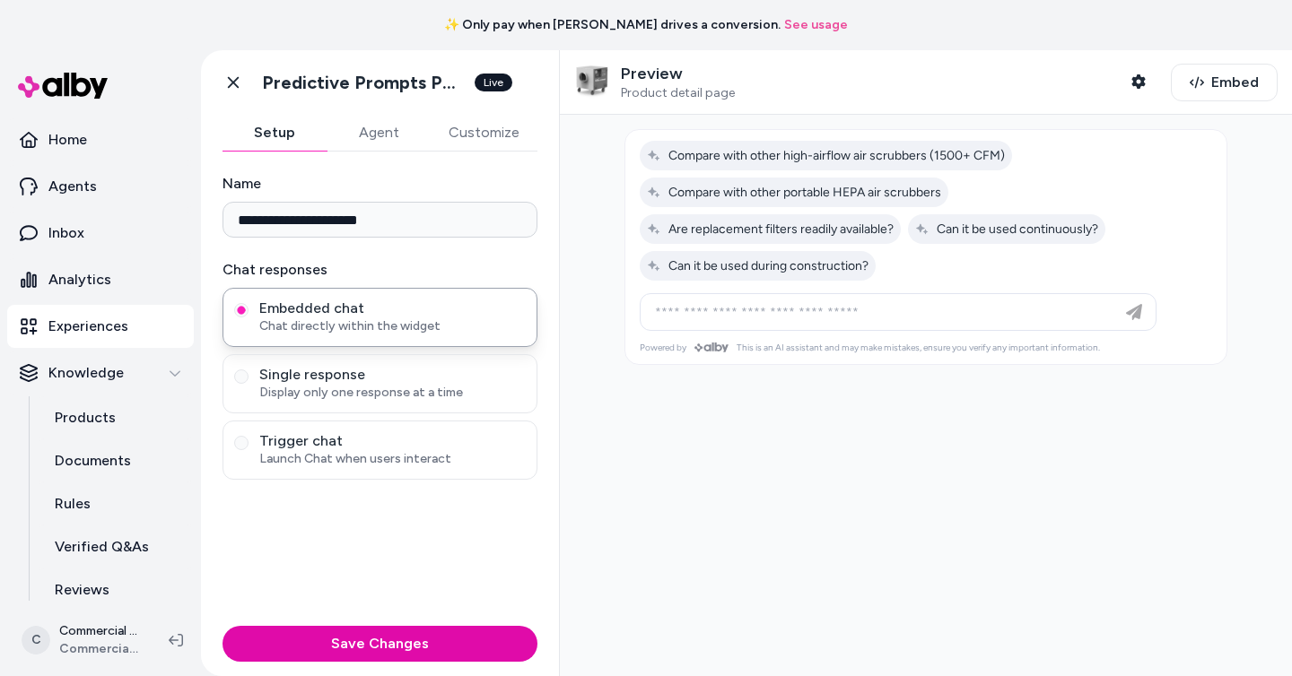
click at [371, 136] on button "Agent" at bounding box center [378, 133] width 104 height 36
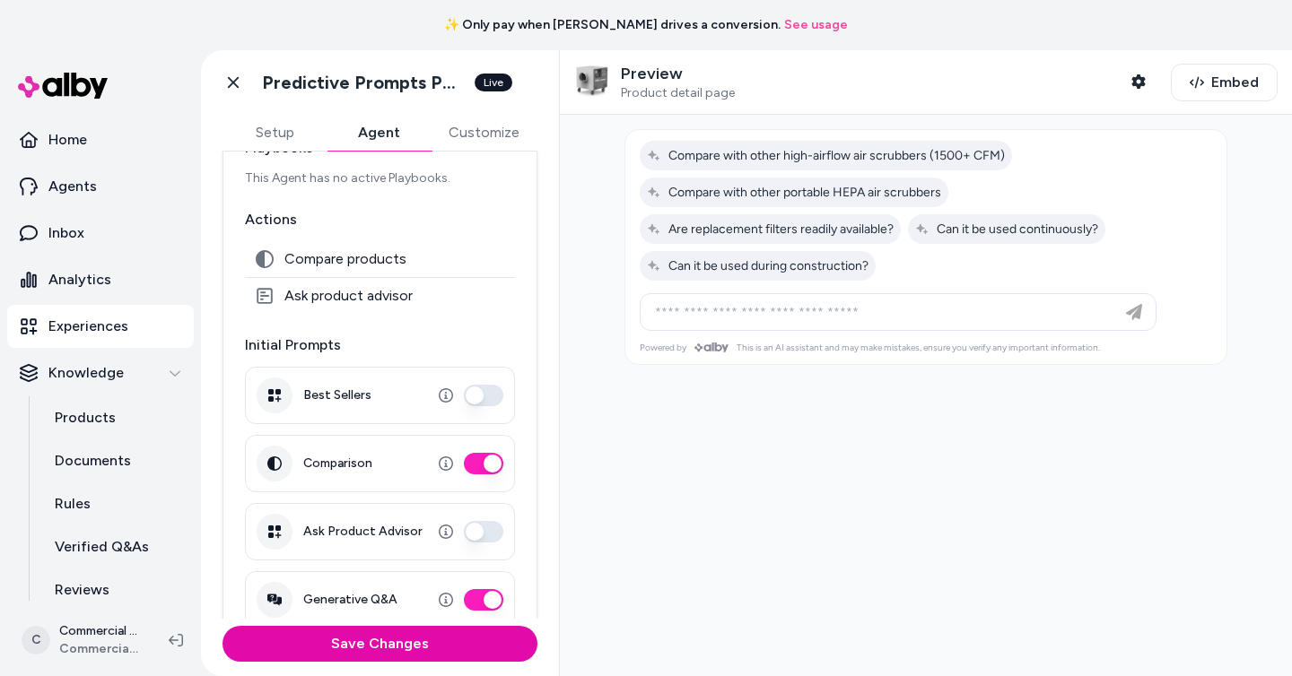
scroll to position [190, 0]
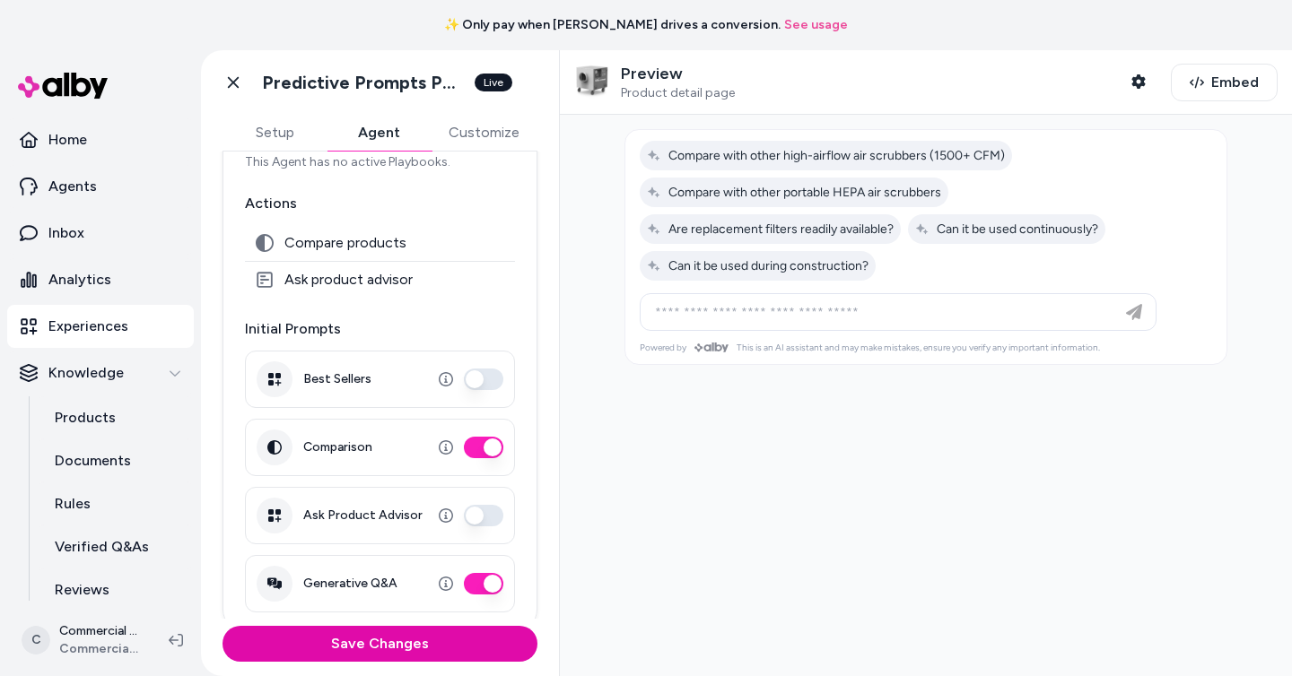
click at [489, 444] on button "Comparison" at bounding box center [483, 448] width 39 height 22
click at [1121, 67] on div "Preview Product detail page Shopper Context" at bounding box center [865, 83] width 582 height 38
click at [1132, 83] on button "Shopper Context" at bounding box center [1138, 82] width 36 height 36
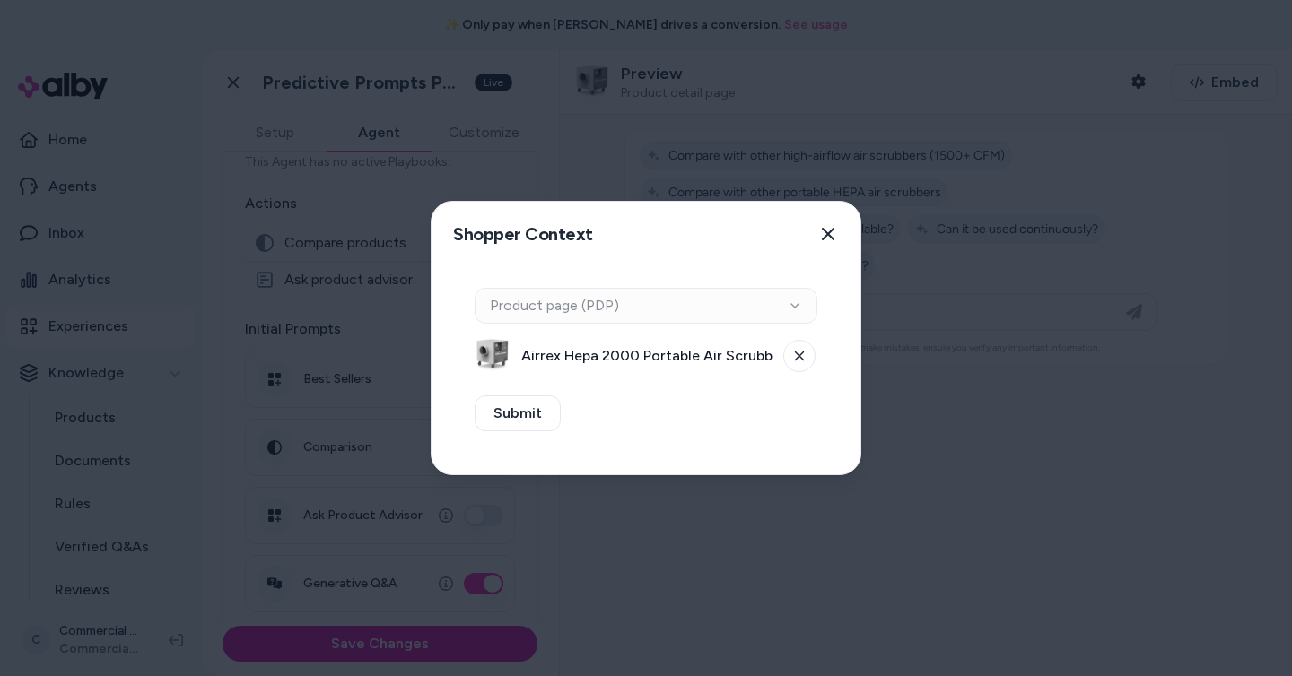
click at [649, 366] on span "Airrex Hepa 2000 Portable Air Scrubber" at bounding box center [646, 356] width 251 height 22
click at [611, 309] on div "Context Type Product page (PDP)" at bounding box center [645, 306] width 343 height 36
click at [613, 353] on span "Airrex Hepa 2000 Portable Air Scrubber" at bounding box center [646, 356] width 251 height 22
click at [830, 232] on icon "button" at bounding box center [828, 234] width 13 height 13
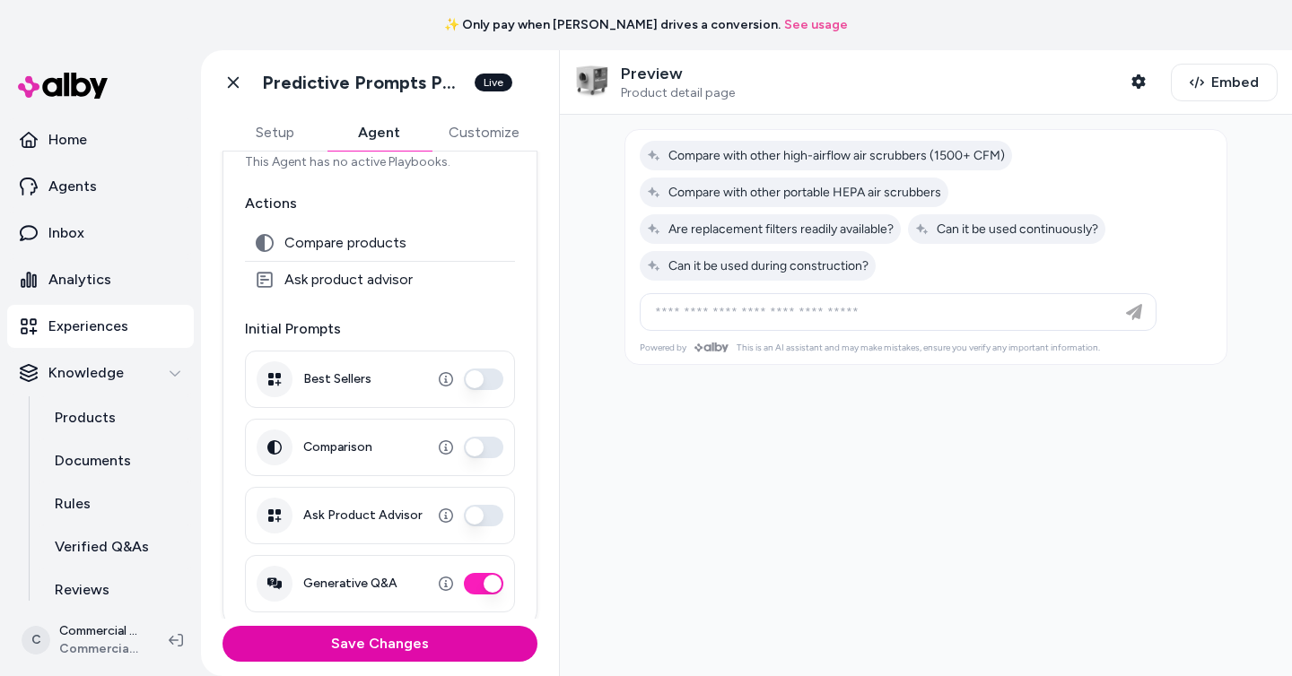
scroll to position [203, 0]
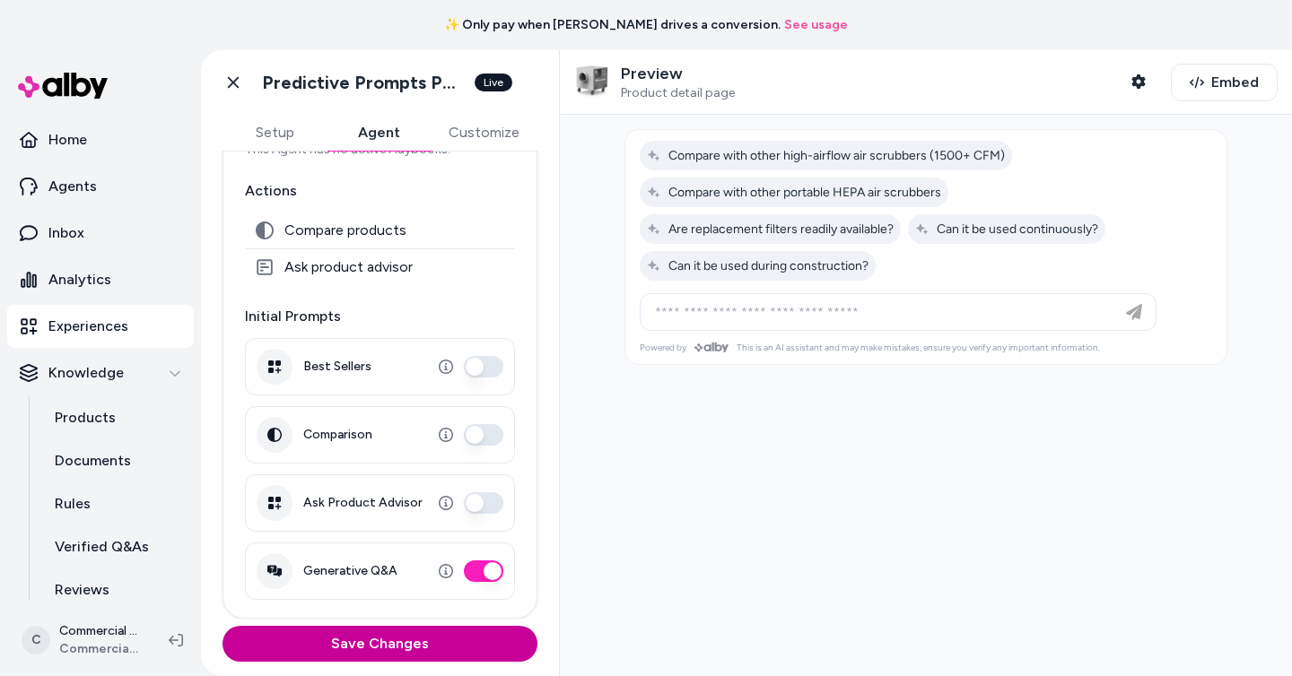
click at [428, 636] on button "Save Changes" at bounding box center [379, 644] width 315 height 36
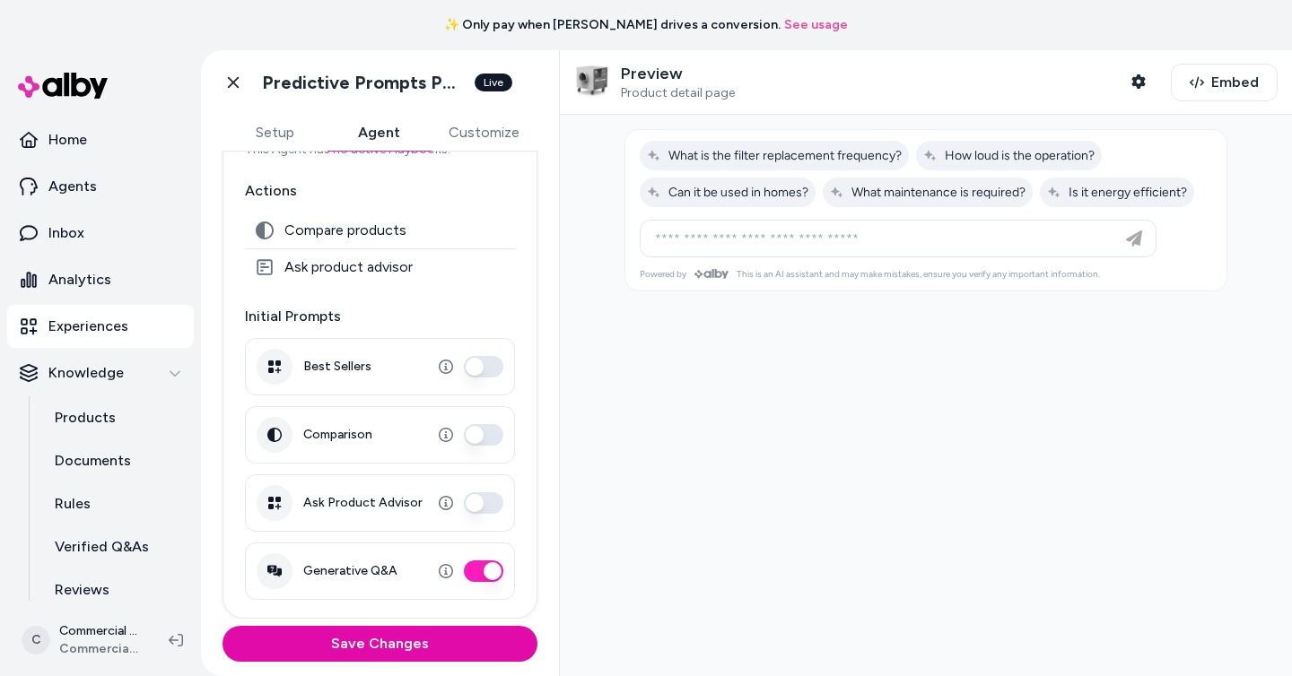
click at [457, 141] on button "Customize" at bounding box center [484, 133] width 107 height 36
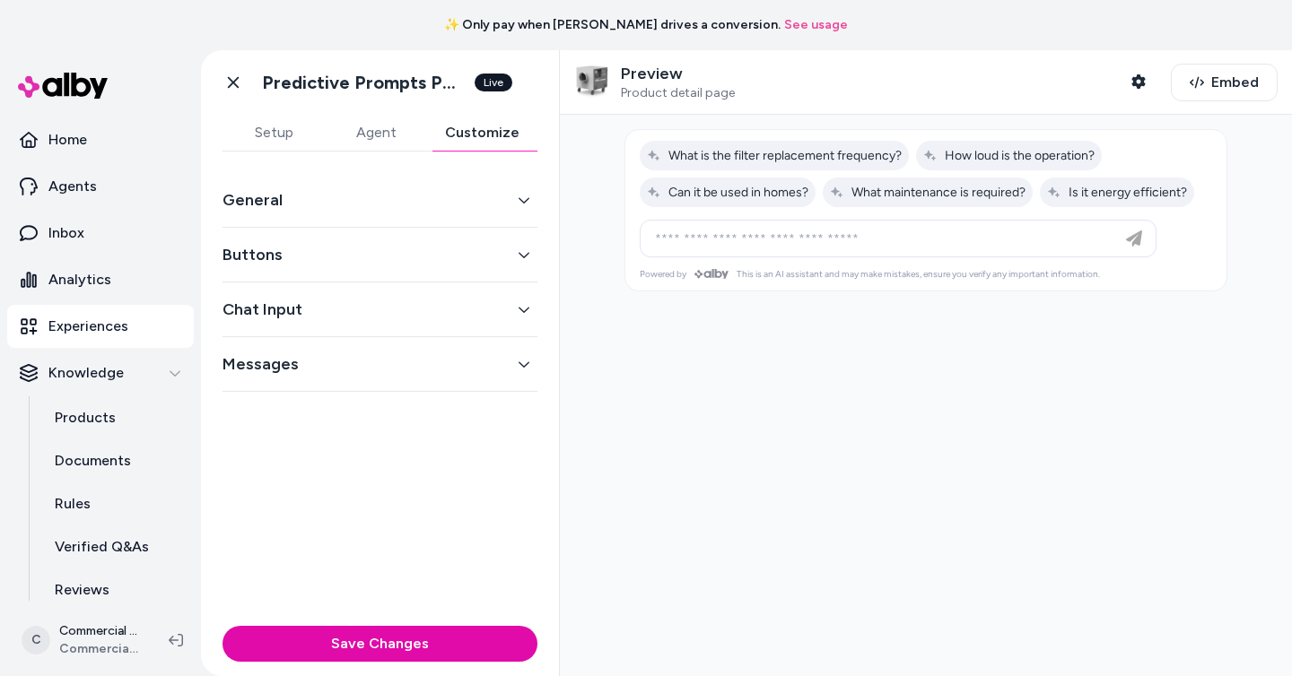
scroll to position [0, 0]
click at [449, 314] on button "Chat Input" at bounding box center [379, 309] width 315 height 25
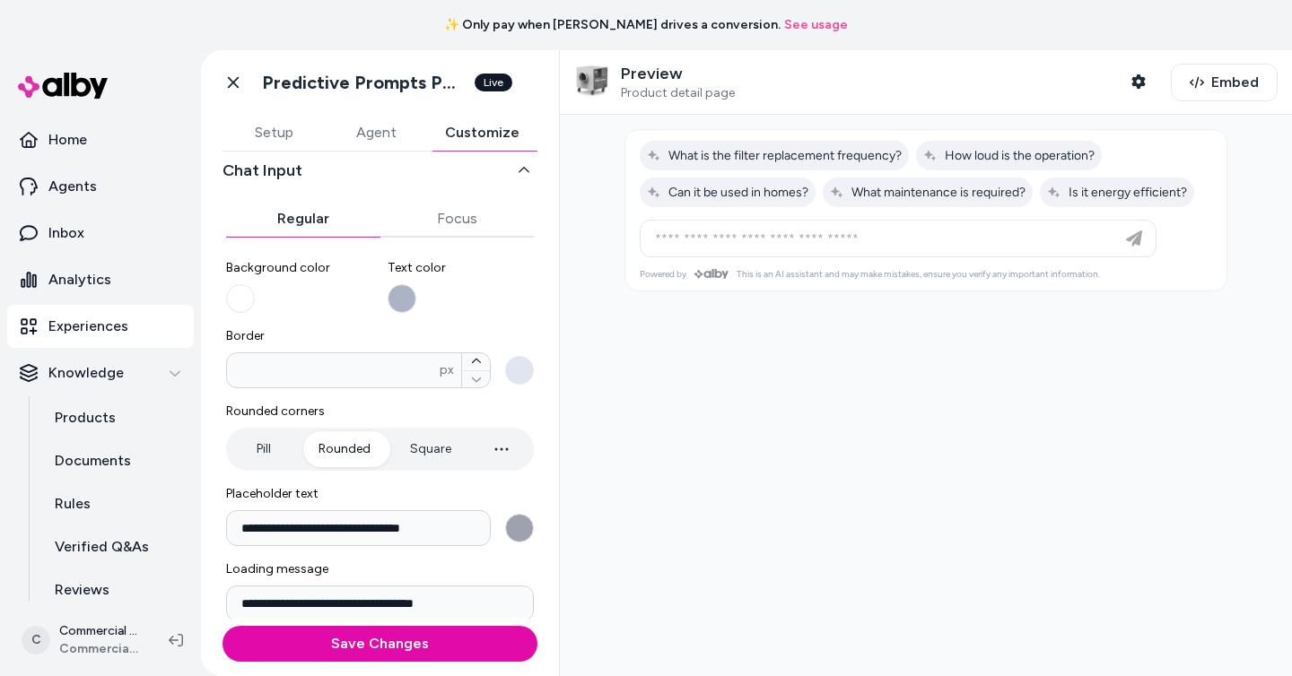
scroll to position [140, 0]
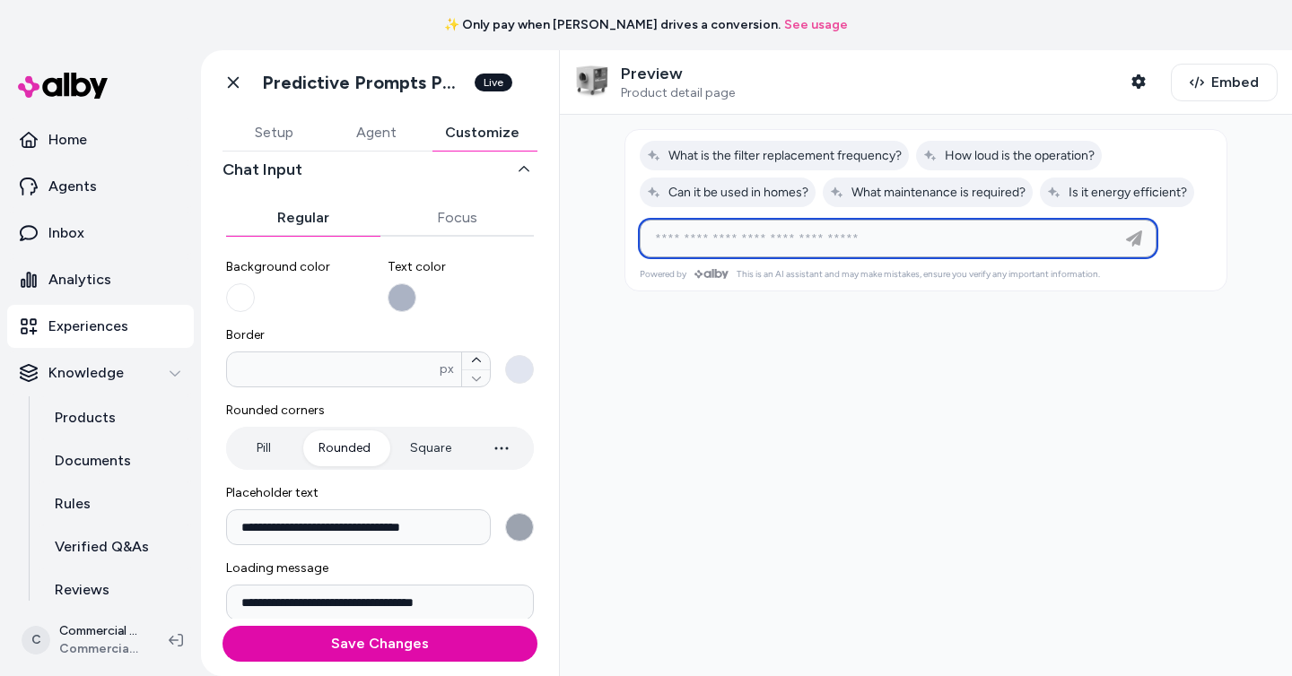
click at [687, 240] on input at bounding box center [880, 239] width 472 height 22
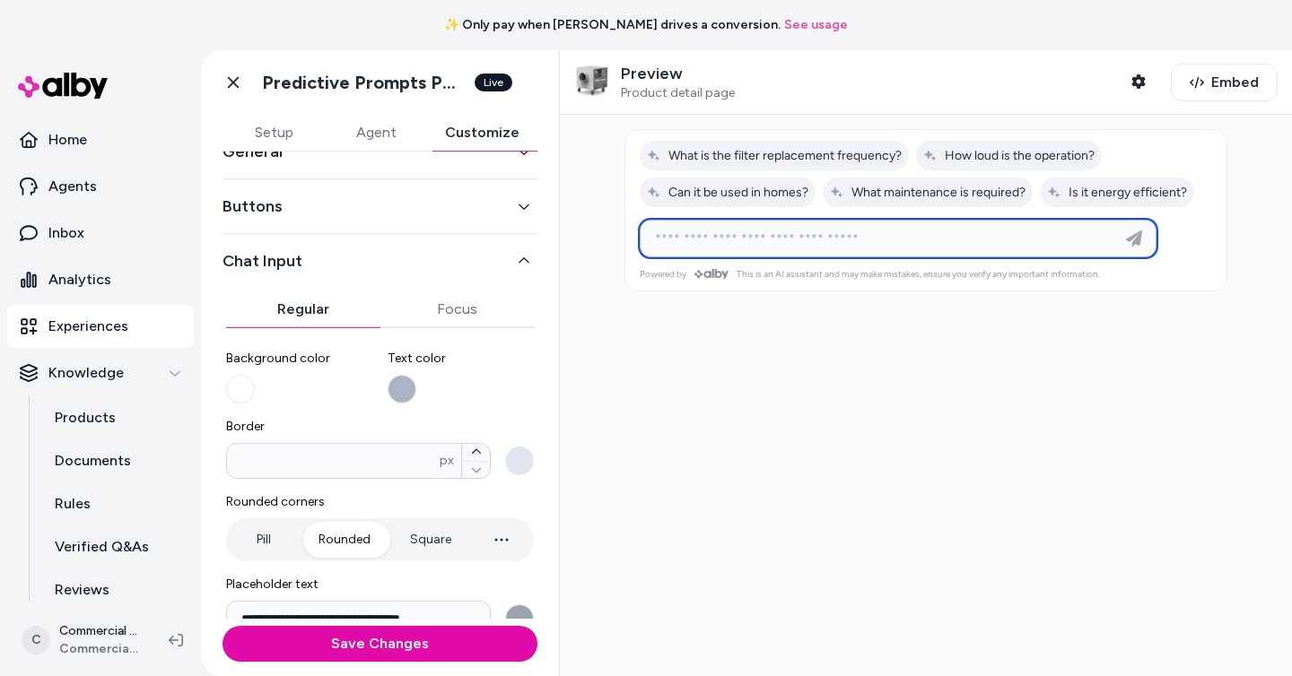
scroll to position [0, 0]
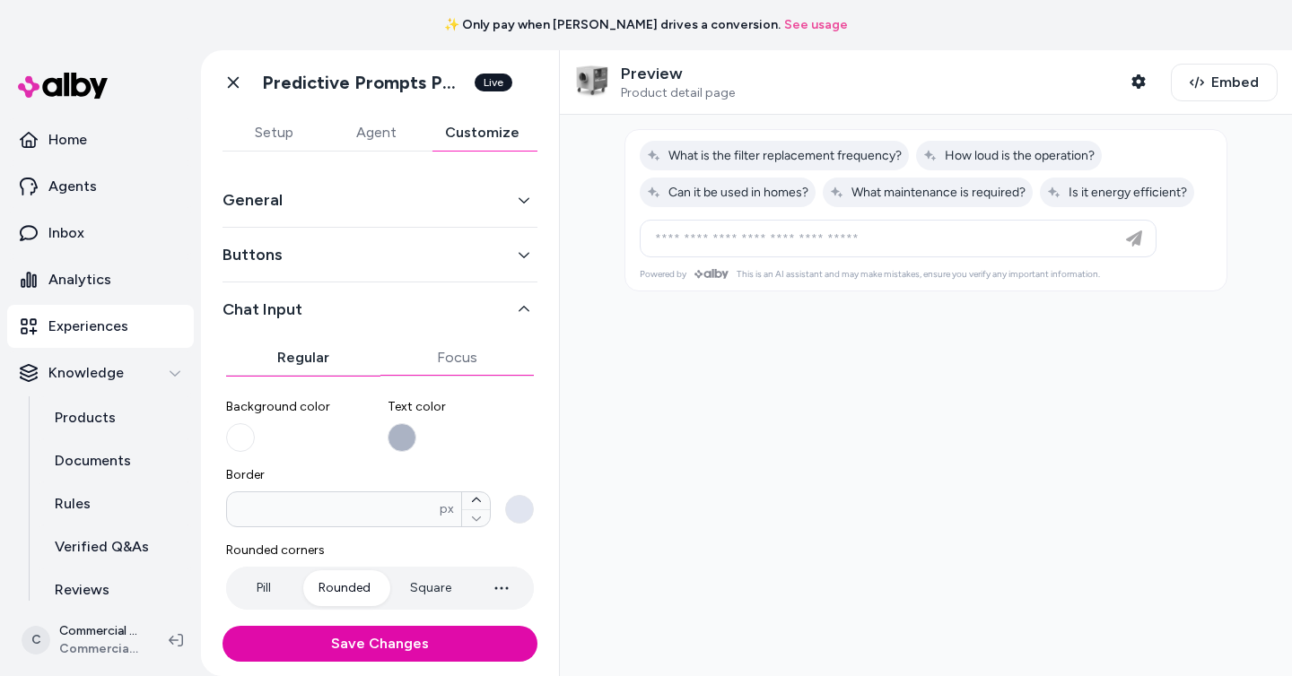
click at [459, 362] on button "Focus" at bounding box center [457, 358] width 154 height 36
click at [315, 354] on button "Regular" at bounding box center [303, 358] width 154 height 36
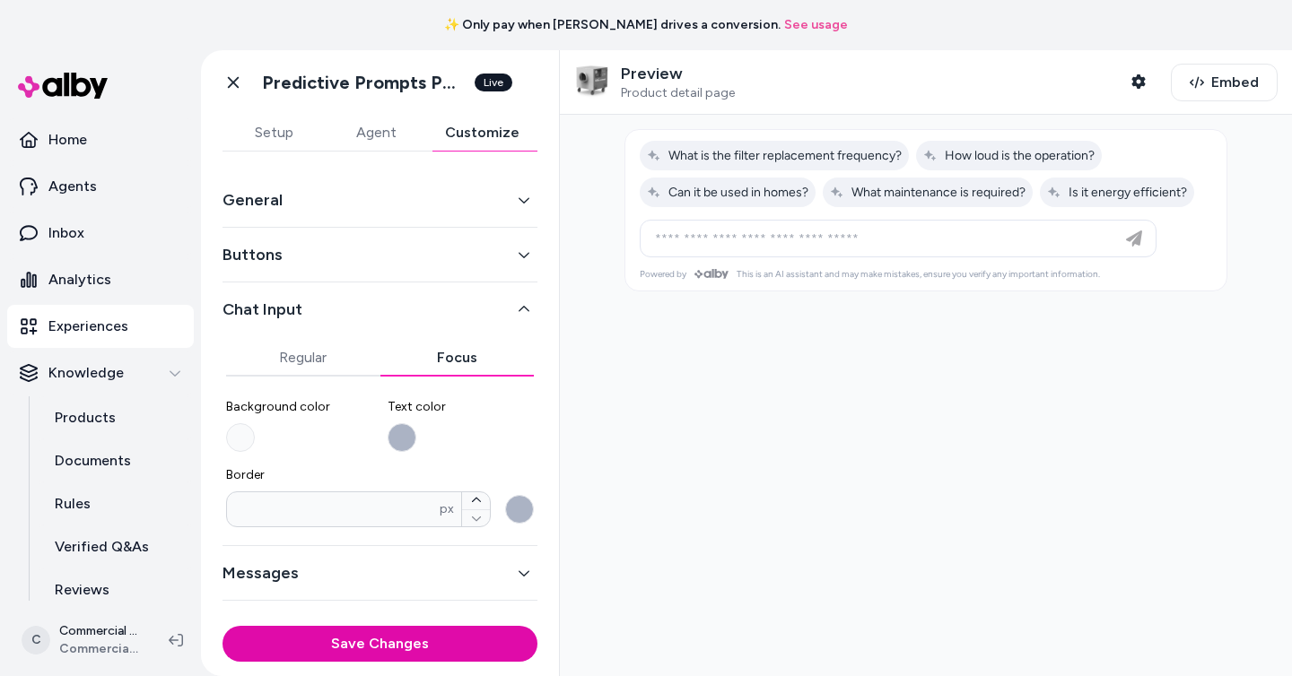
click at [422, 351] on button "Focus" at bounding box center [457, 358] width 154 height 36
click at [411, 587] on div "Messages" at bounding box center [379, 573] width 315 height 55
click at [411, 576] on button "Messages" at bounding box center [379, 573] width 315 height 25
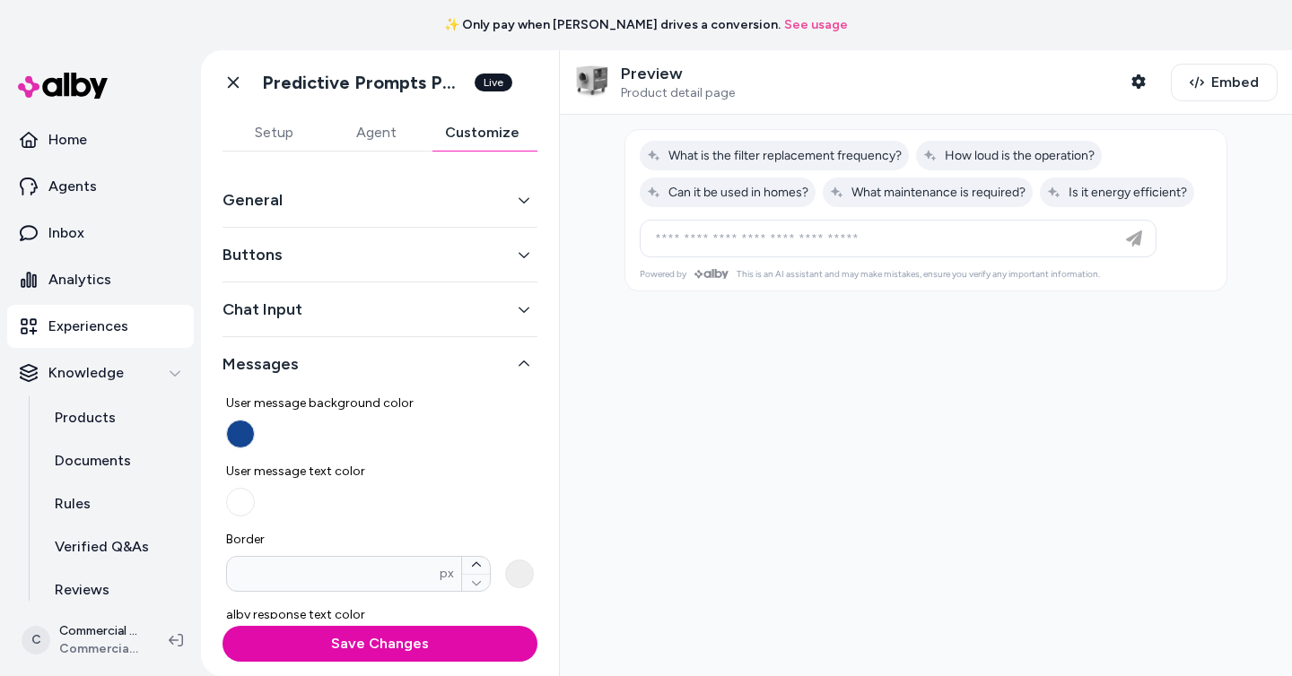
click at [410, 190] on button "General" at bounding box center [379, 199] width 315 height 25
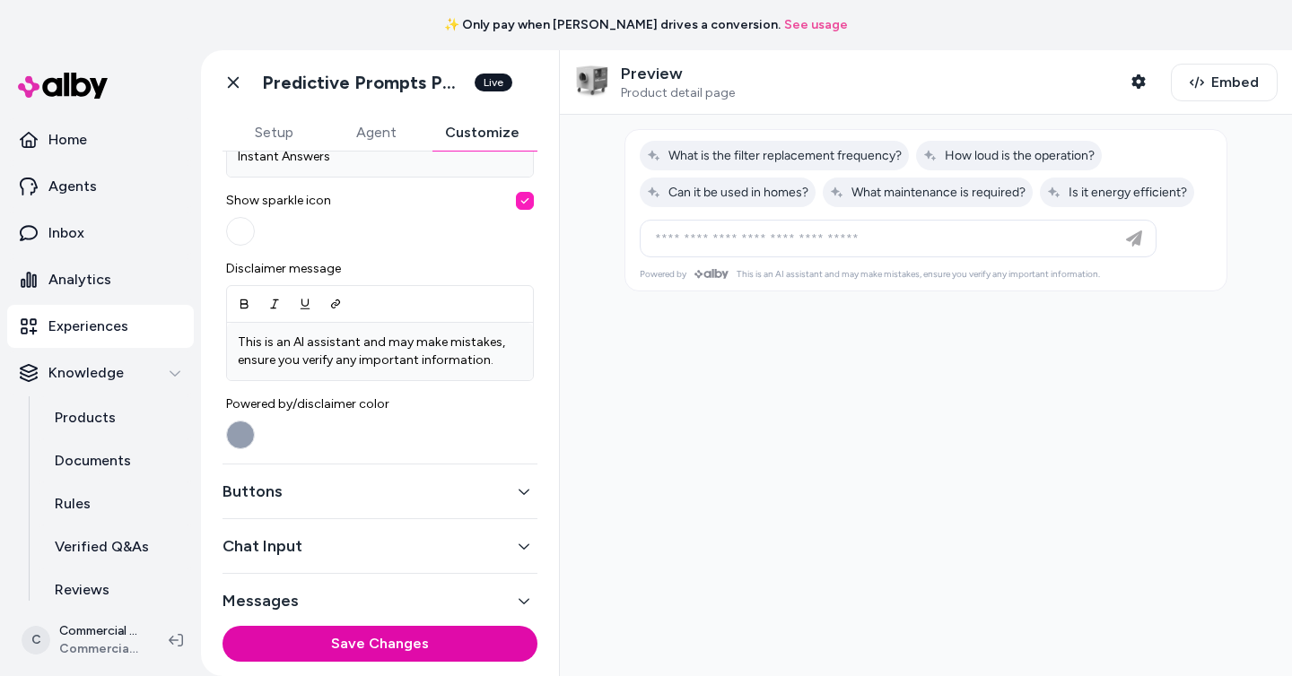
scroll to position [683, 0]
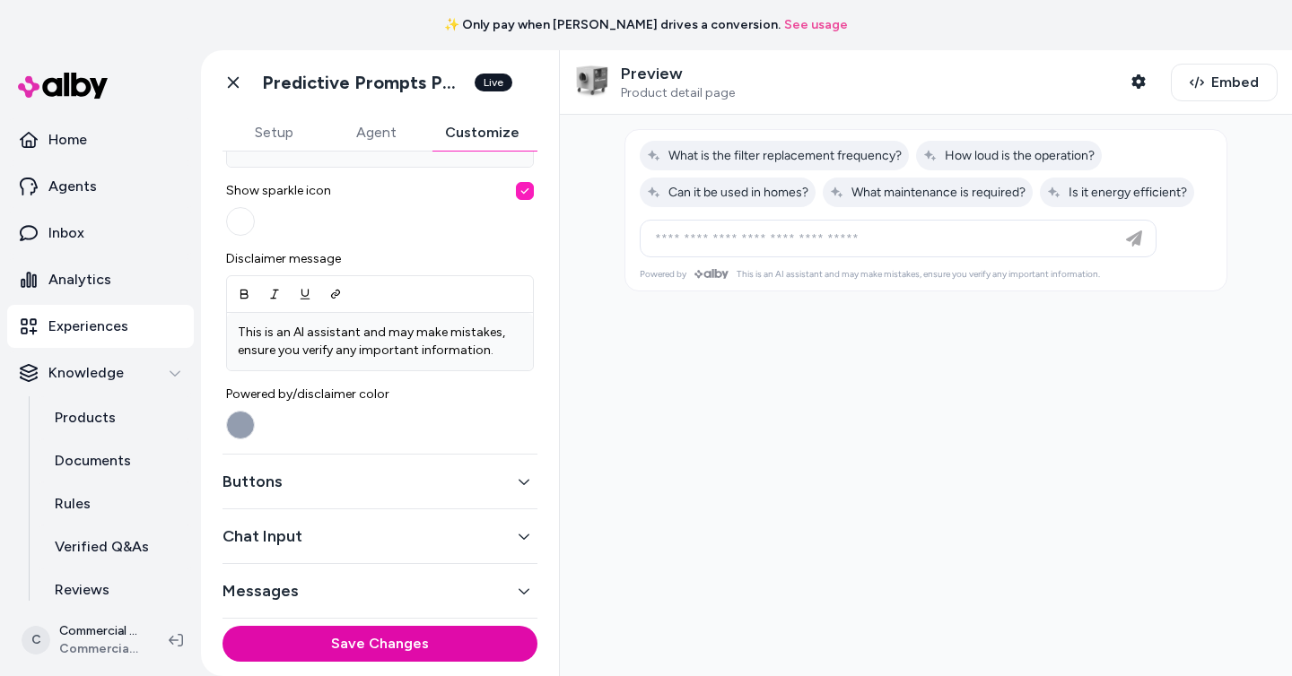
click at [391, 524] on button "Chat Input" at bounding box center [379, 536] width 315 height 25
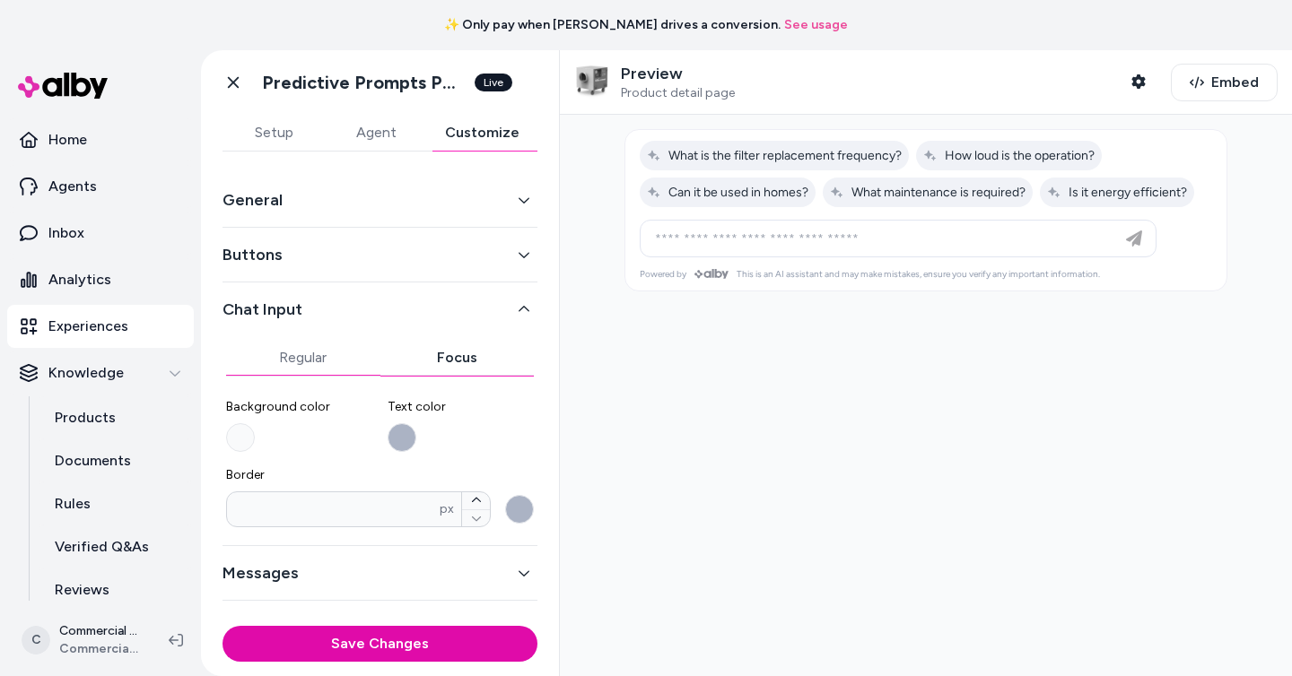
click at [325, 363] on button "Regular" at bounding box center [303, 358] width 154 height 36
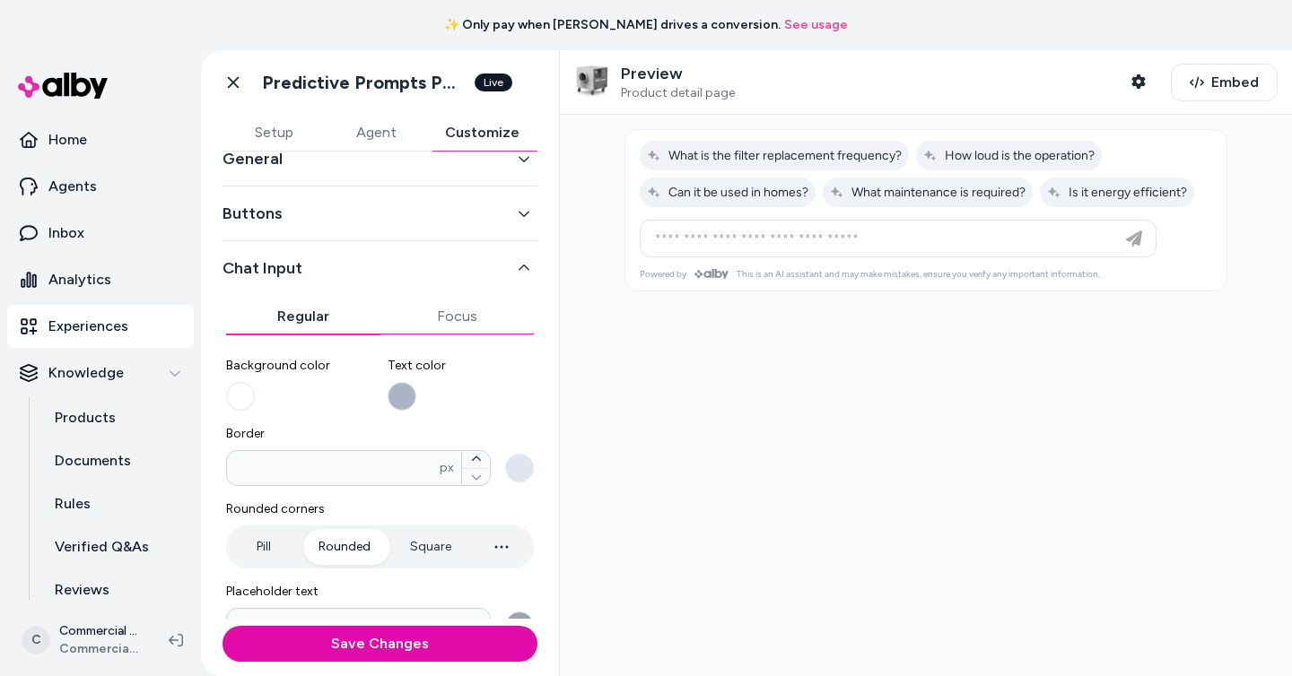
scroll to position [45, 0]
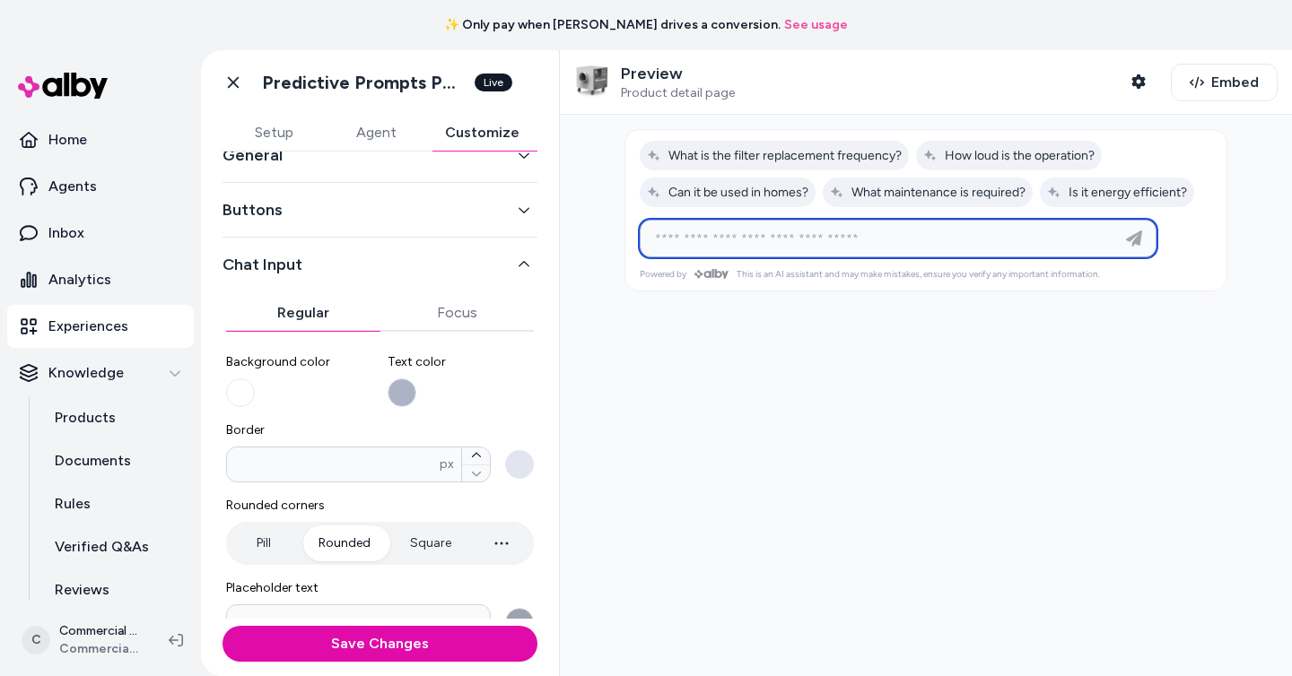
click at [805, 241] on input at bounding box center [880, 239] width 472 height 22
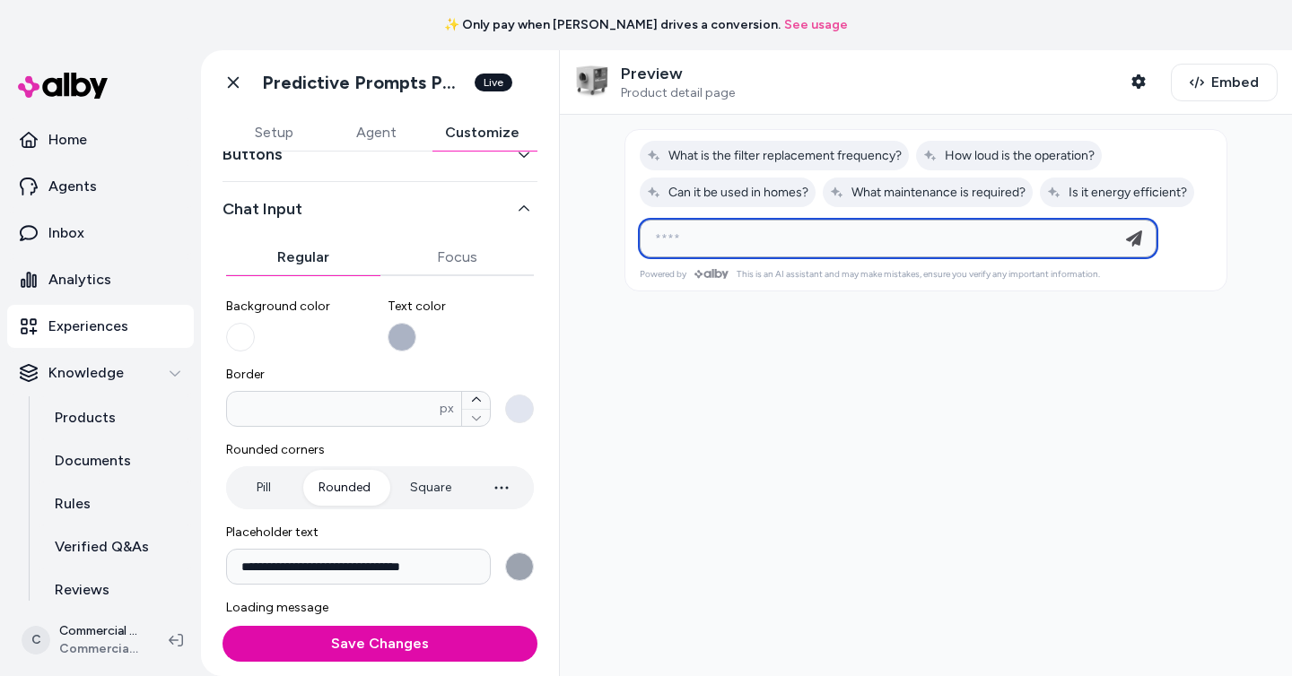
scroll to position [77, 0]
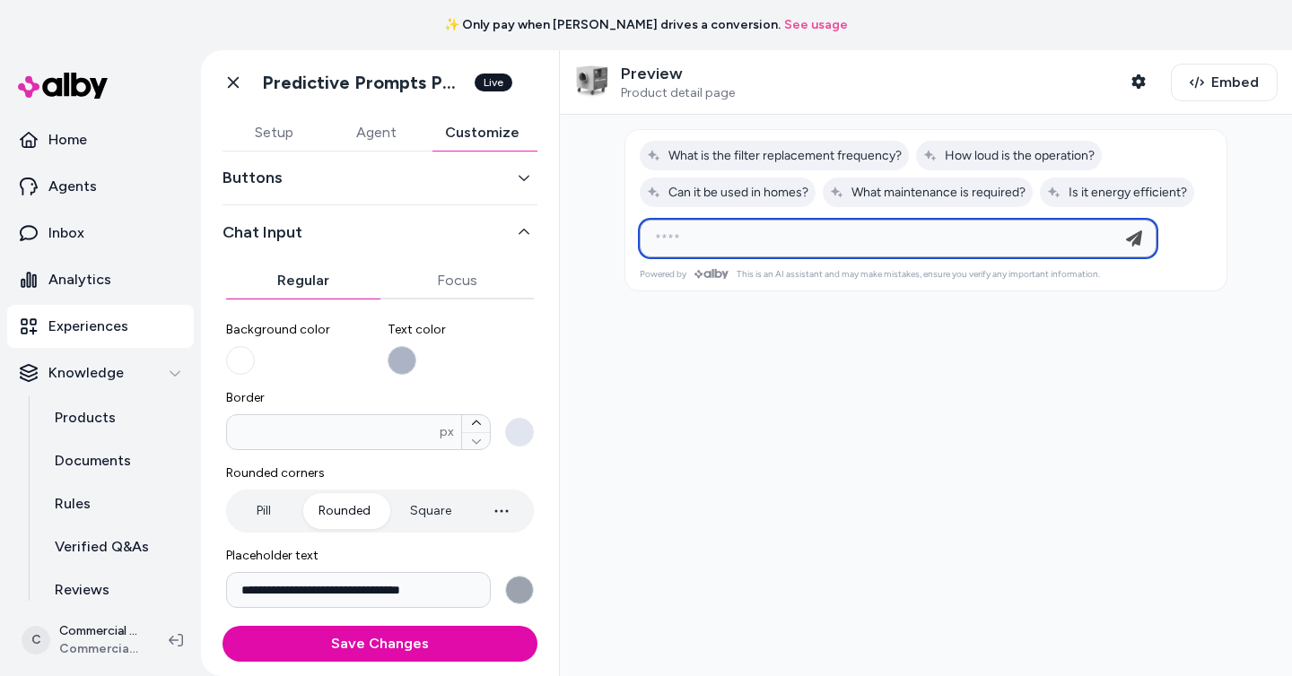
type input "****"
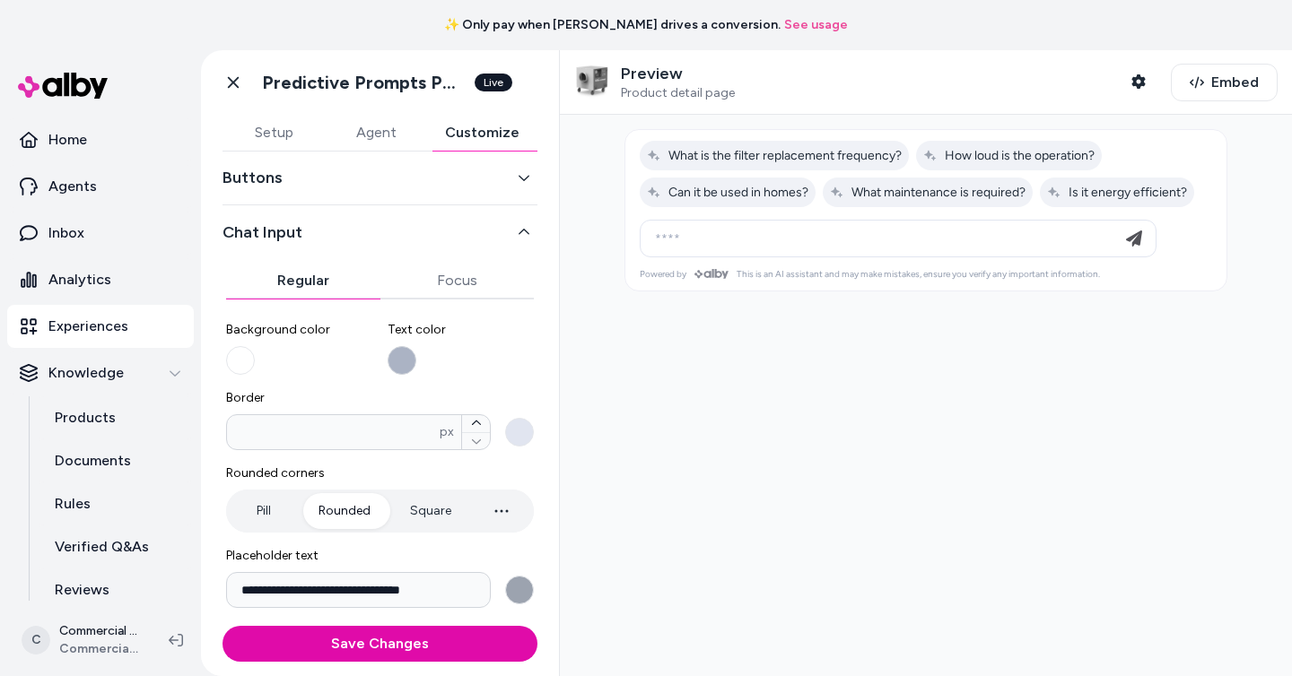
click at [404, 367] on button "Text color" at bounding box center [401, 360] width 29 height 29
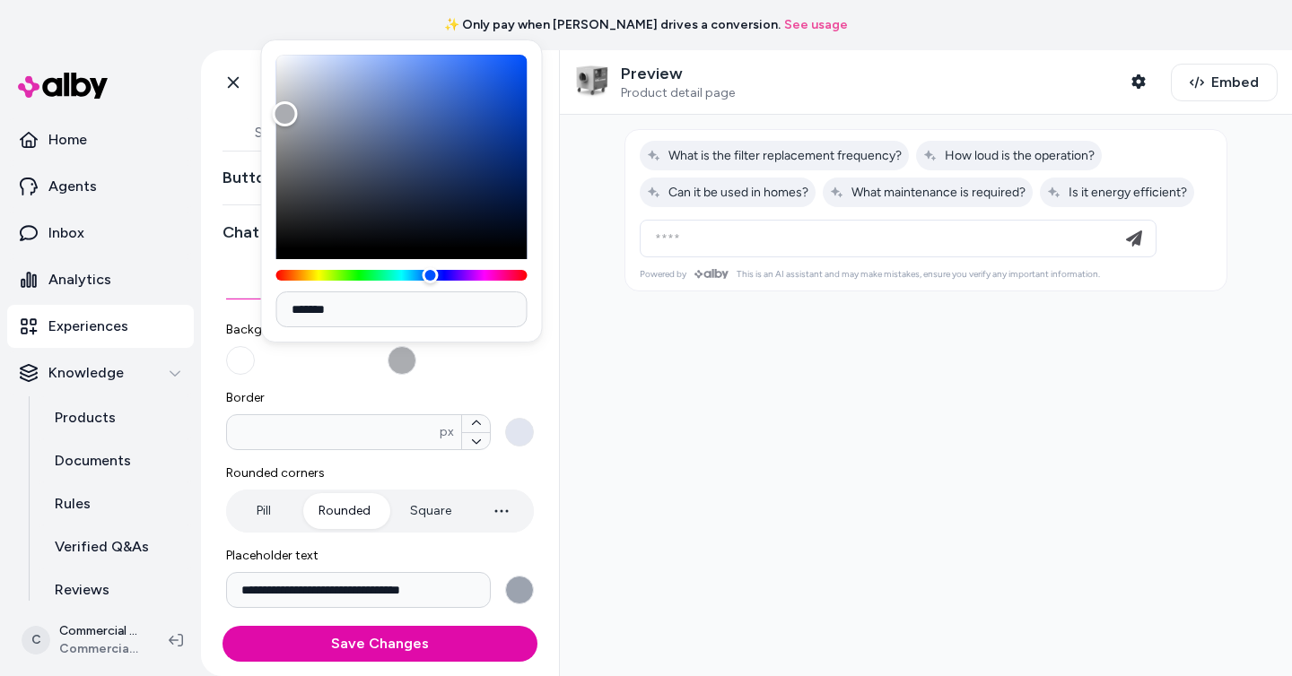
drag, startPoint x: 308, startPoint y: 100, endPoint x: 283, endPoint y: 112, distance: 28.1
click at [283, 112] on div "Color" at bounding box center [284, 113] width 25 height 25
type input "*******"
drag, startPoint x: 283, startPoint y: 112, endPoint x: 318, endPoint y: 106, distance: 36.4
click at [318, 106] on div "Color" at bounding box center [318, 105] width 25 height 25
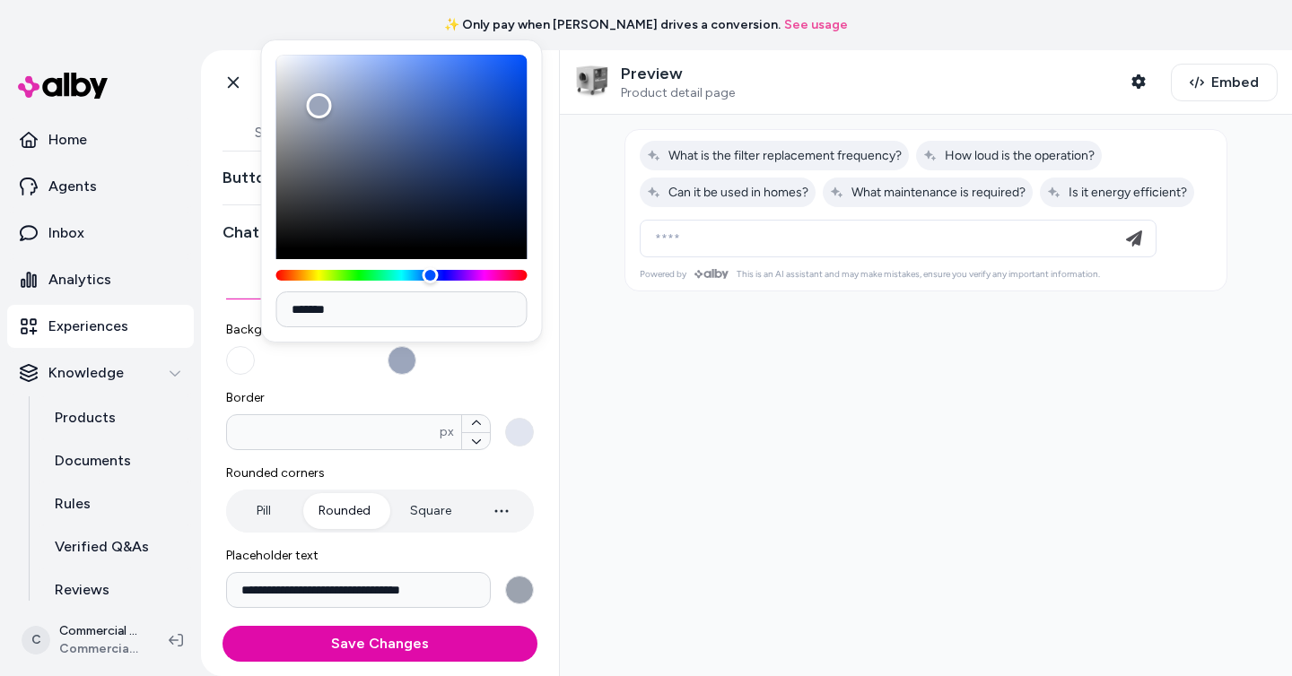
click at [444, 376] on div "**********" at bounding box center [380, 513] width 308 height 413
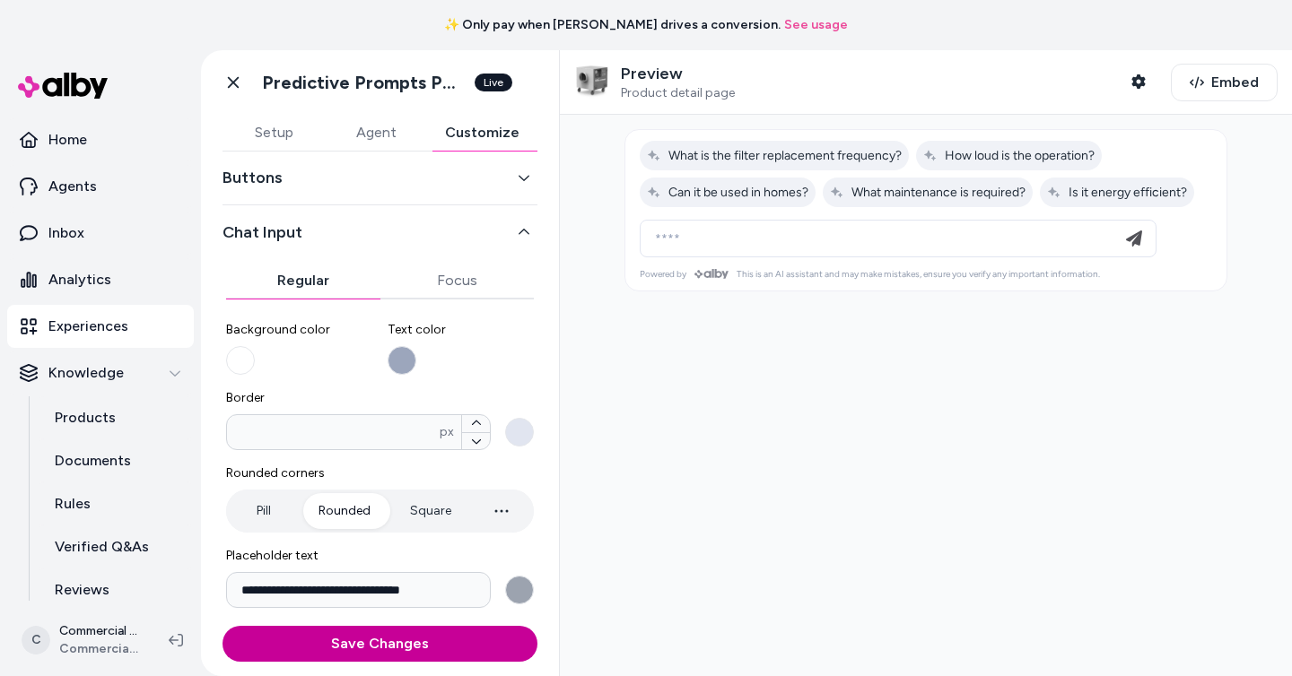
click at [468, 638] on button "Save Changes" at bounding box center [379, 644] width 315 height 36
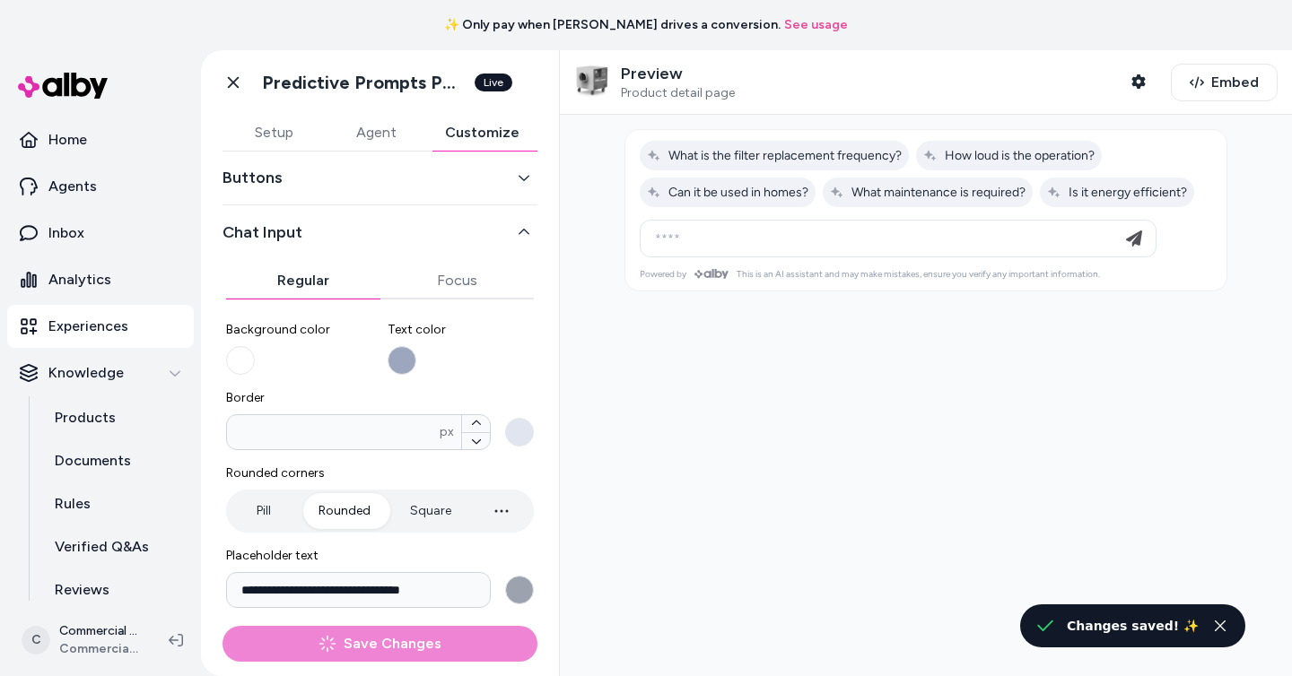
click at [735, 225] on div "**** Ask any question about this product" at bounding box center [898, 239] width 508 height 36
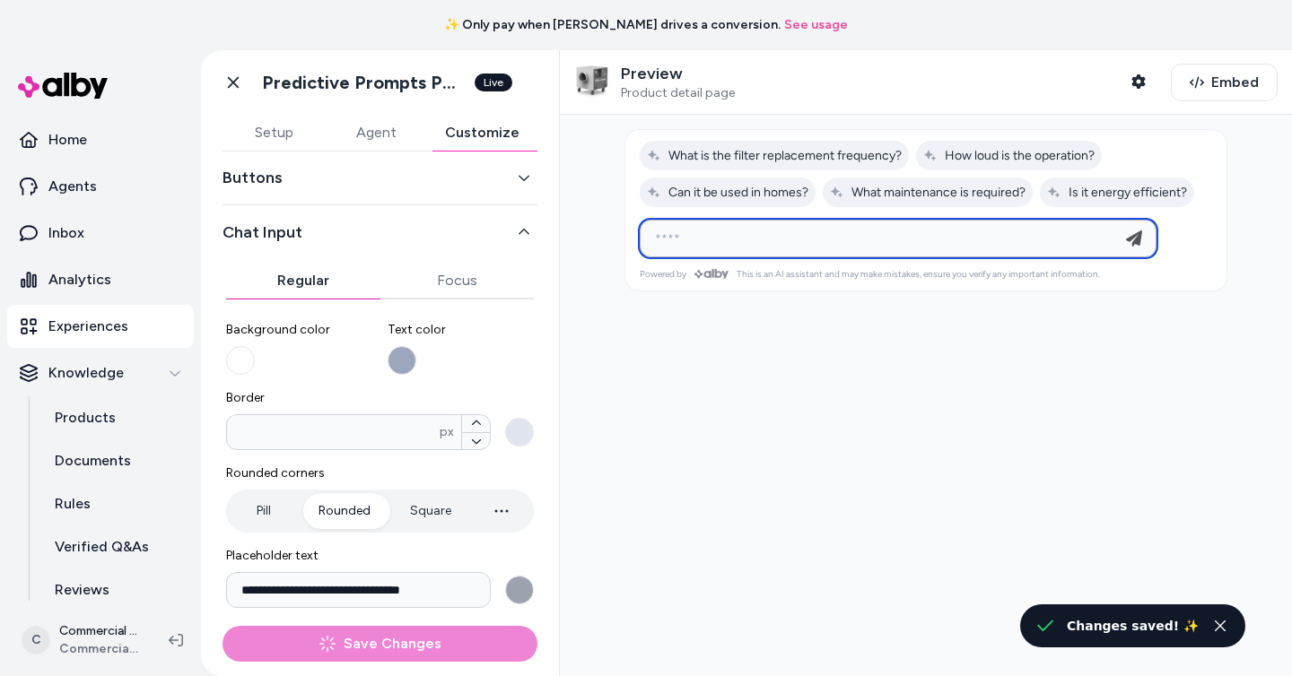
click at [735, 239] on input "****" at bounding box center [880, 239] width 472 height 22
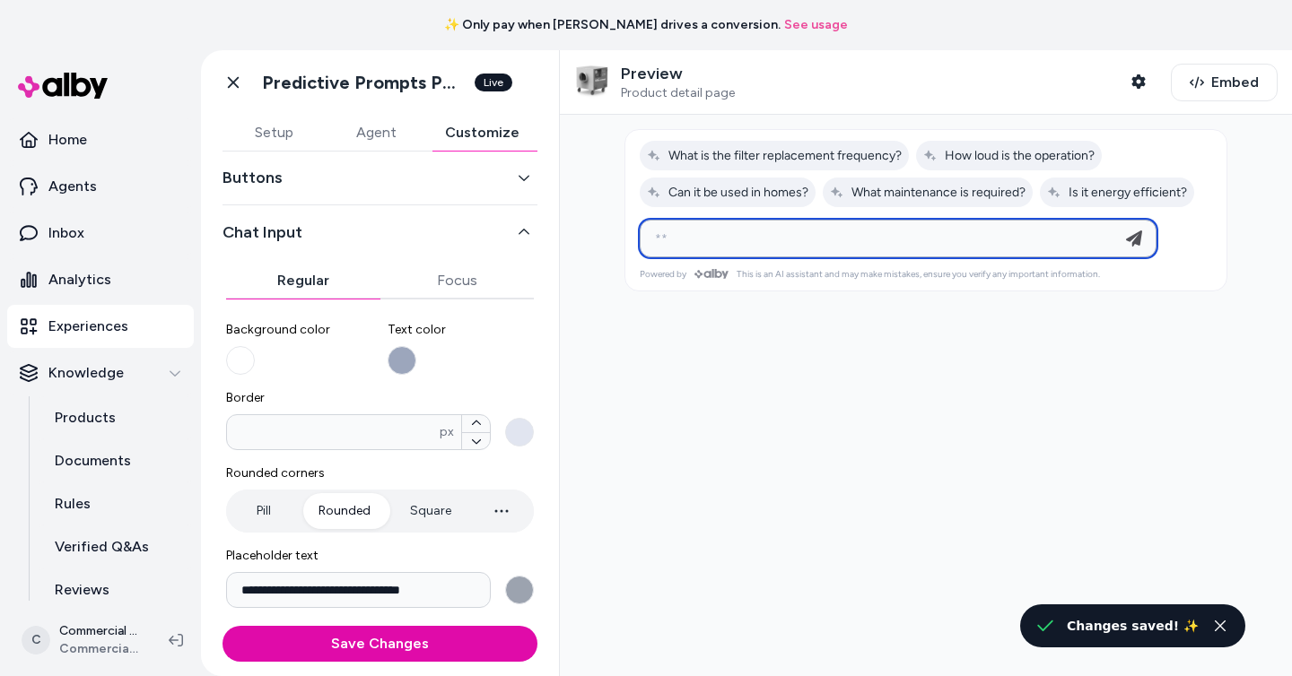
type input "*"
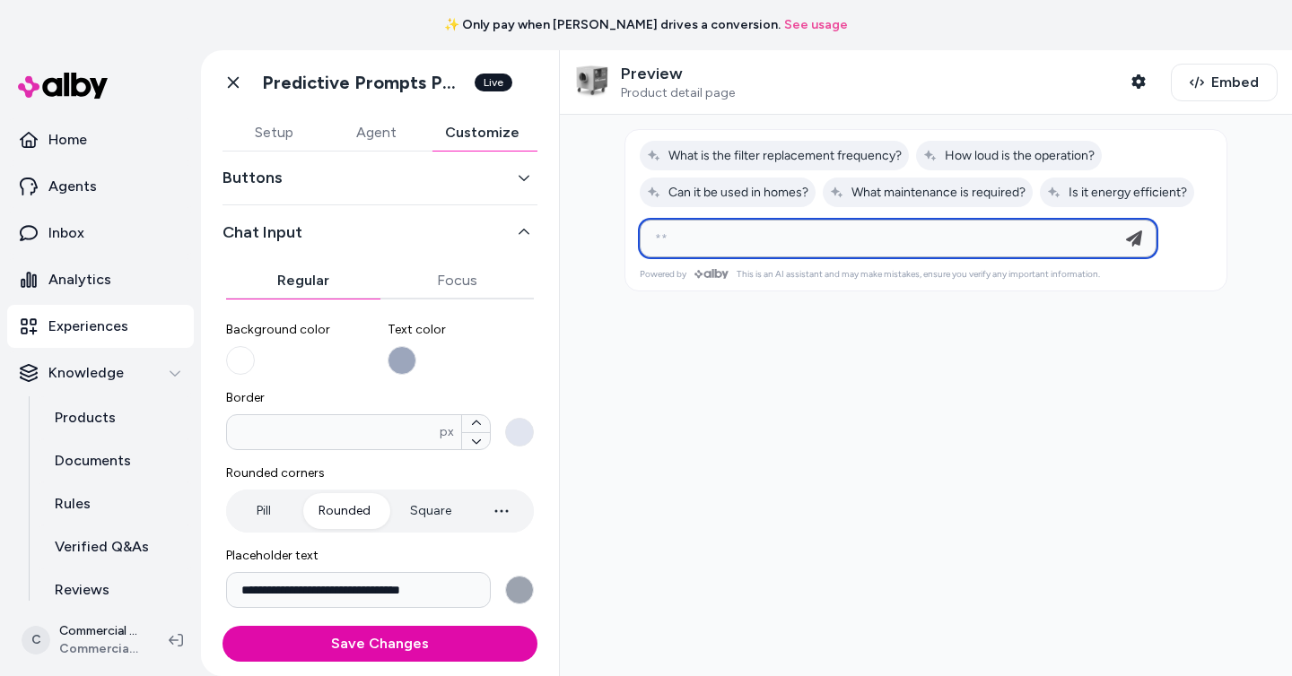
type input "*"
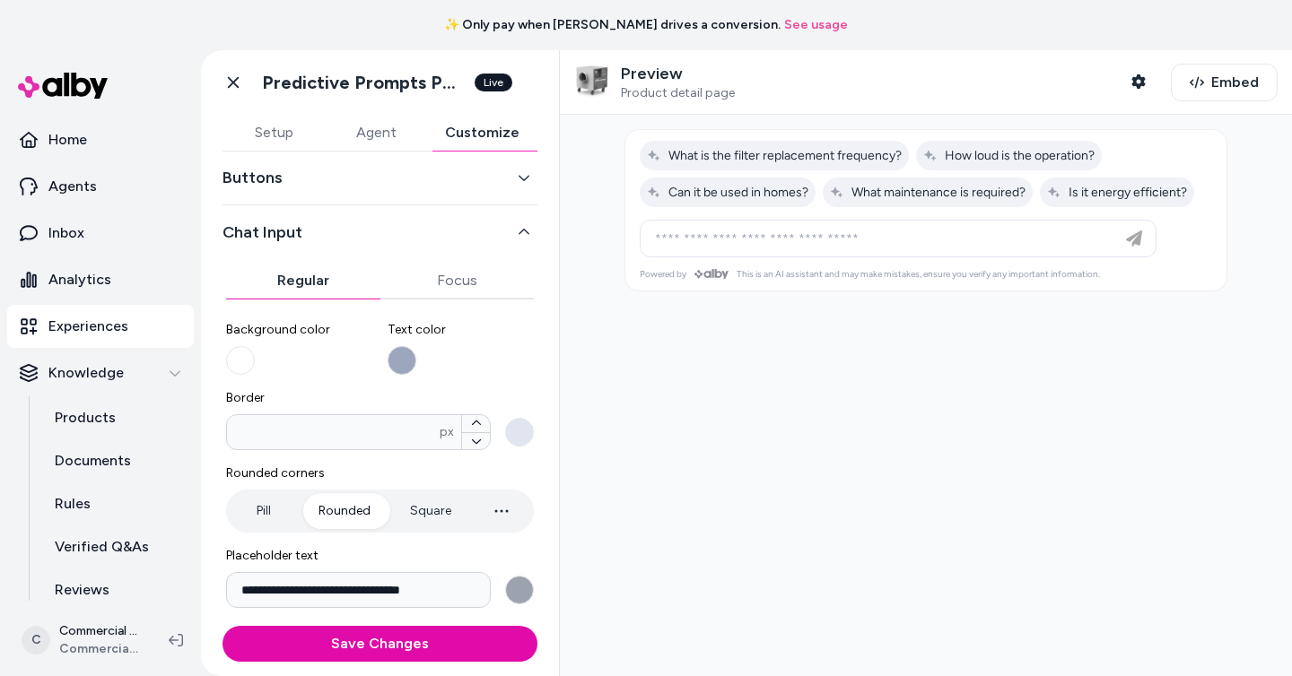
click at [409, 357] on button "Text color" at bounding box center [401, 360] width 29 height 29
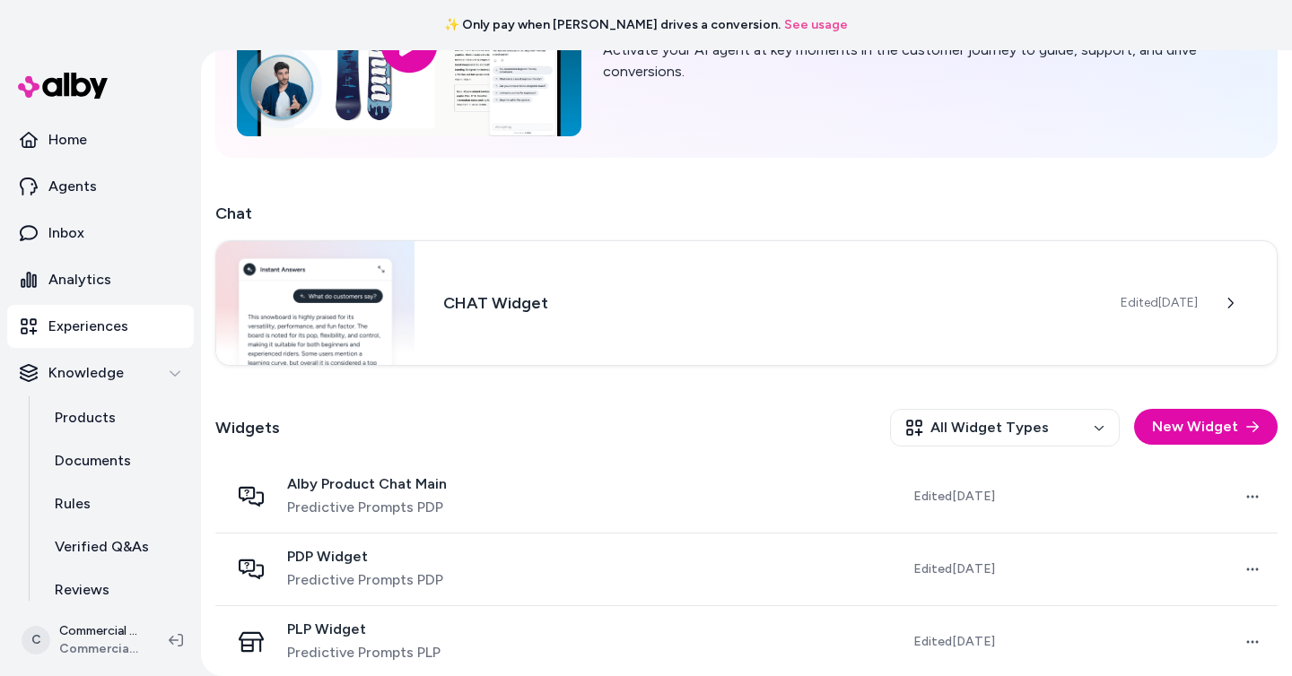
scroll to position [210, 0]
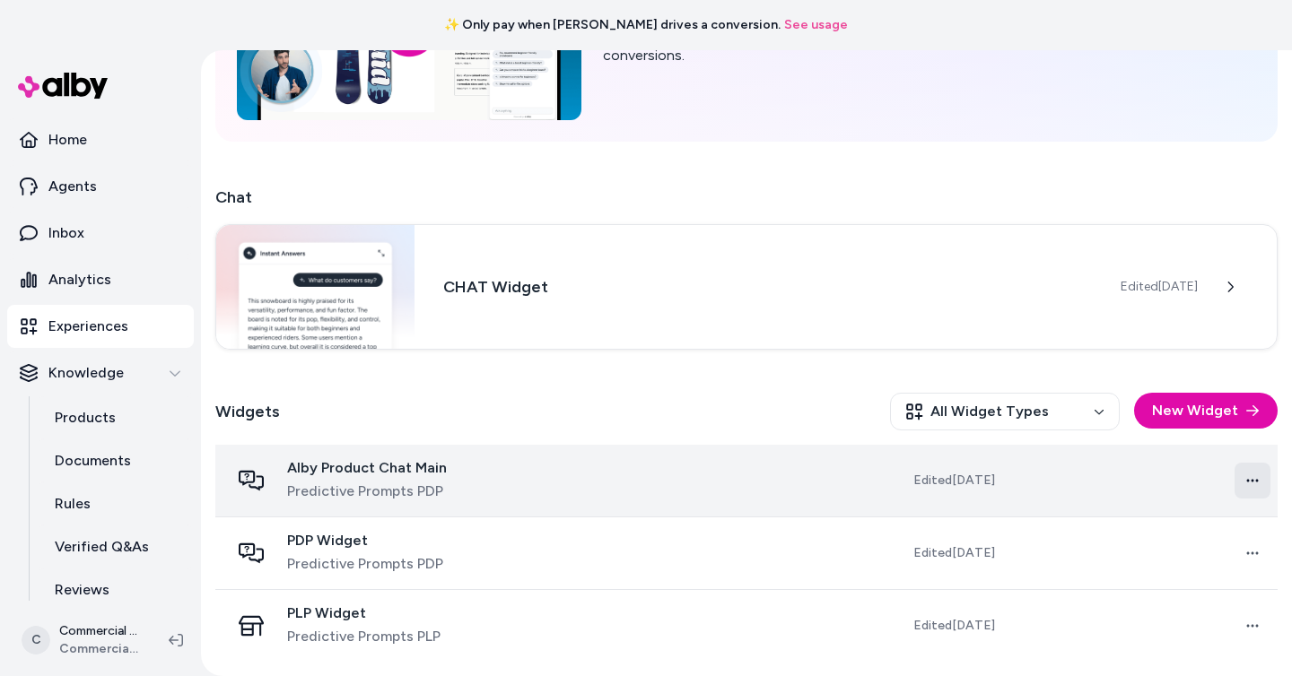
click at [1257, 480] on html "✨ Only pay when alby drives a conversion. See usage Home Agents Inbox Analytics…" at bounding box center [646, 338] width 1292 height 676
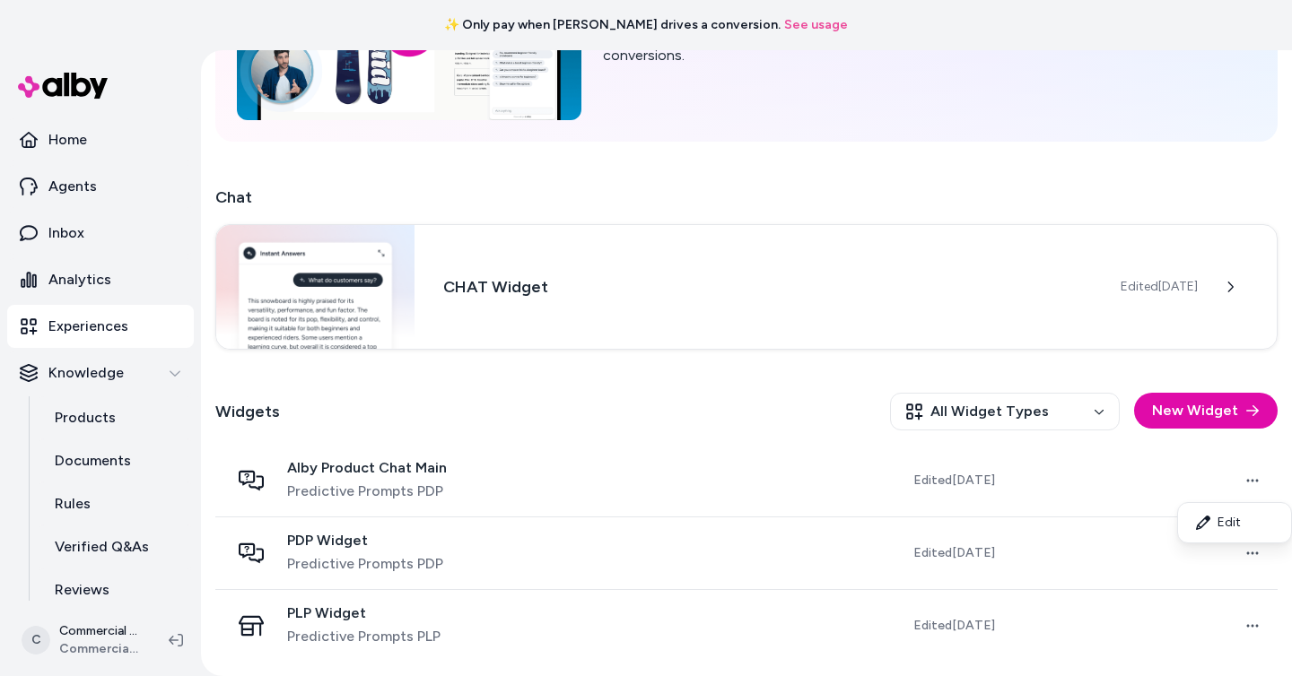
click at [857, 509] on html "✨ Only pay when alby drives a conversion. See usage Home Agents Inbox Analytics…" at bounding box center [646, 338] width 1292 height 676
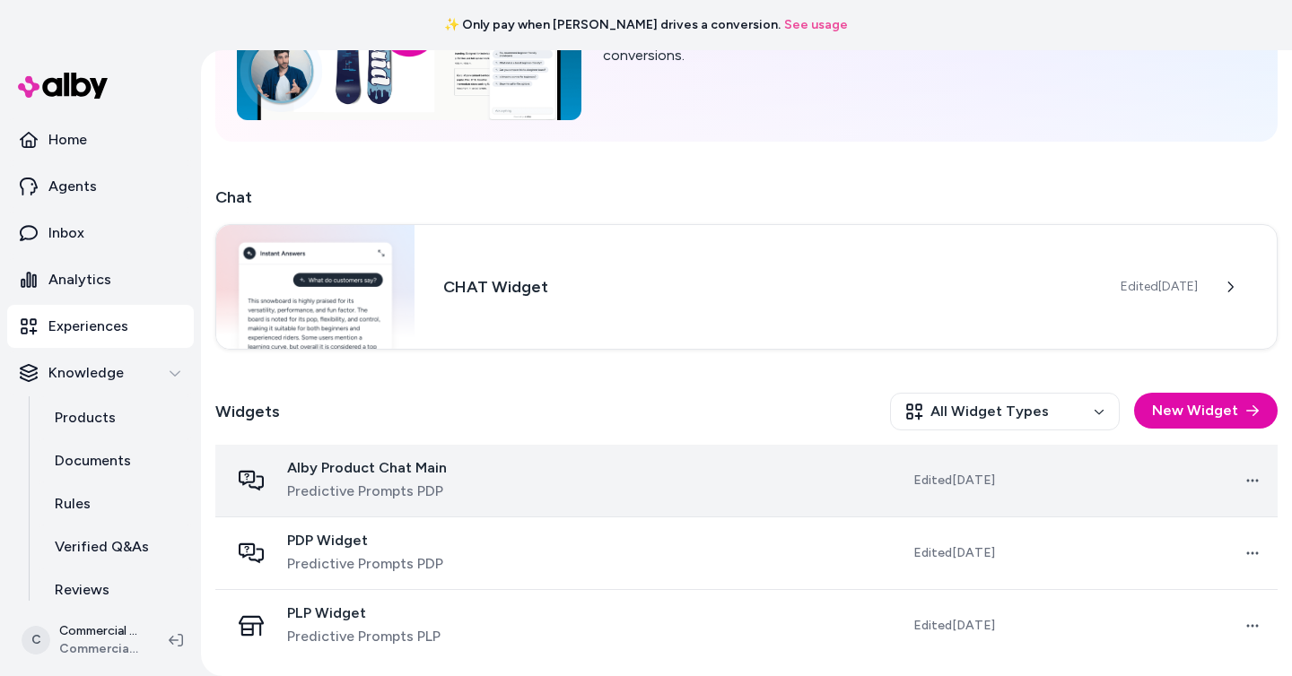
click at [814, 491] on td "Edited Sep 29, 2025" at bounding box center [899, 481] width 220 height 73
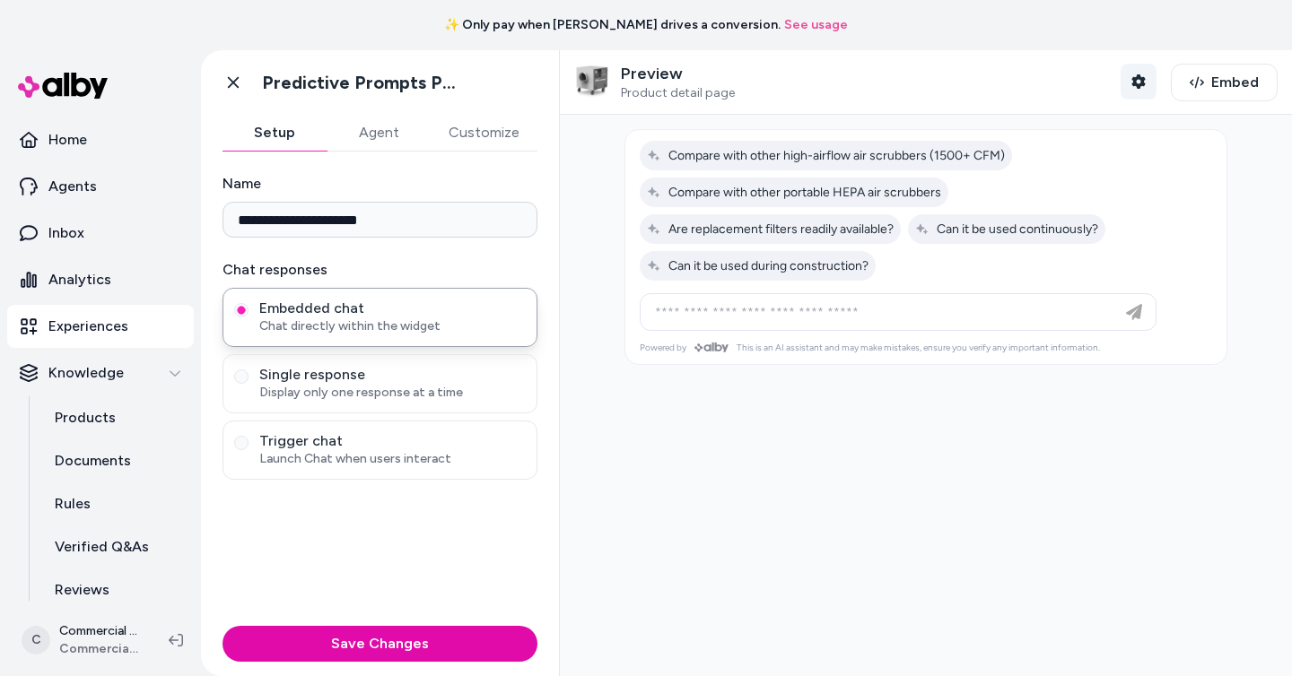
click at [1147, 80] on button "Shopper Context" at bounding box center [1138, 82] width 36 height 36
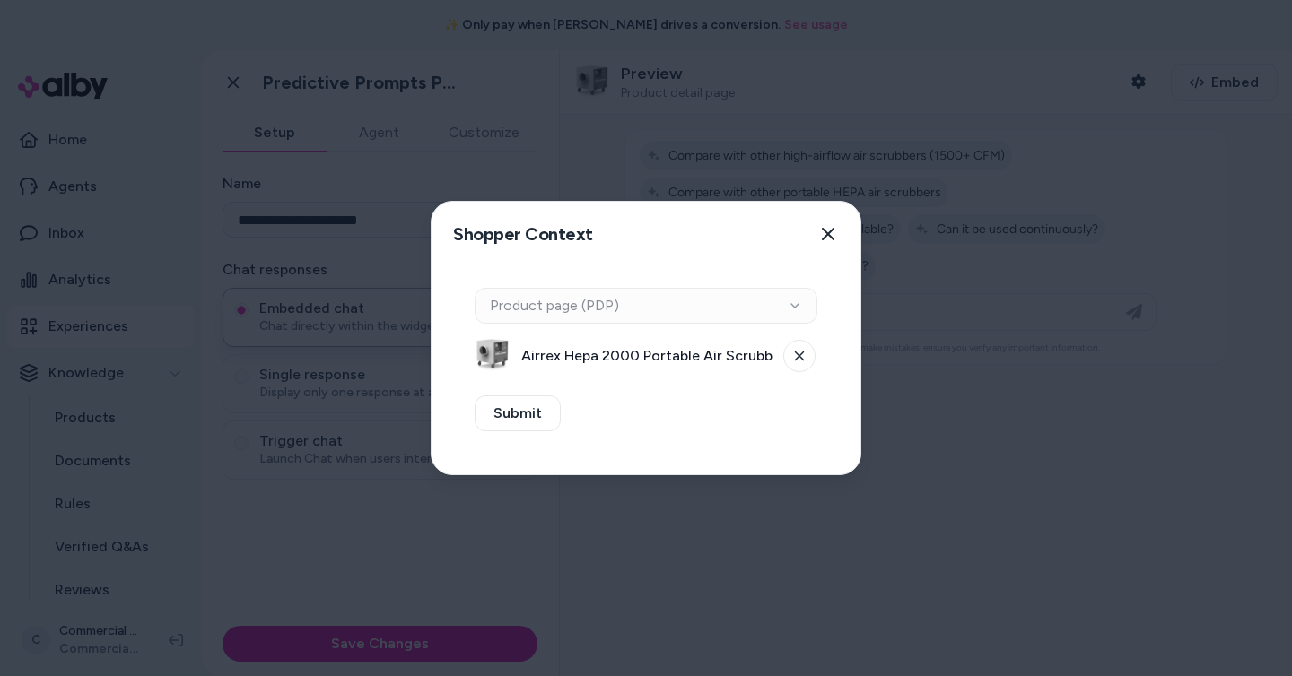
click at [1012, 91] on div at bounding box center [646, 338] width 1292 height 676
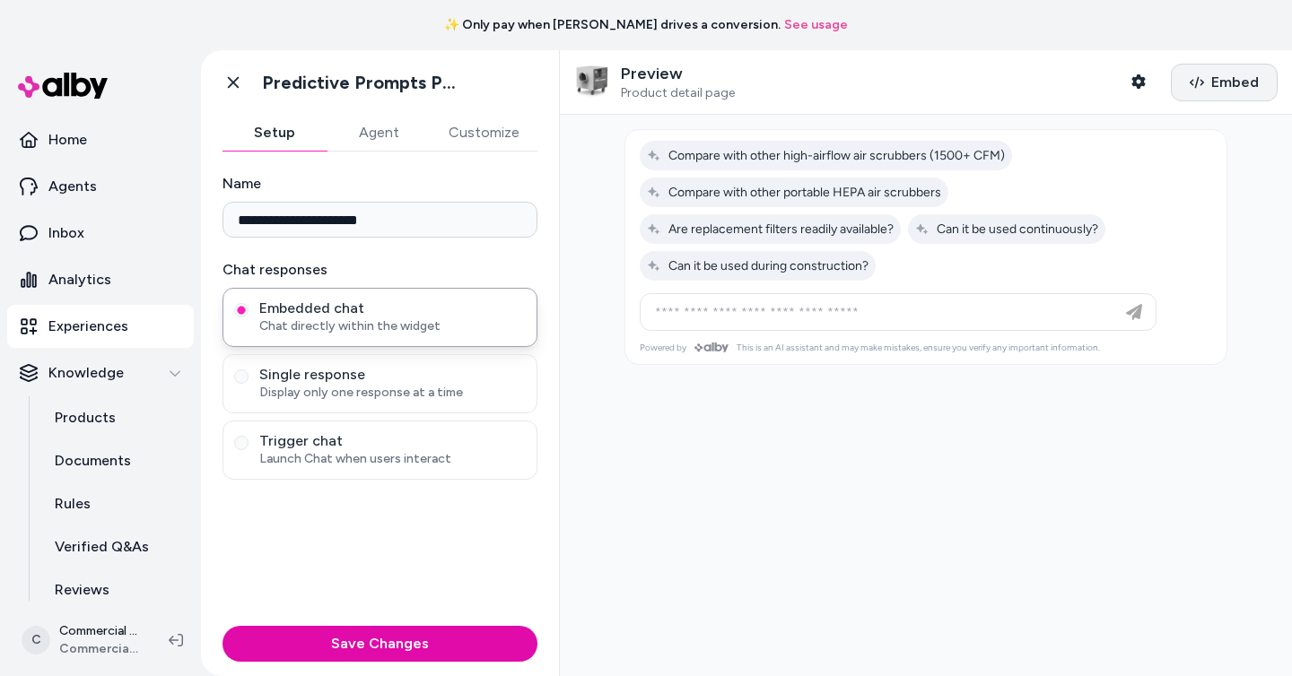
click at [1204, 88] on icon "button" at bounding box center [1196, 82] width 14 height 14
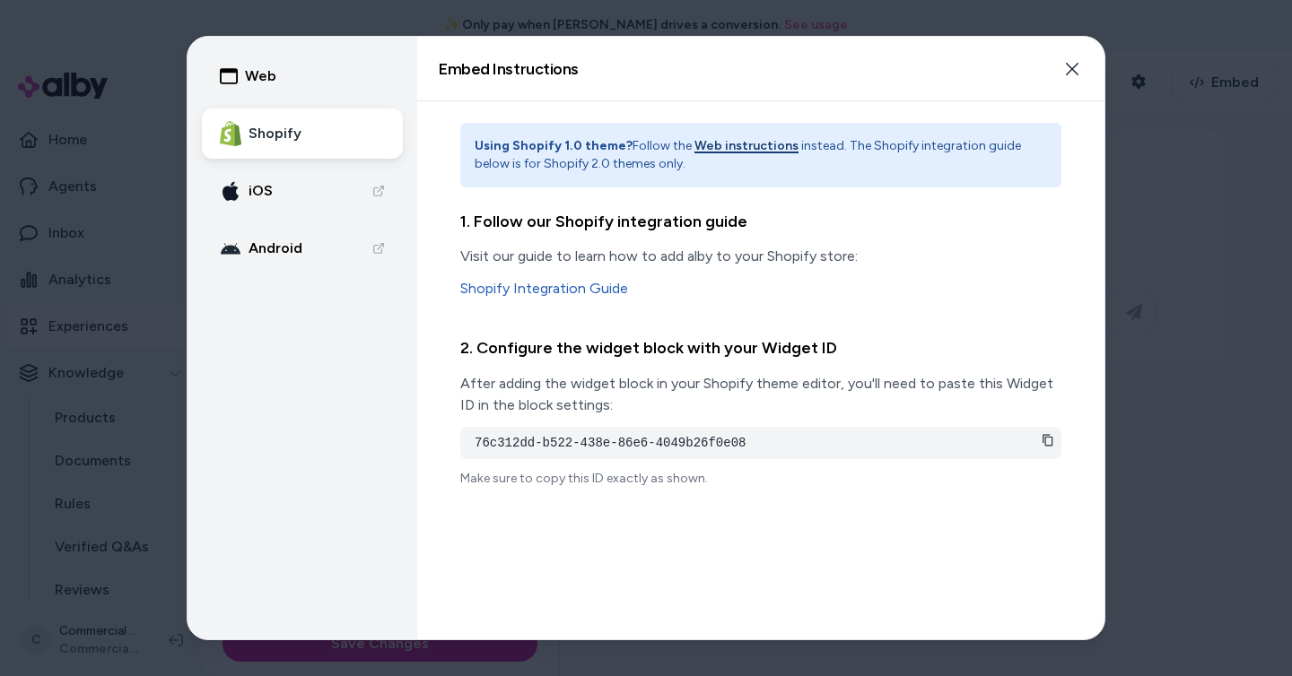
click at [1050, 443] on icon at bounding box center [1047, 440] width 13 height 13
click at [566, 291] on link "Shopify Integration Guide" at bounding box center [760, 289] width 601 height 22
click at [1050, 434] on icon at bounding box center [1047, 440] width 13 height 13
click at [1048, 438] on icon at bounding box center [1047, 440] width 13 height 13
click at [725, 15] on div at bounding box center [646, 338] width 1292 height 676
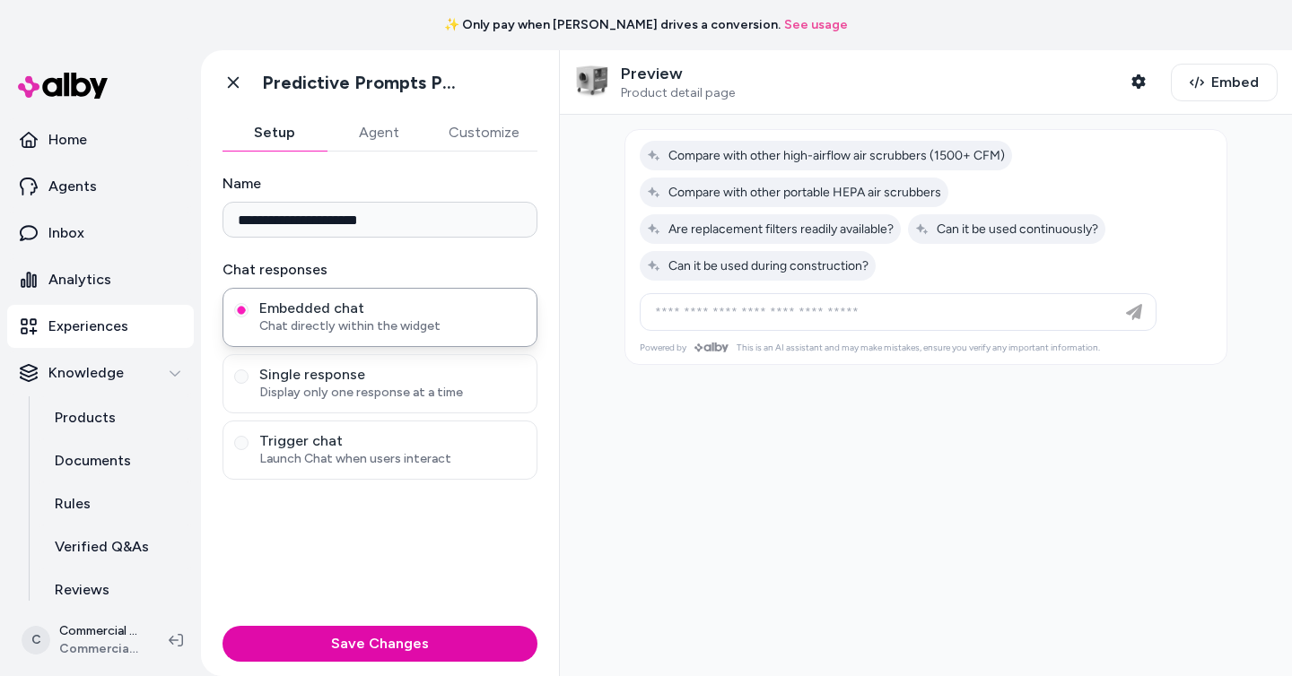
click at [387, 132] on button "Agent" at bounding box center [378, 133] width 104 height 36
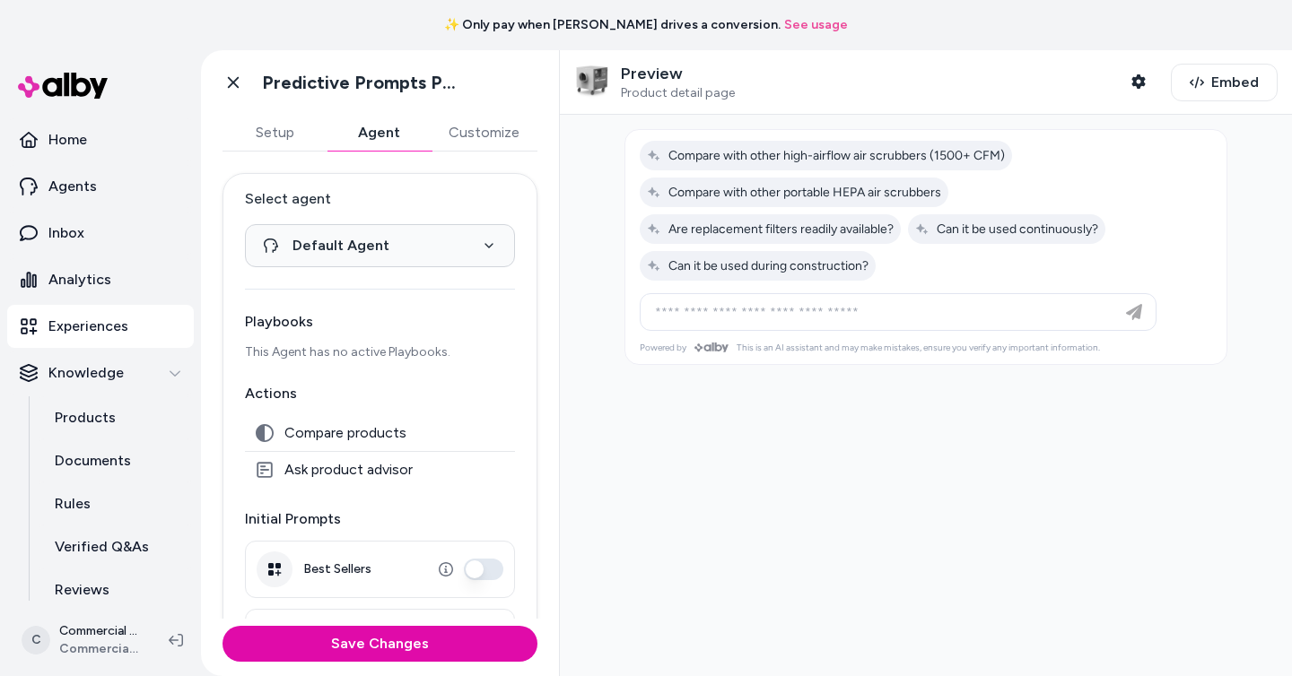
scroll to position [42, 0]
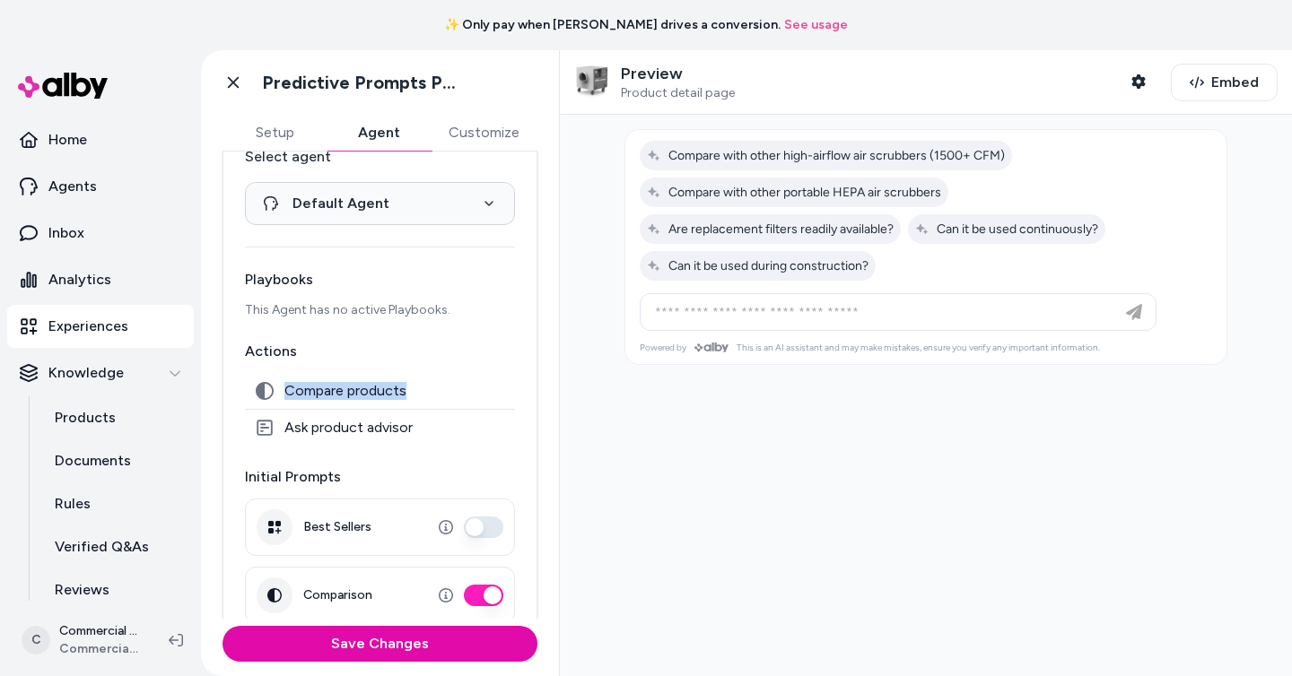
drag, startPoint x: 358, startPoint y: 387, endPoint x: 244, endPoint y: 387, distance: 113.9
click at [244, 387] on div "**********" at bounding box center [379, 455] width 315 height 648
click at [372, 386] on span "Compare products" at bounding box center [345, 391] width 122 height 18
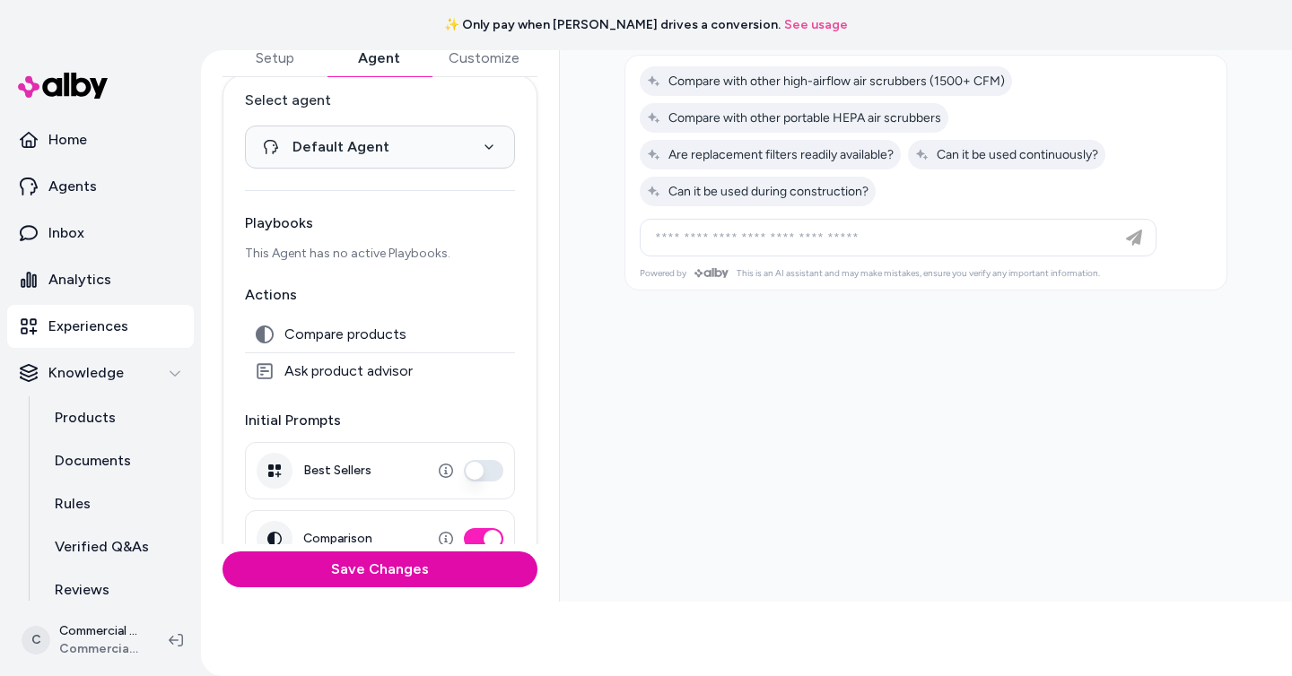
scroll to position [4, 0]
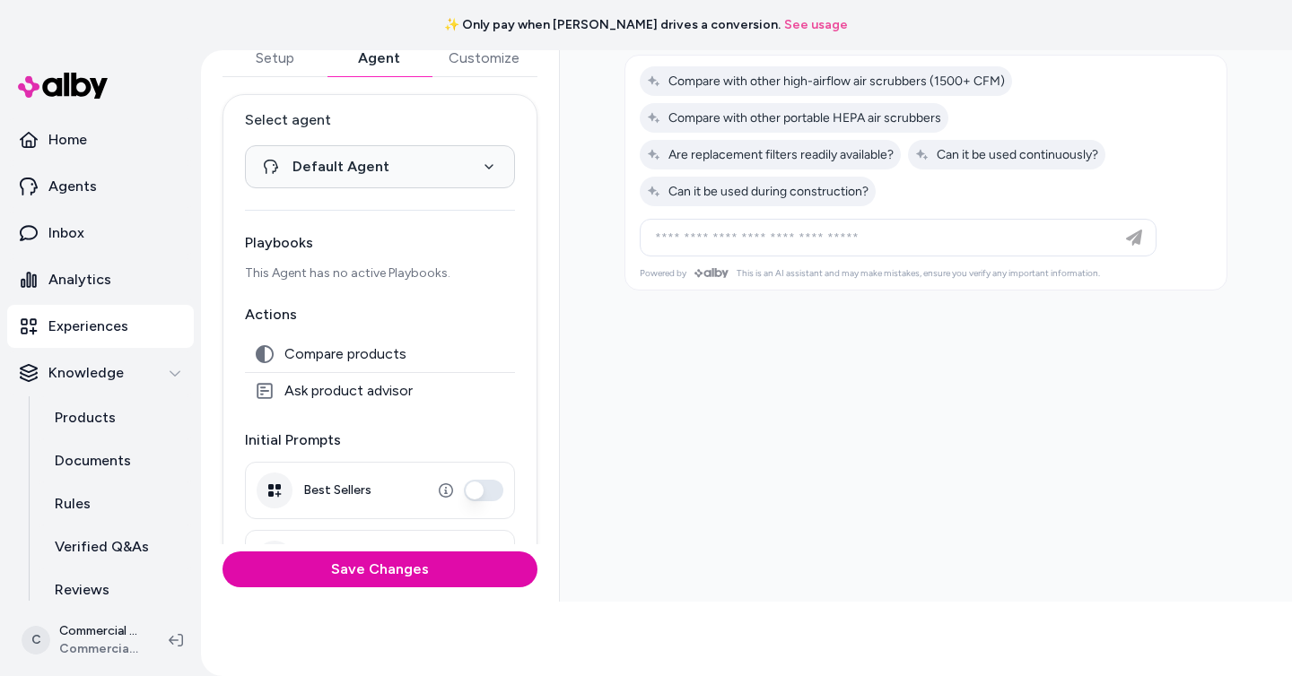
click at [478, 74] on div "**********" at bounding box center [380, 289] width 359 height 626
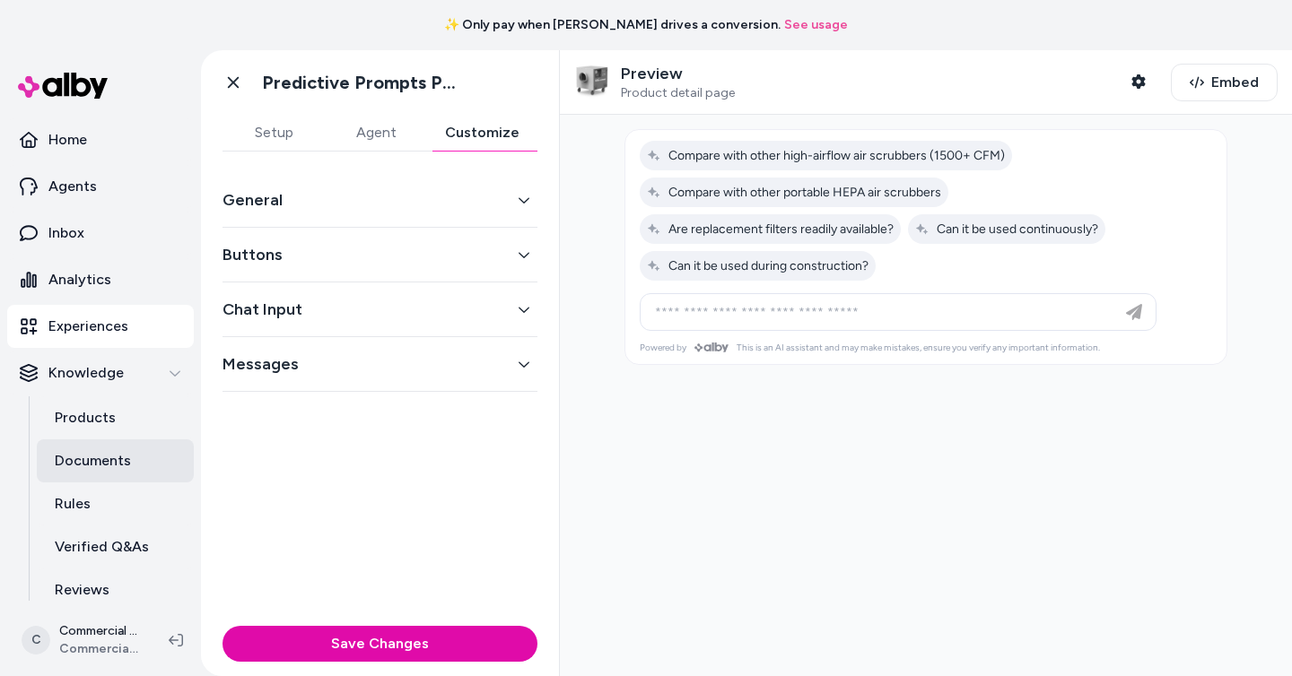
click at [98, 465] on p "Documents" at bounding box center [93, 461] width 76 height 22
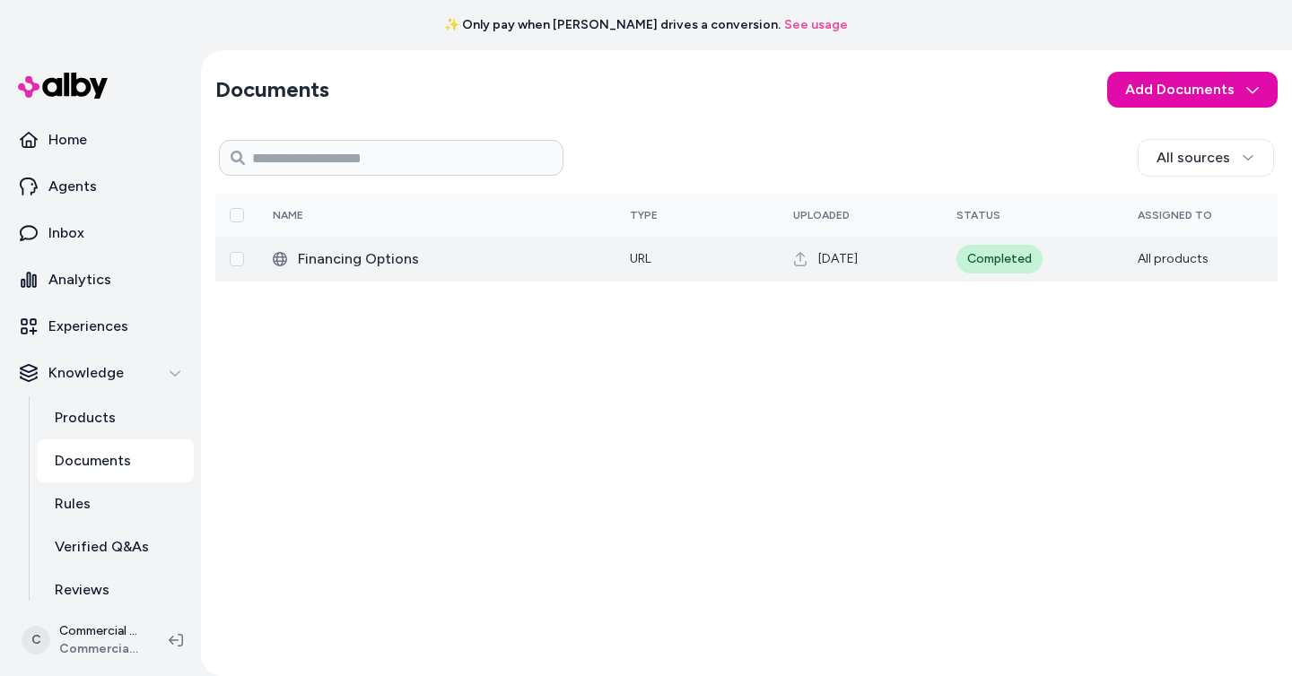
click at [530, 260] on span "Financing Options" at bounding box center [449, 259] width 303 height 22
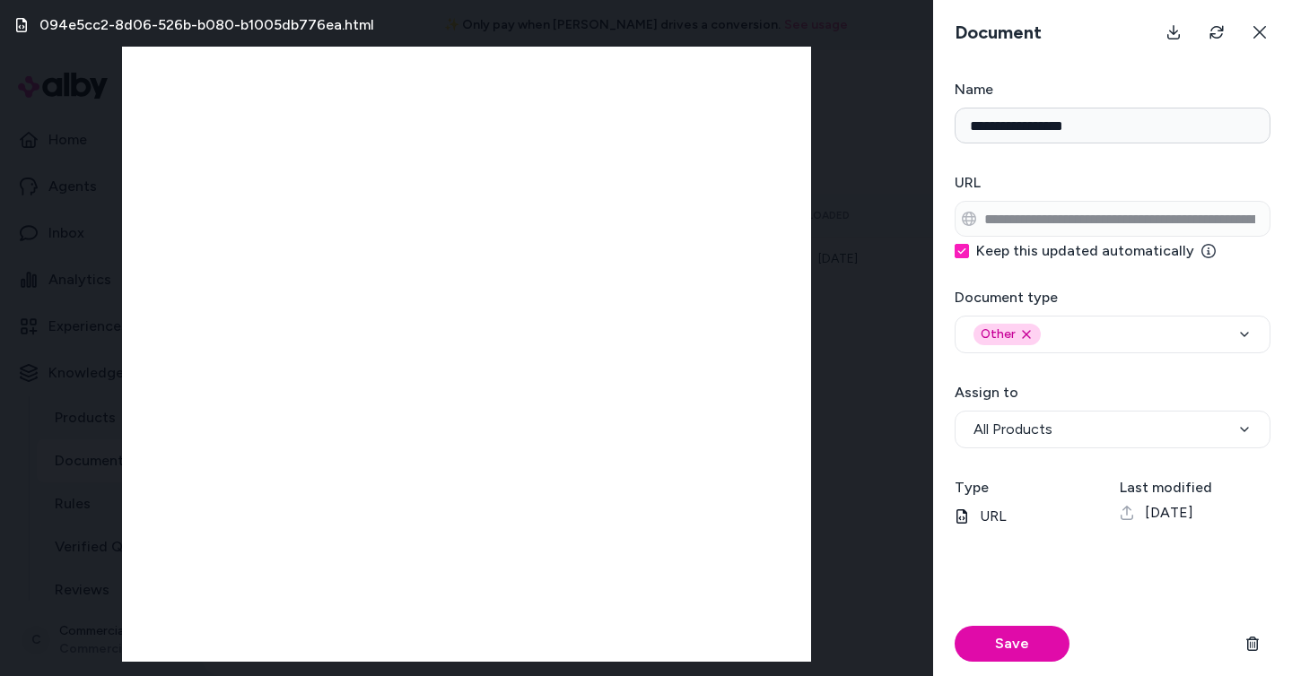
click at [823, 276] on div "094e5cc2-8d06-526b-b080-b1005db776ea.html" at bounding box center [466, 338] width 933 height 676
